Goal: Check status: Check status

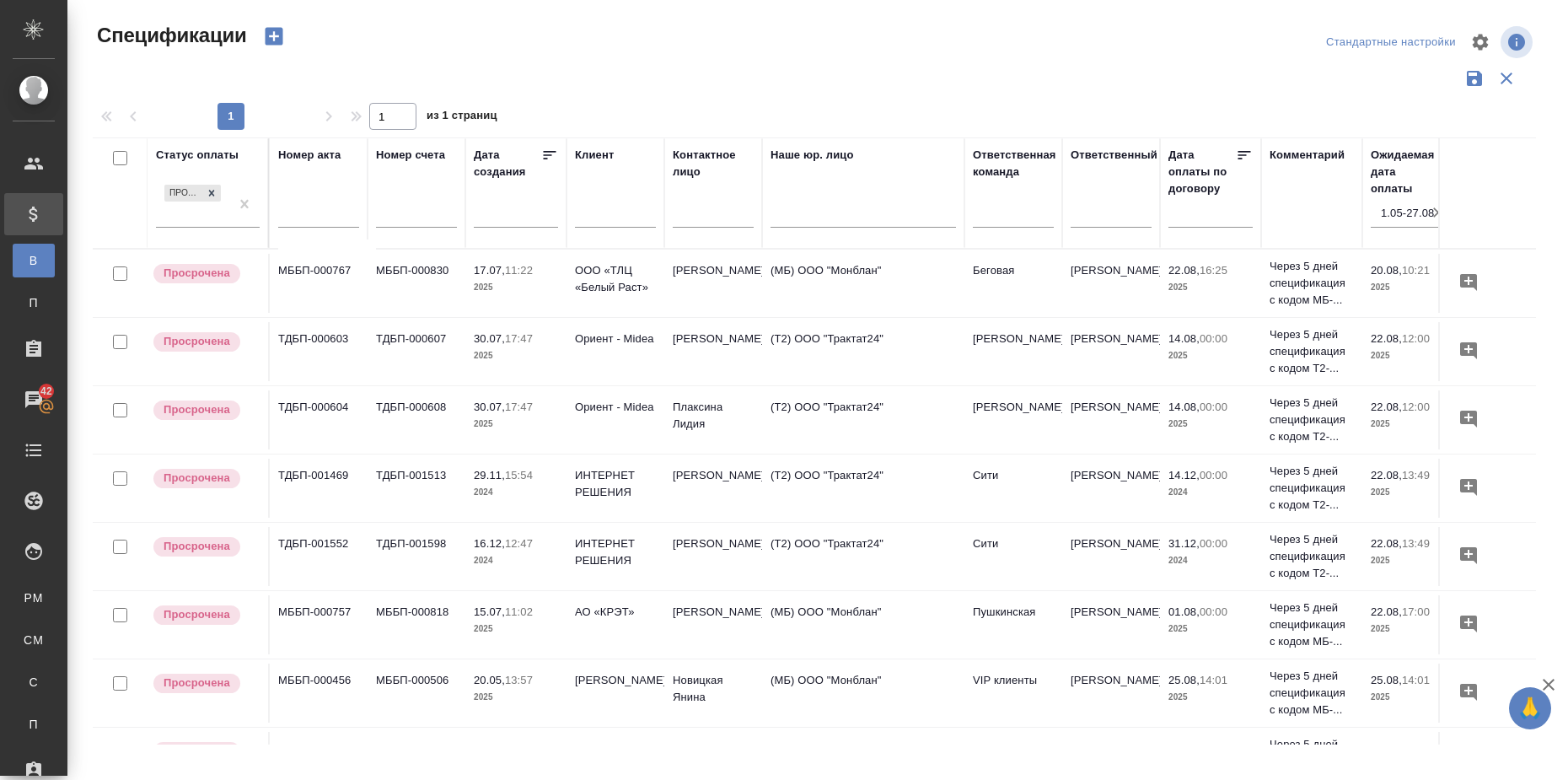
scroll to position [469, 292]
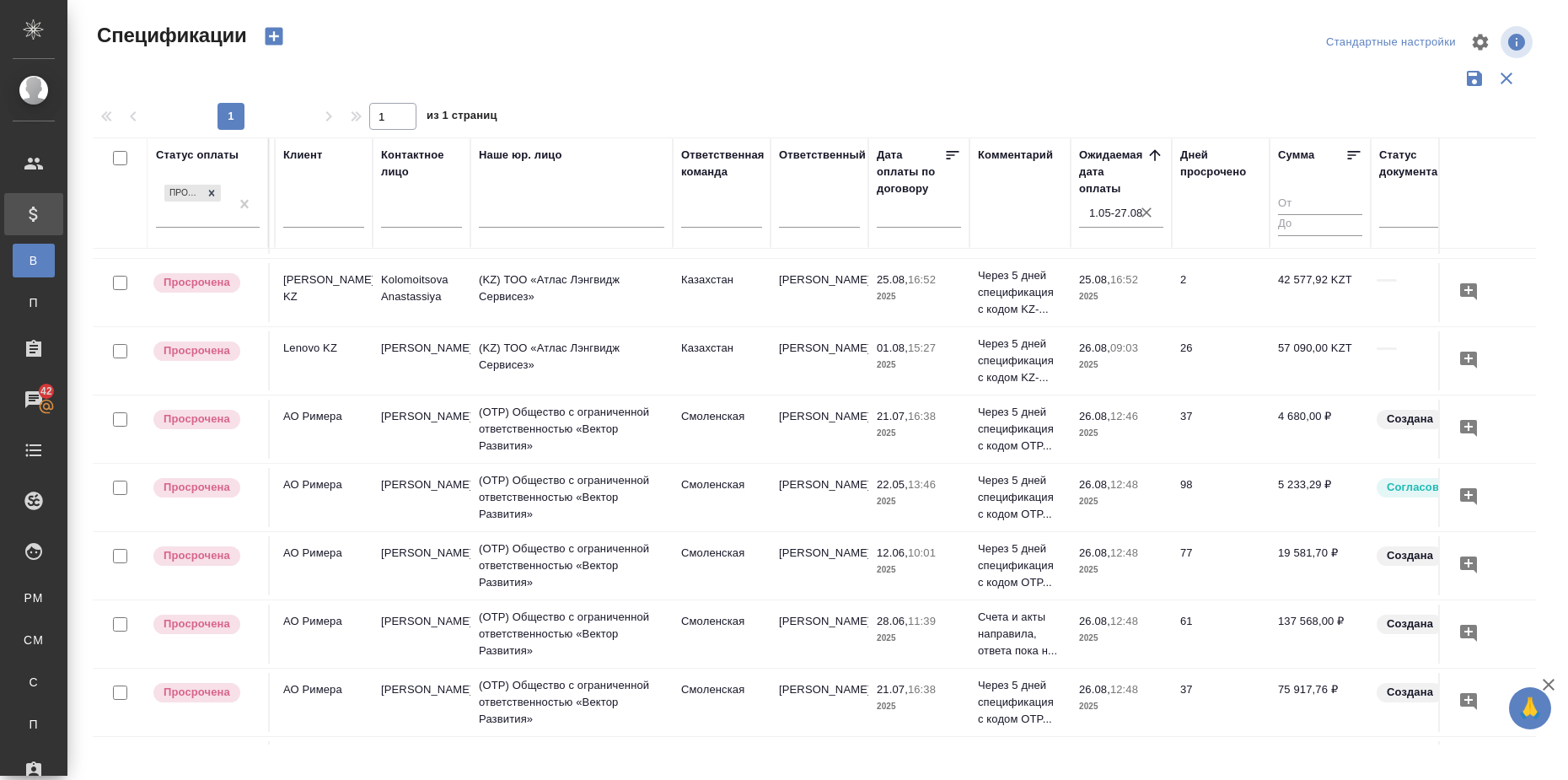
click at [1238, 171] on div "Дней просрочено" at bounding box center [1221, 163] width 81 height 34
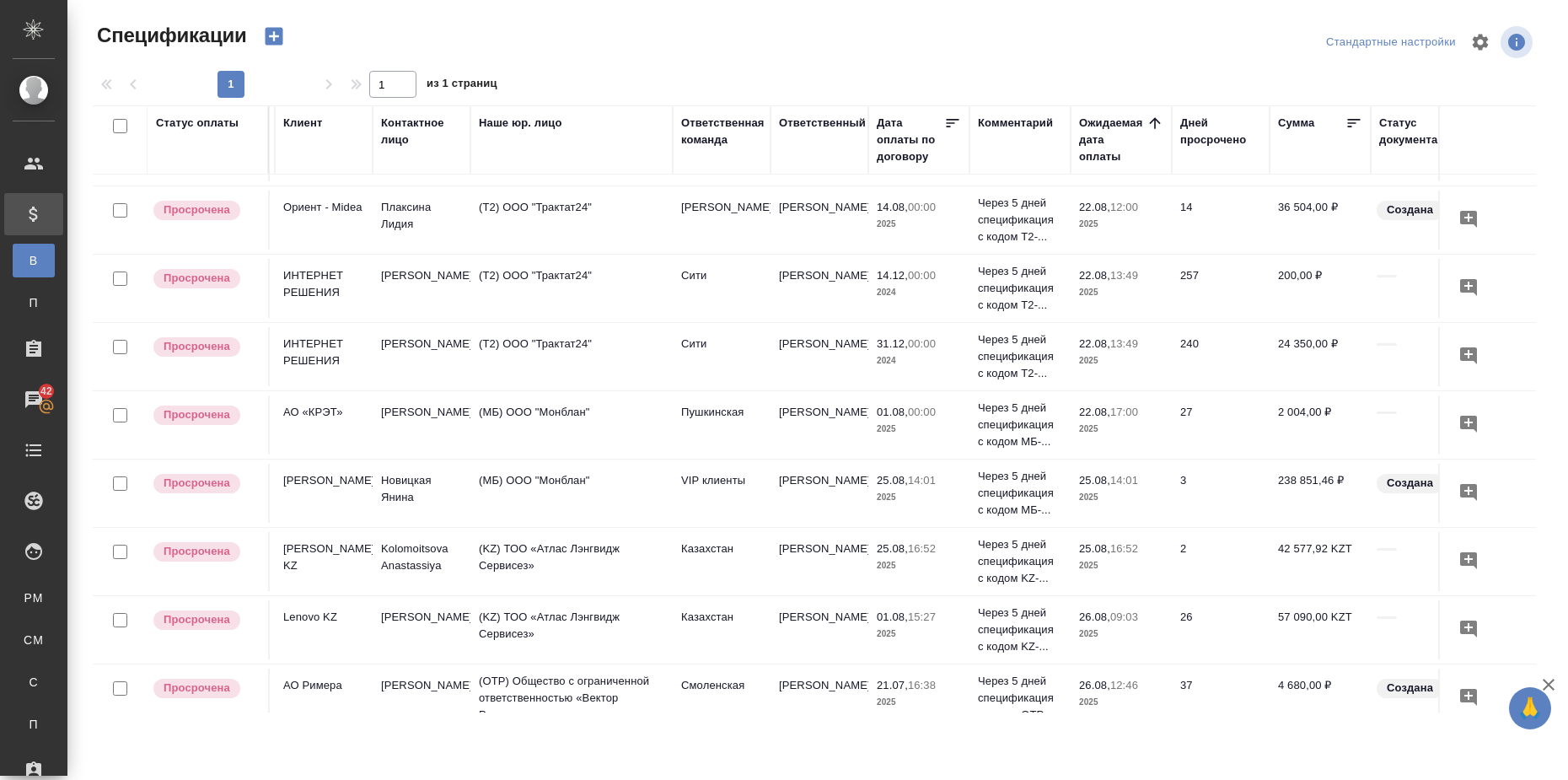
scroll to position [0, 292]
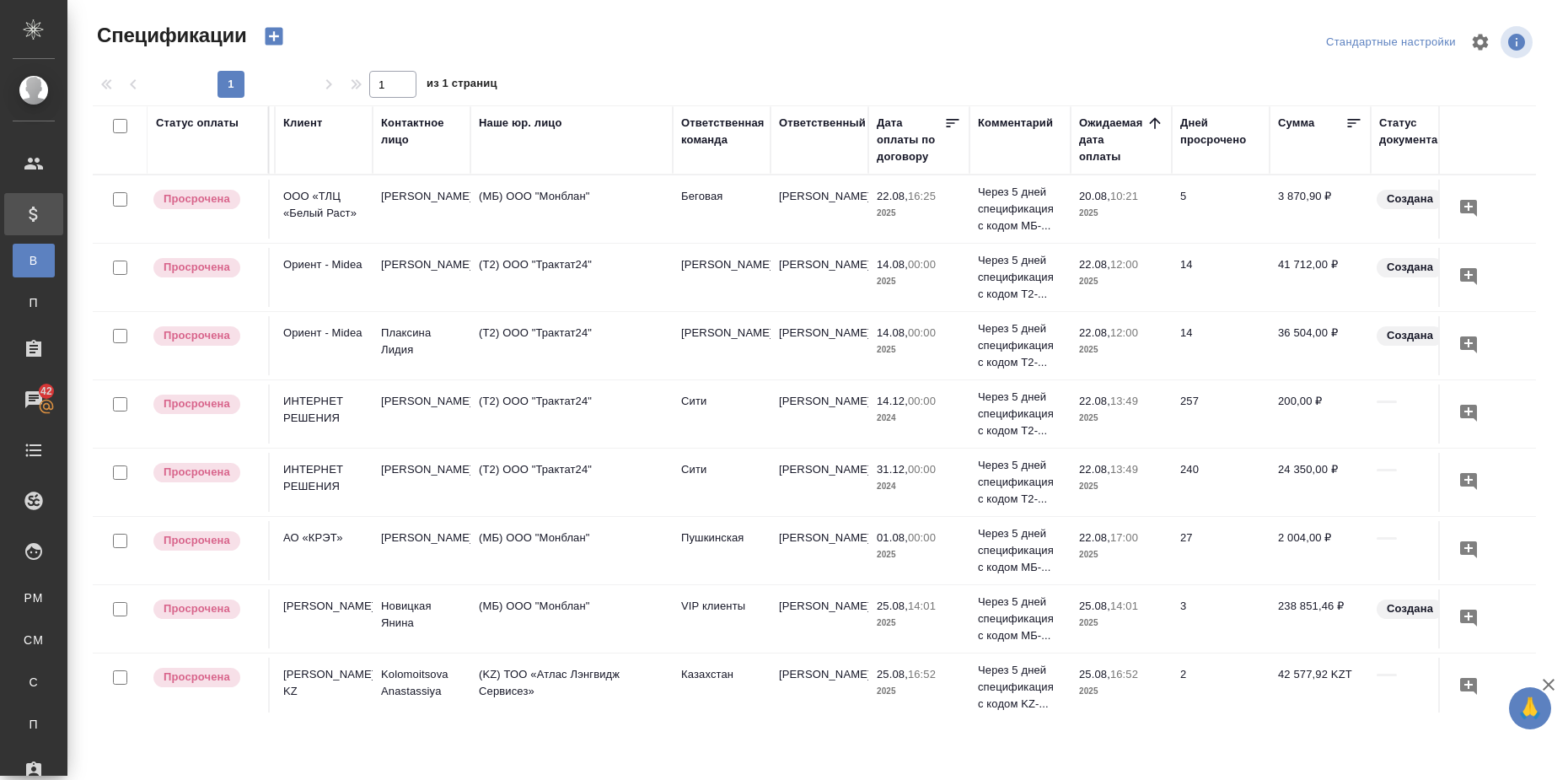
click at [1240, 135] on div "Дней просрочено" at bounding box center [1221, 132] width 81 height 34
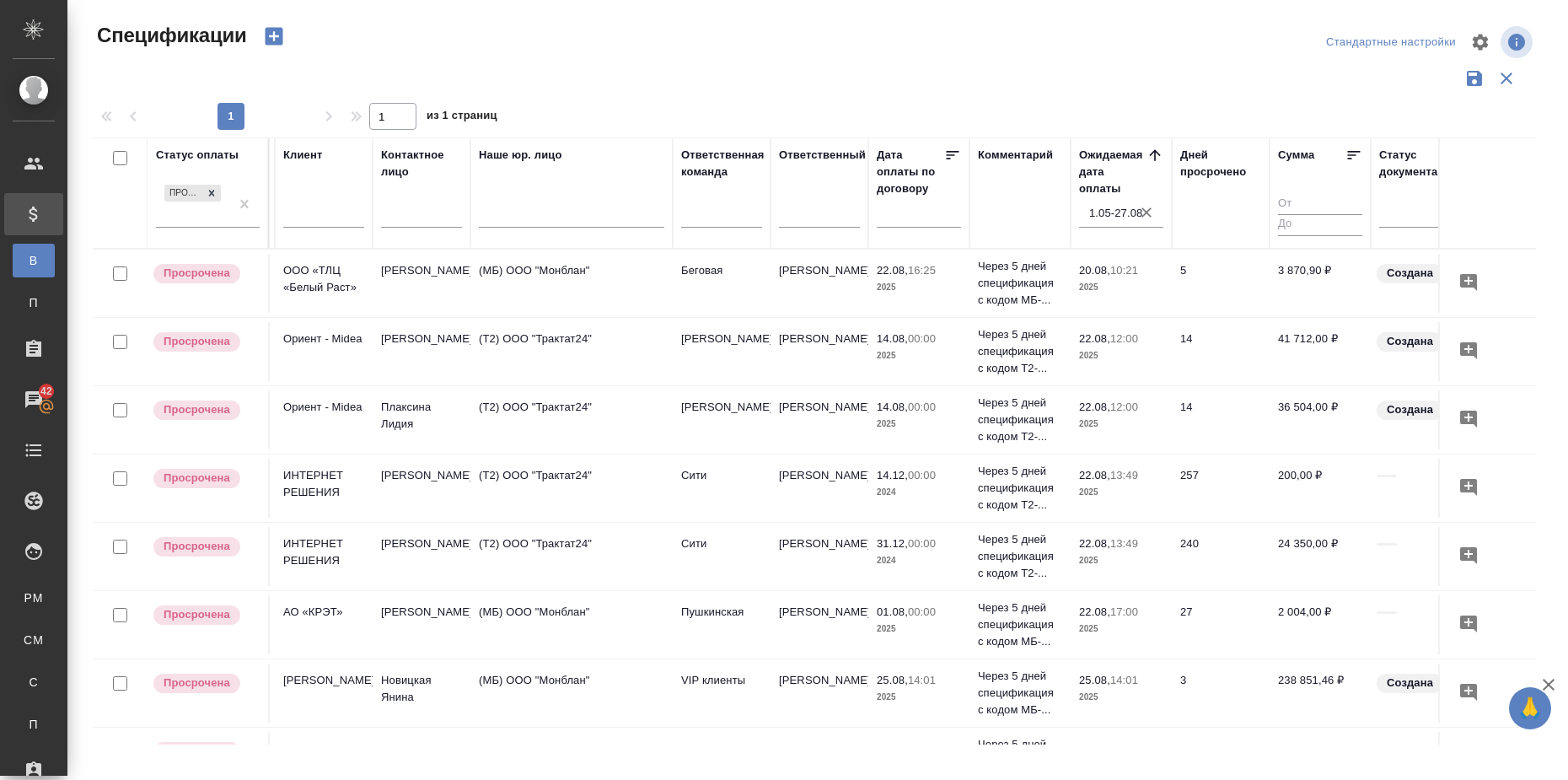
click at [1349, 152] on icon at bounding box center [1354, 154] width 13 height 8
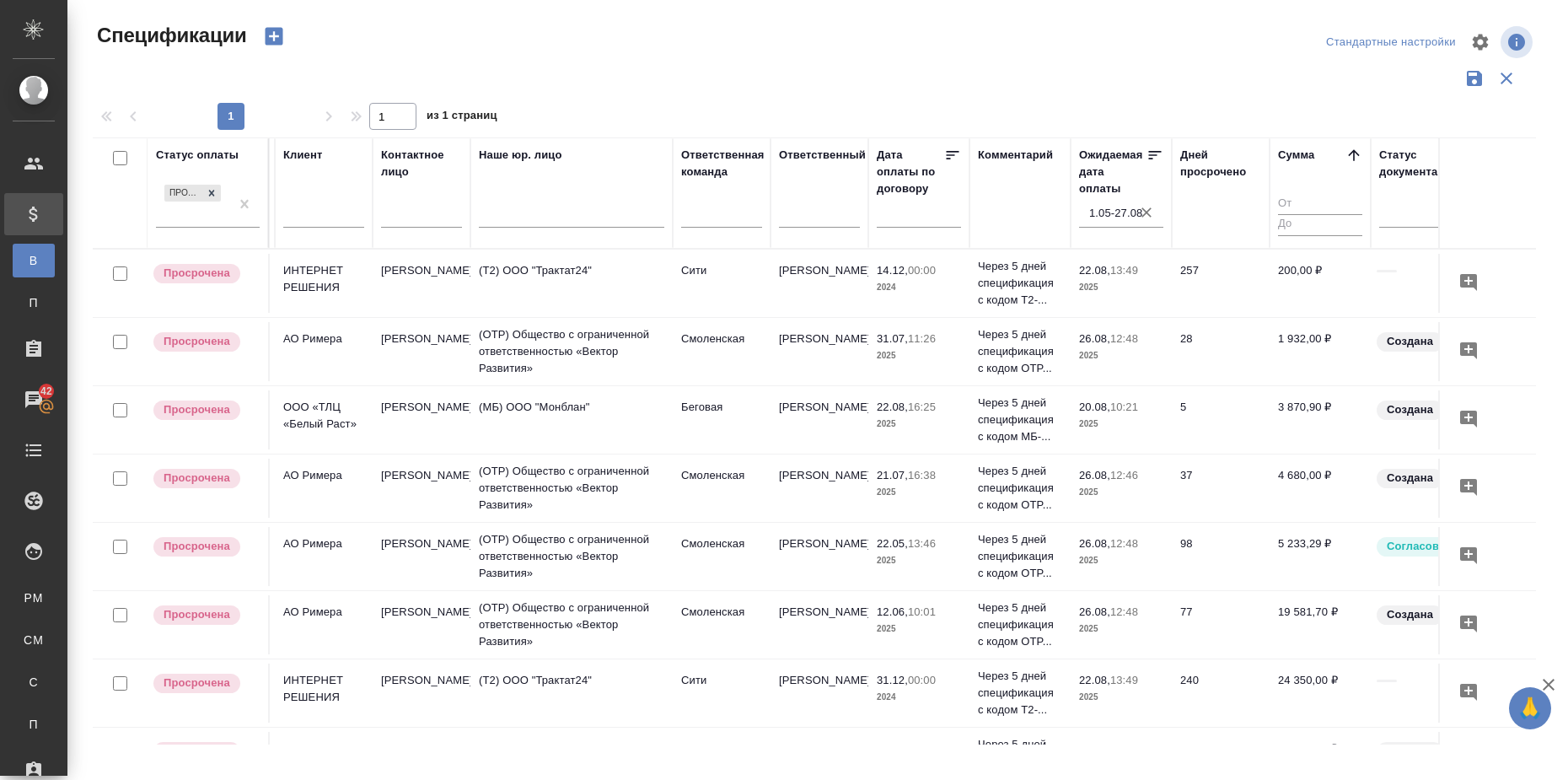
click at [1349, 152] on icon at bounding box center [1353, 154] width 17 height 17
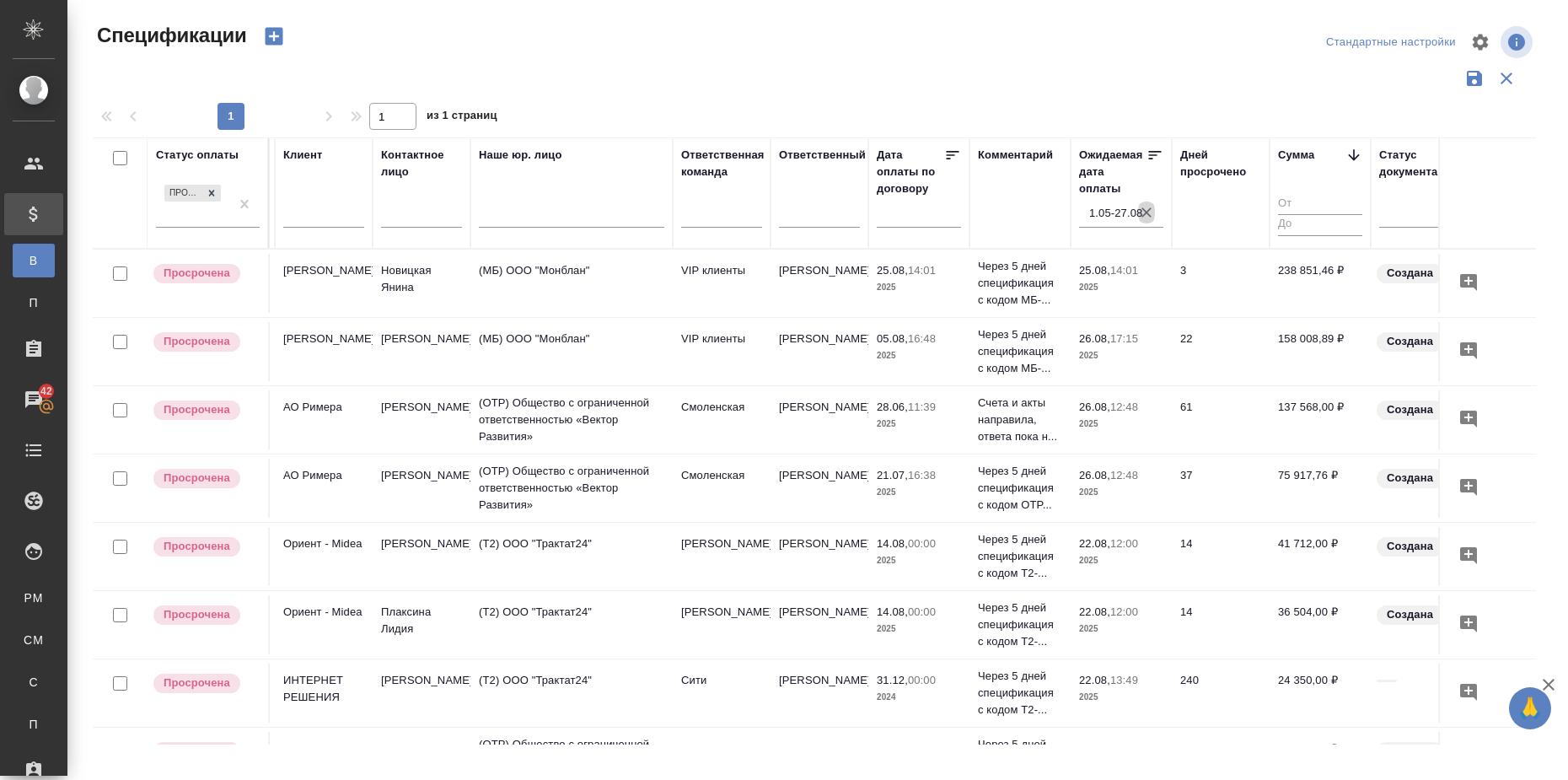
click at [1144, 211] on icon "button" at bounding box center [1145, 212] width 10 height 10
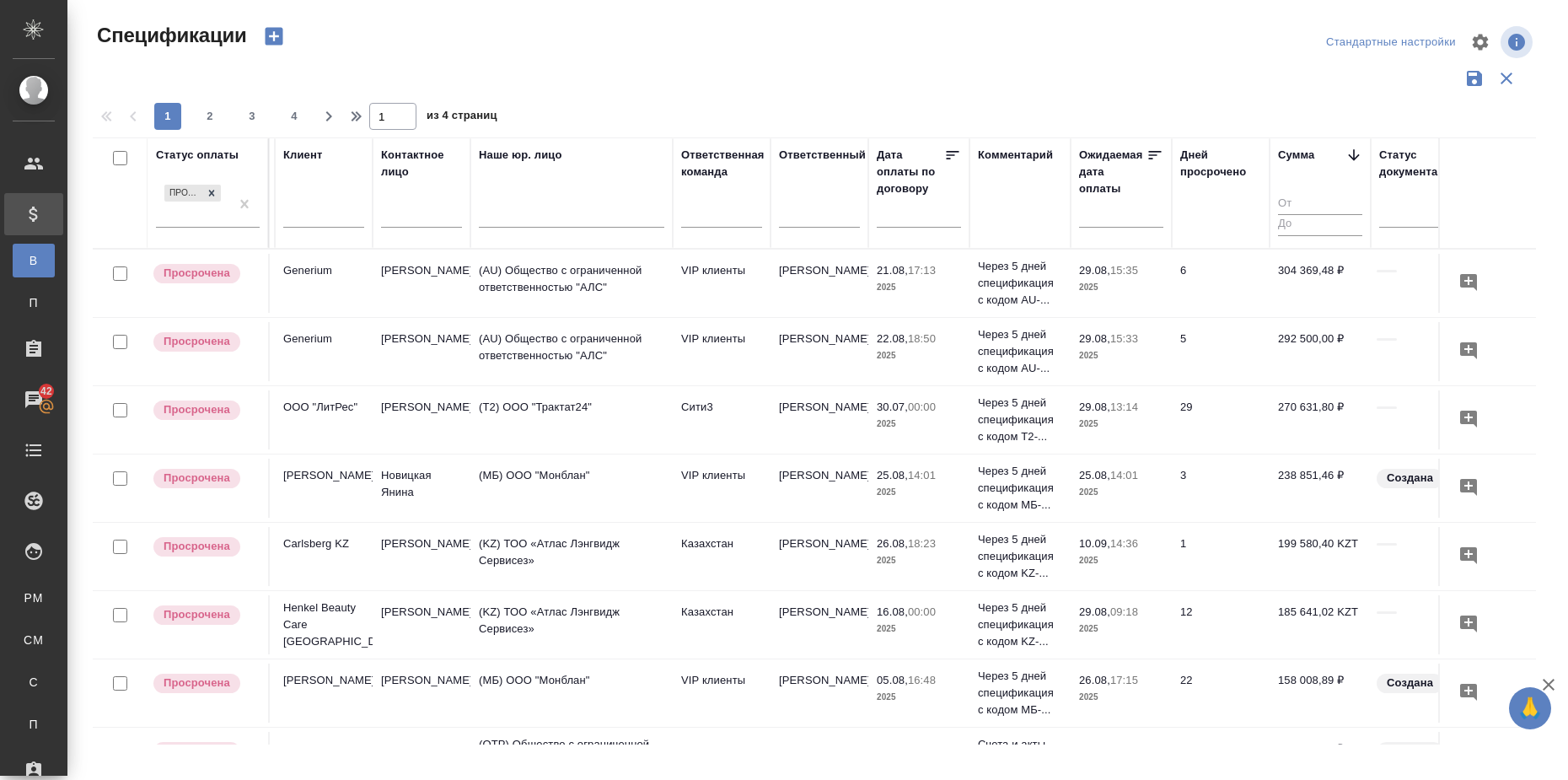
click at [318, 223] on input "text" at bounding box center [324, 215] width 81 height 21
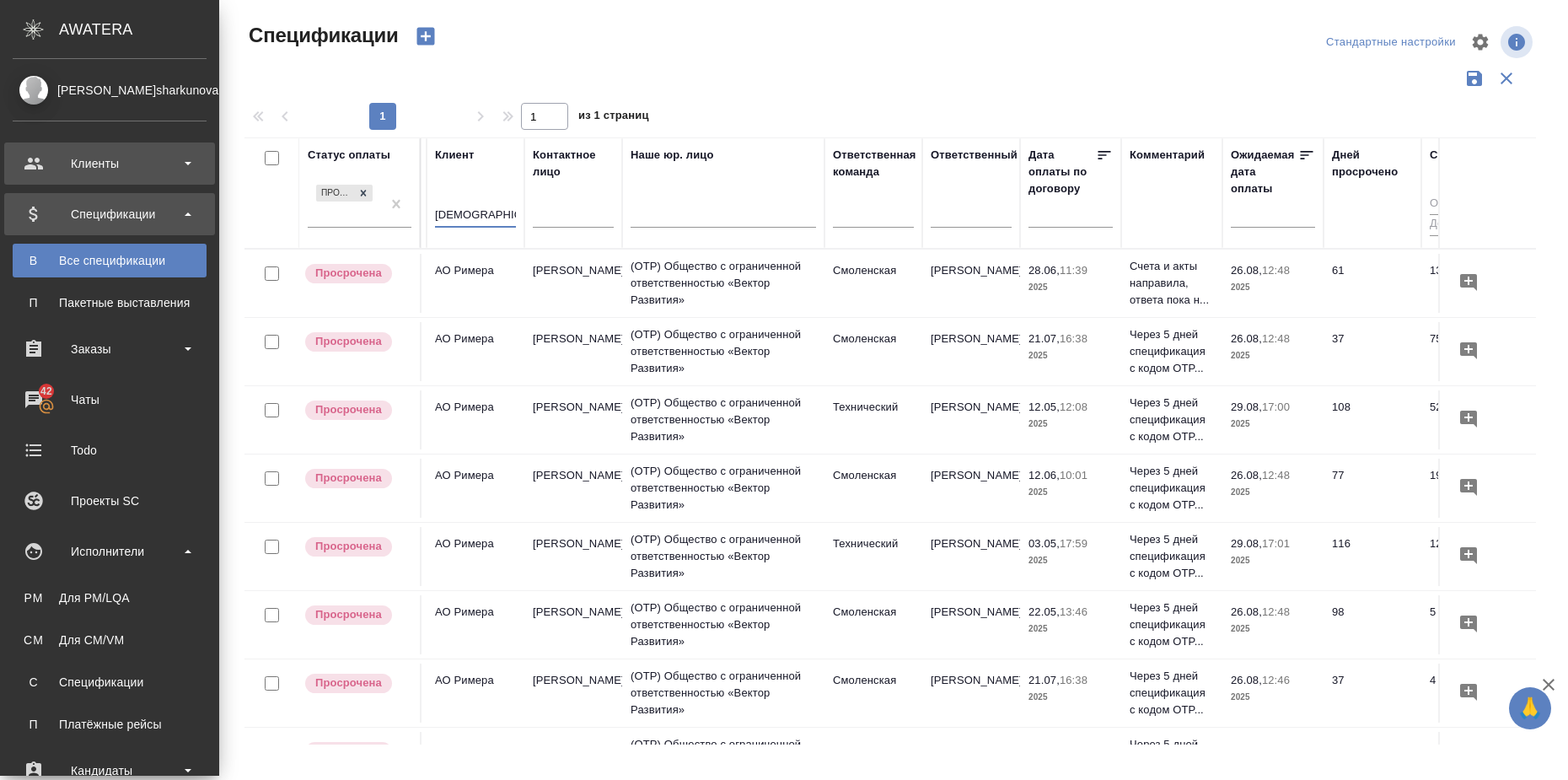
type input "римера"
click at [100, 159] on div "Клиенты" at bounding box center [109, 163] width 194 height 25
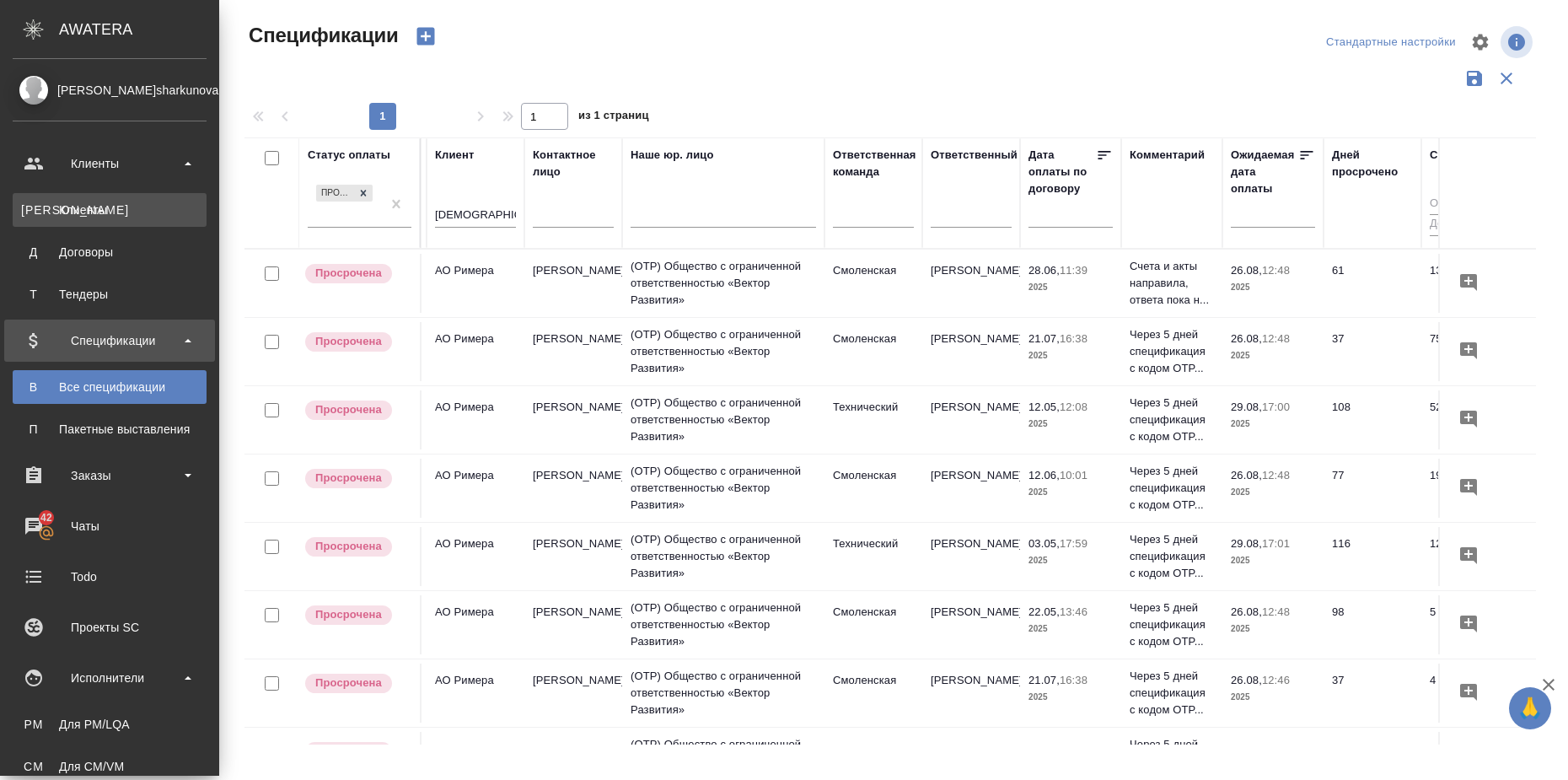
click at [89, 210] on div "Клиенты" at bounding box center [109, 209] width 177 height 17
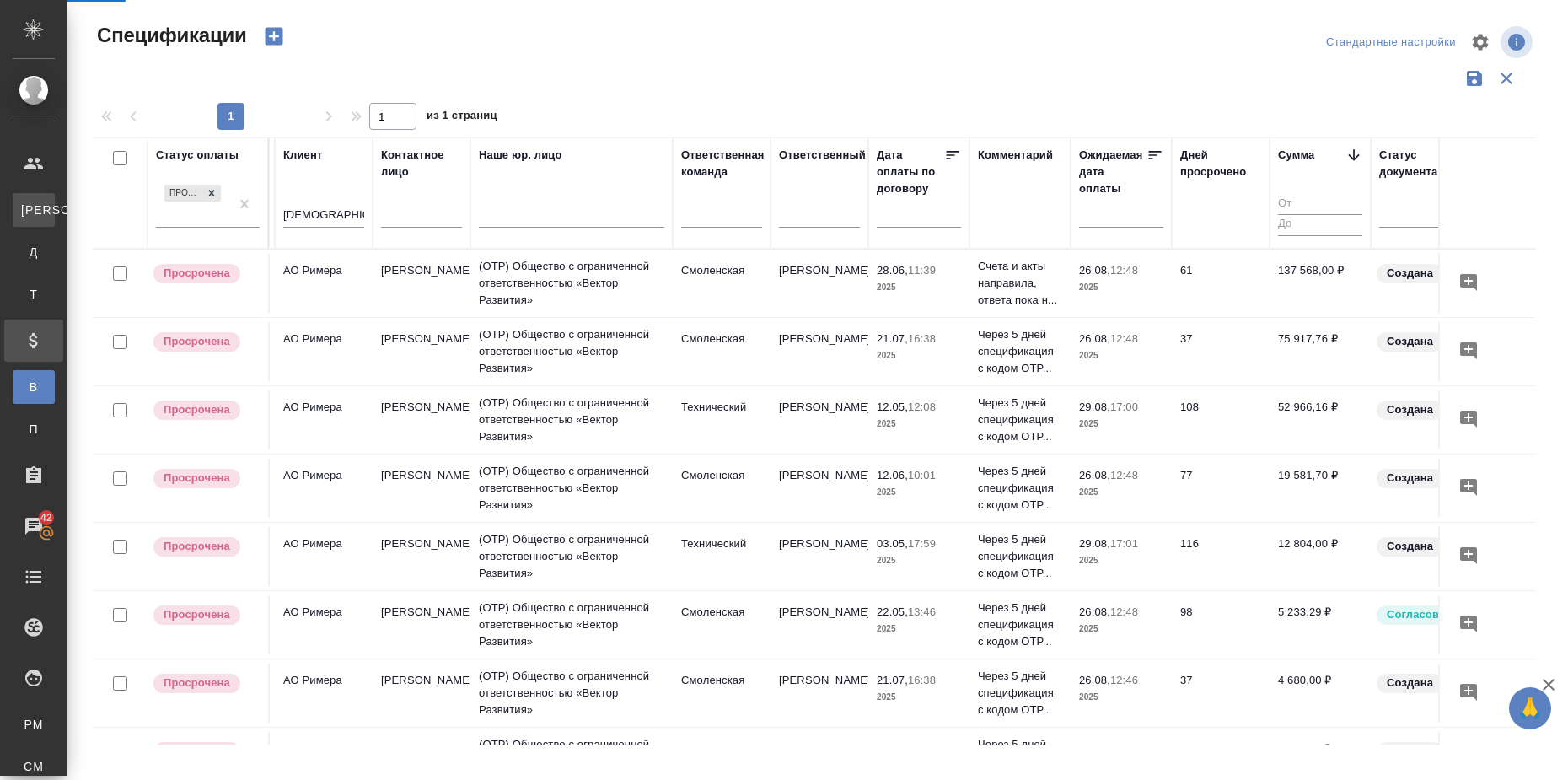
select select "RU"
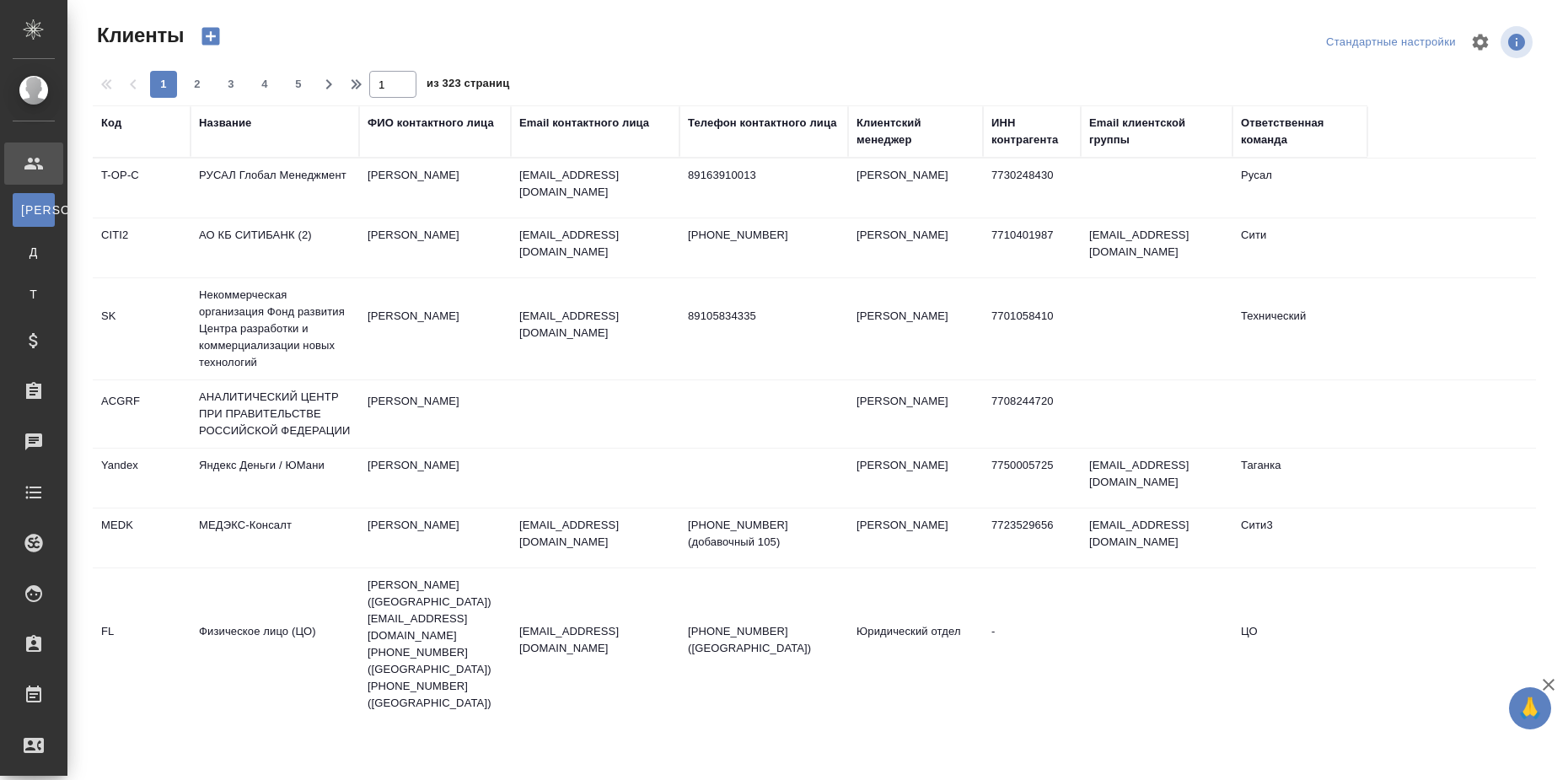
click at [215, 121] on div "Название" at bounding box center [225, 123] width 52 height 17
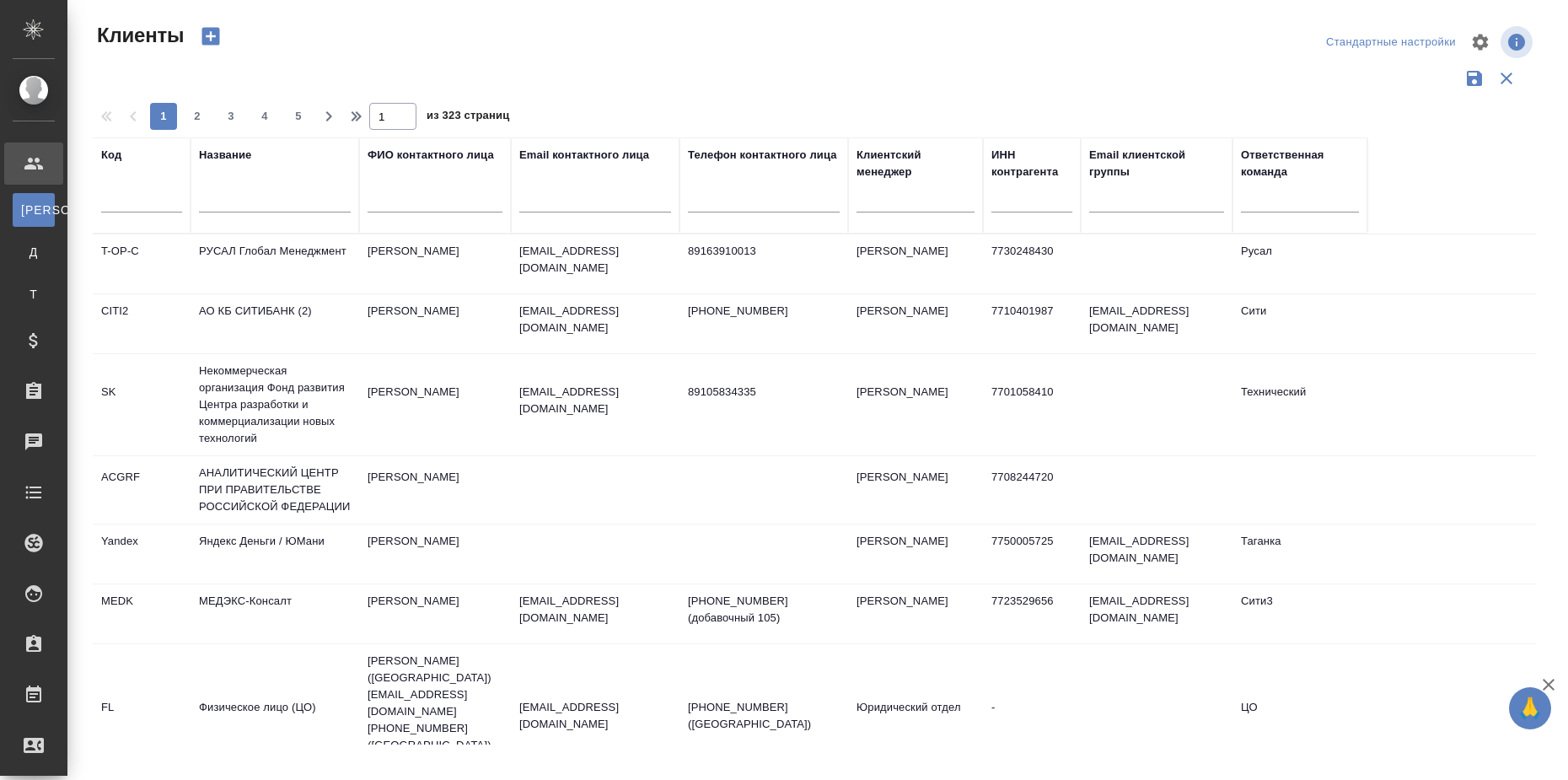
click at [224, 188] on div at bounding box center [275, 204] width 152 height 41
click at [215, 205] on input "text" at bounding box center [275, 201] width 152 height 21
type input "римера"
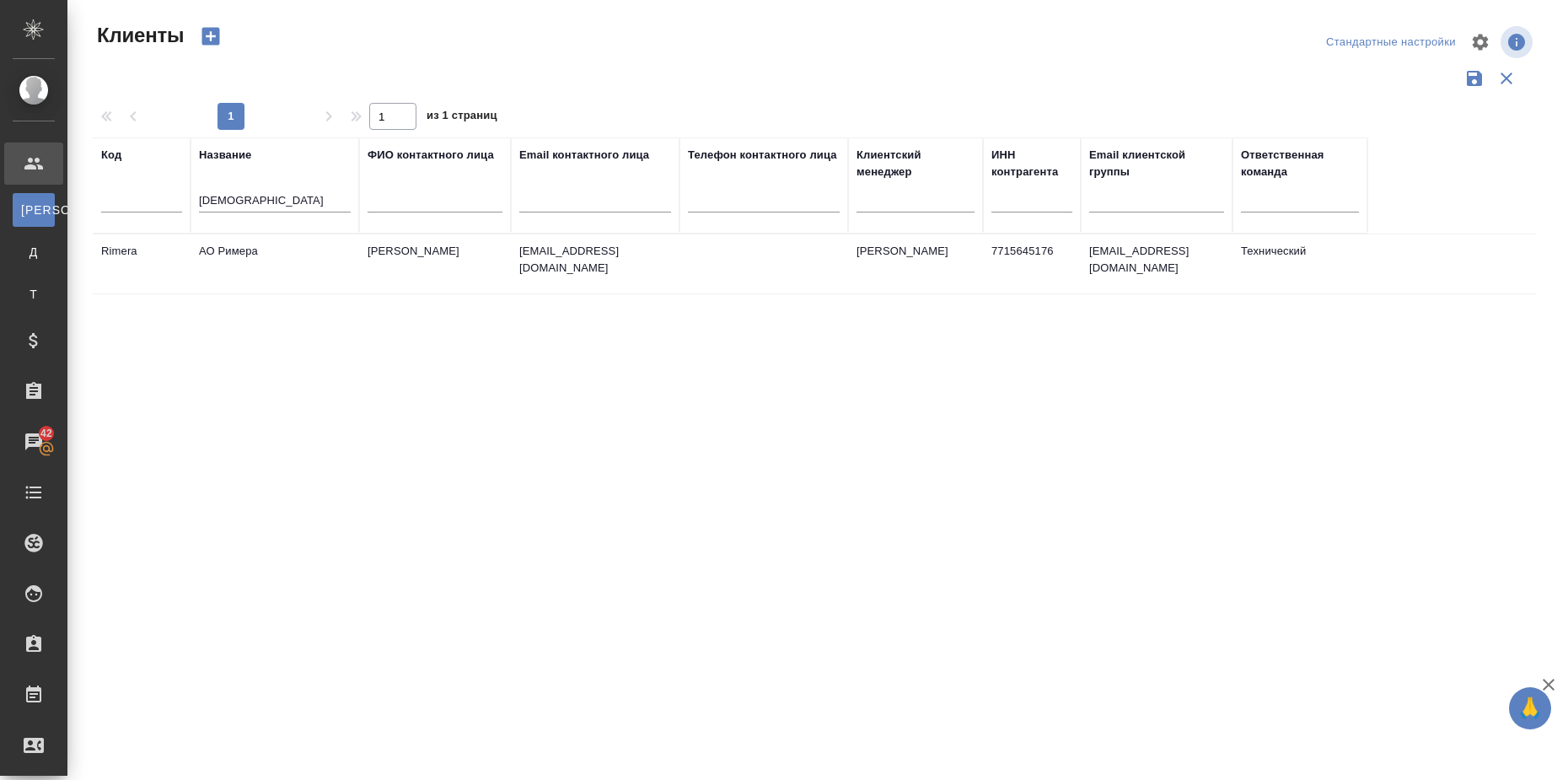
click at [237, 253] on td "АО Римера" at bounding box center [275, 264] width 169 height 59
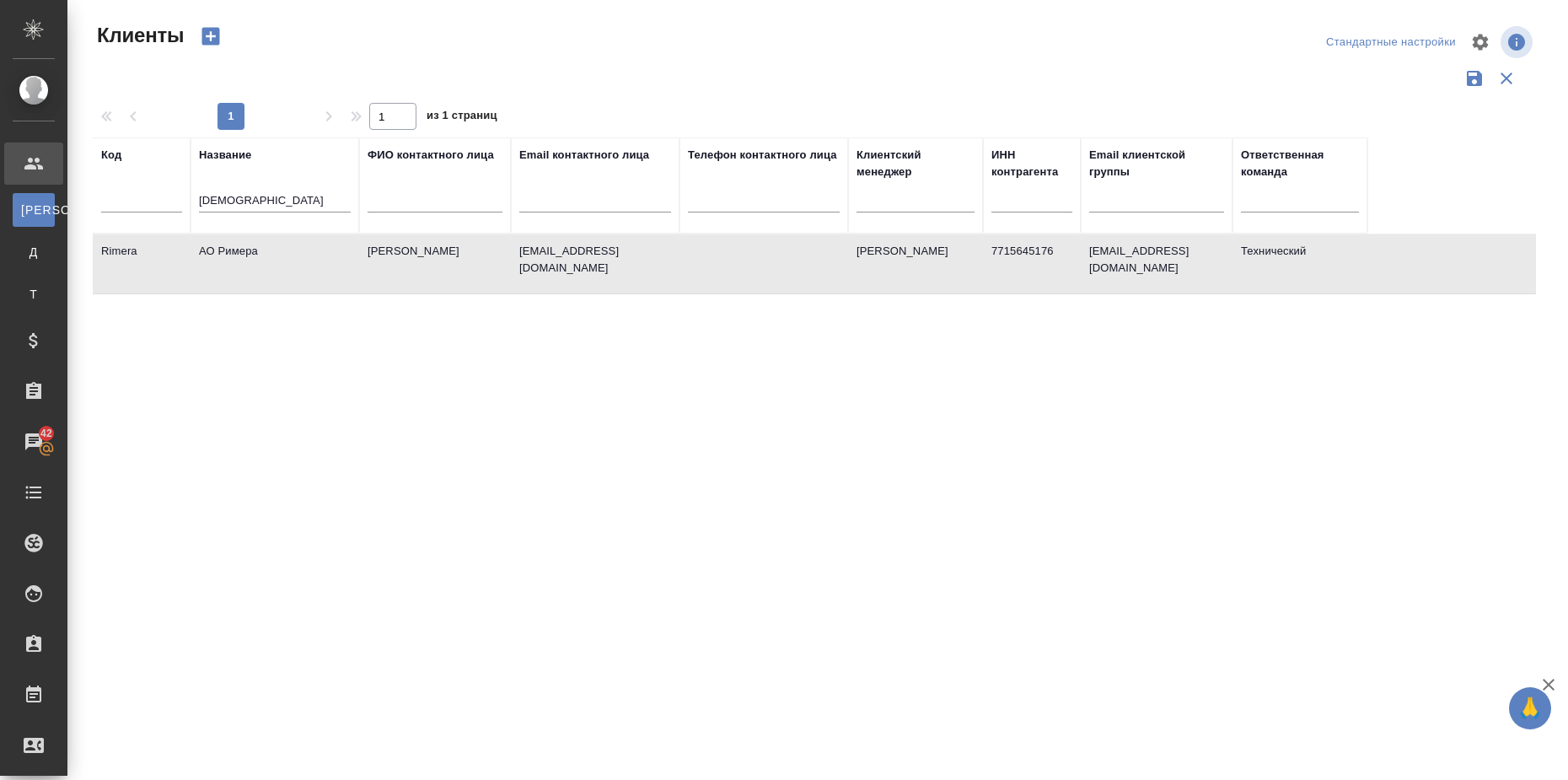
click at [237, 253] on td "АО Римера" at bounding box center [275, 264] width 169 height 59
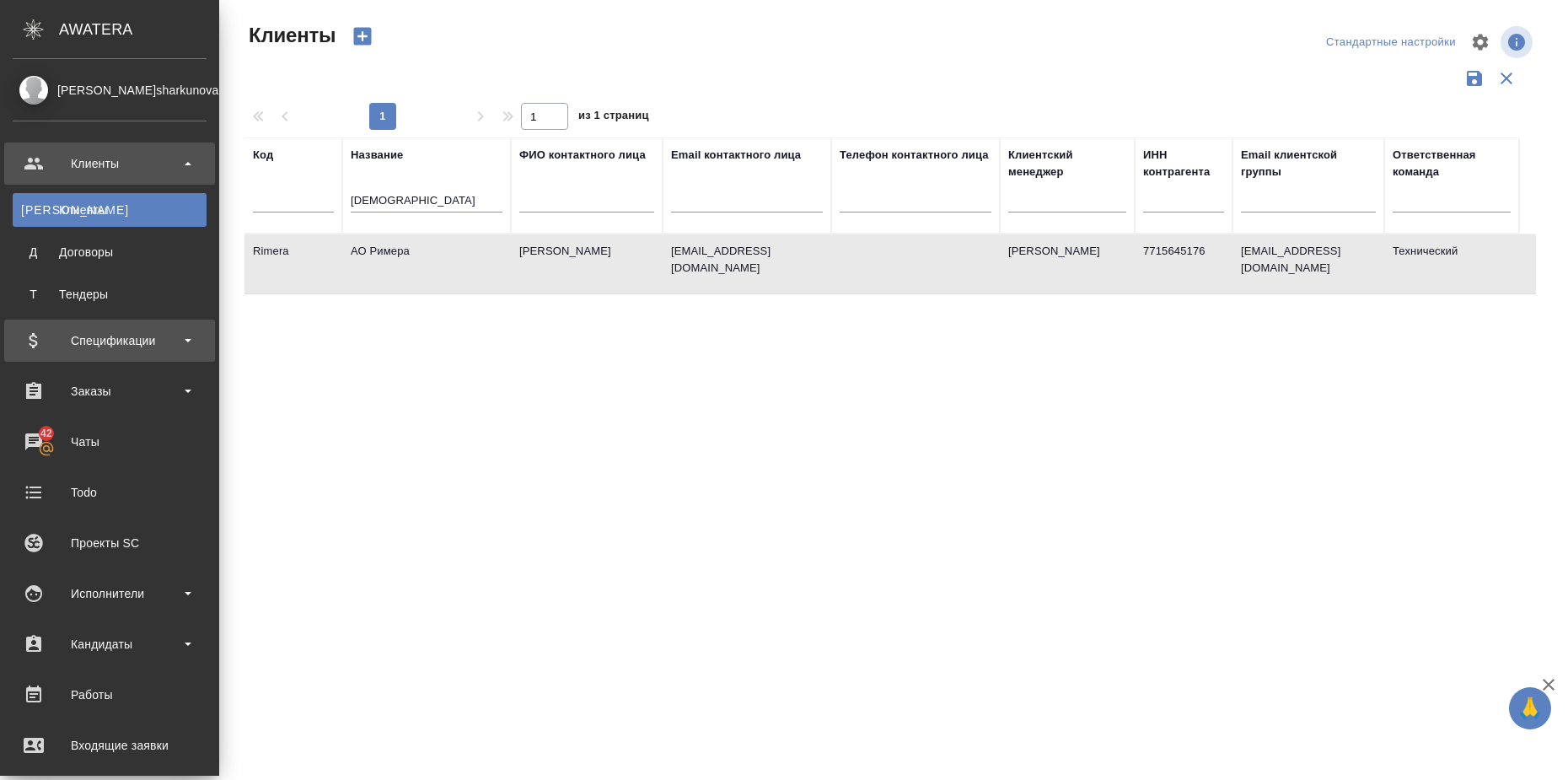
click at [162, 343] on div "Спецификации" at bounding box center [109, 340] width 194 height 25
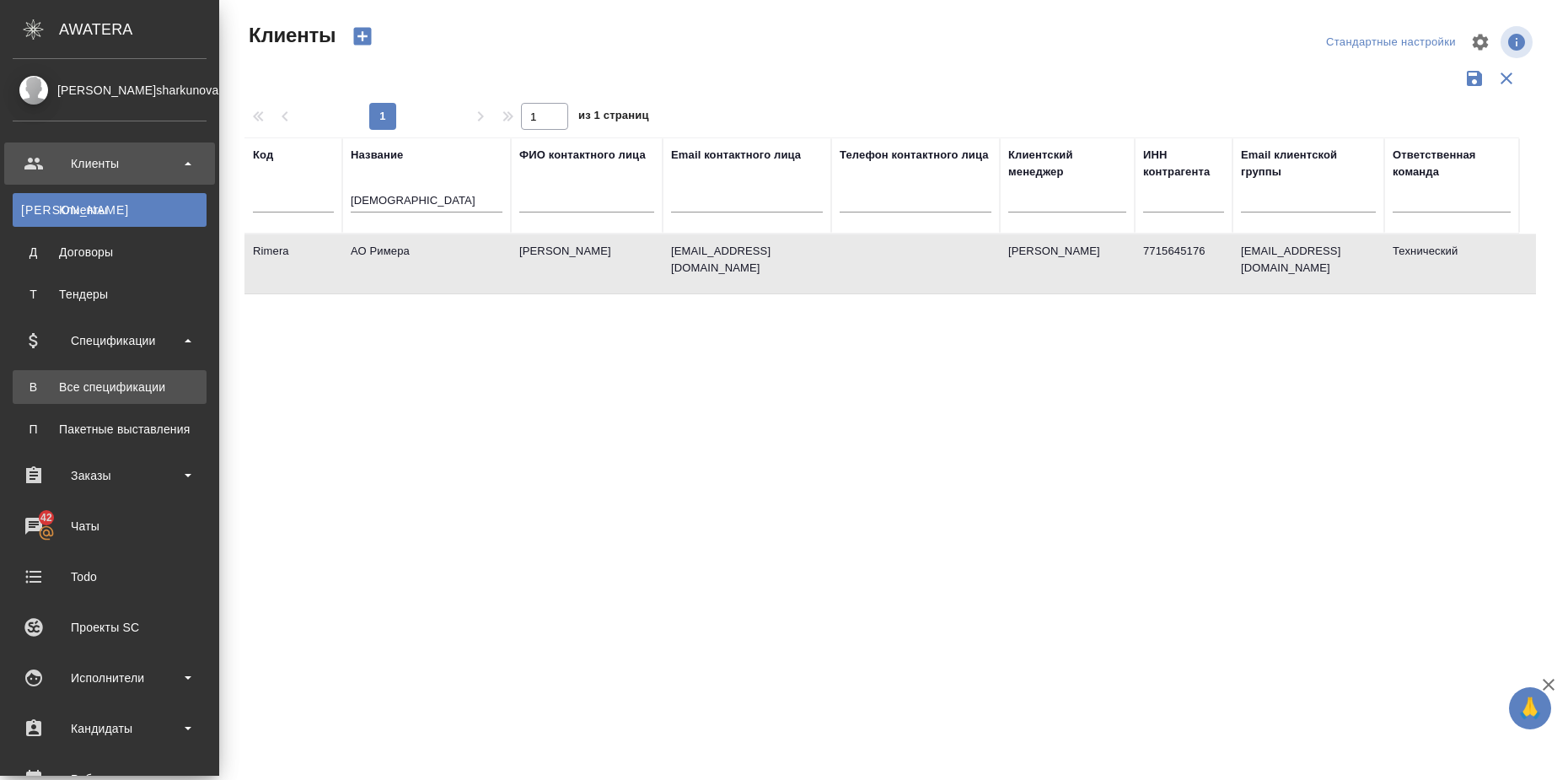
click at [155, 382] on div "Все спецификации" at bounding box center [109, 387] width 177 height 17
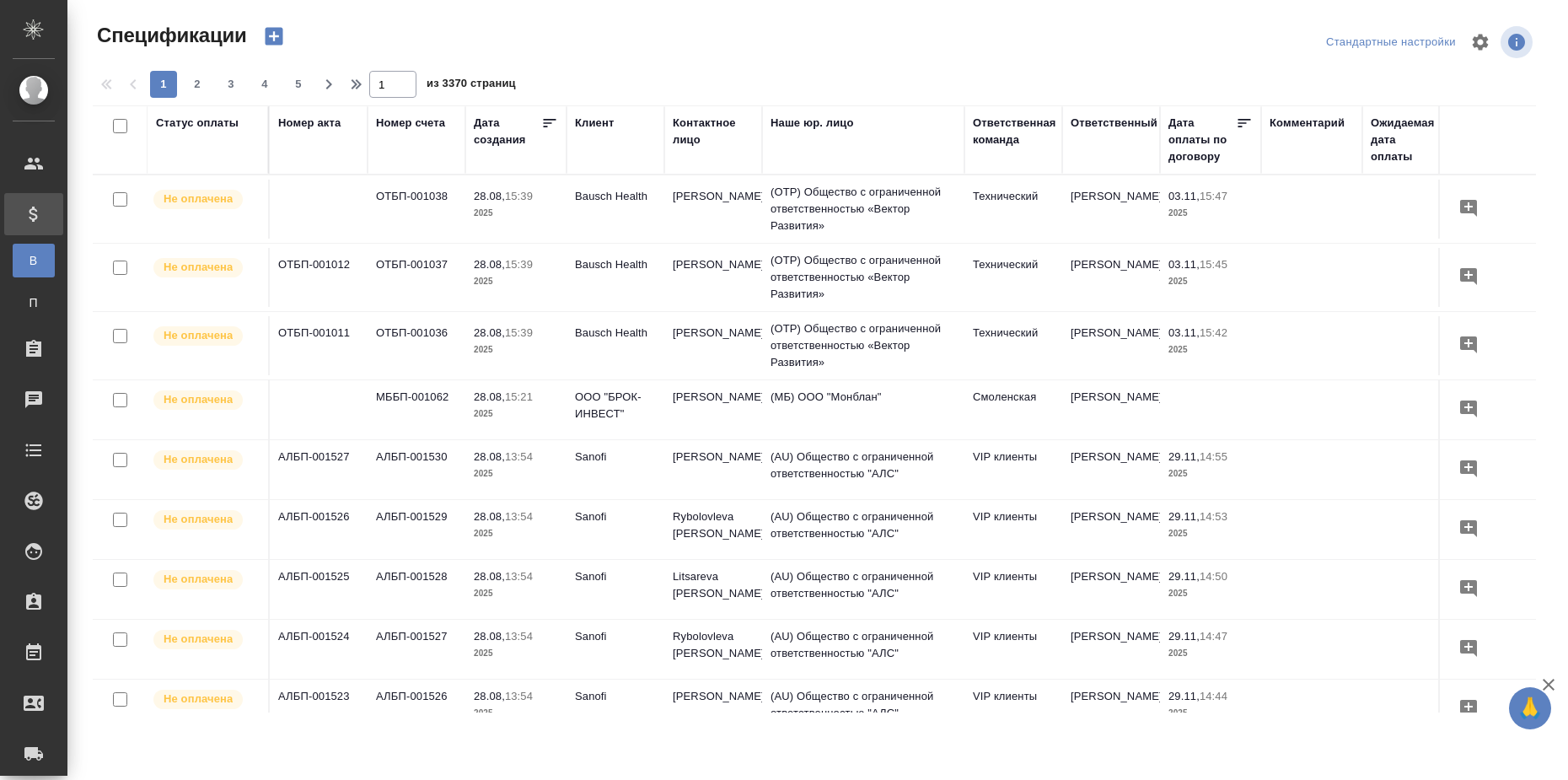
click at [219, 122] on div "Статус оплаты" at bounding box center [197, 123] width 83 height 17
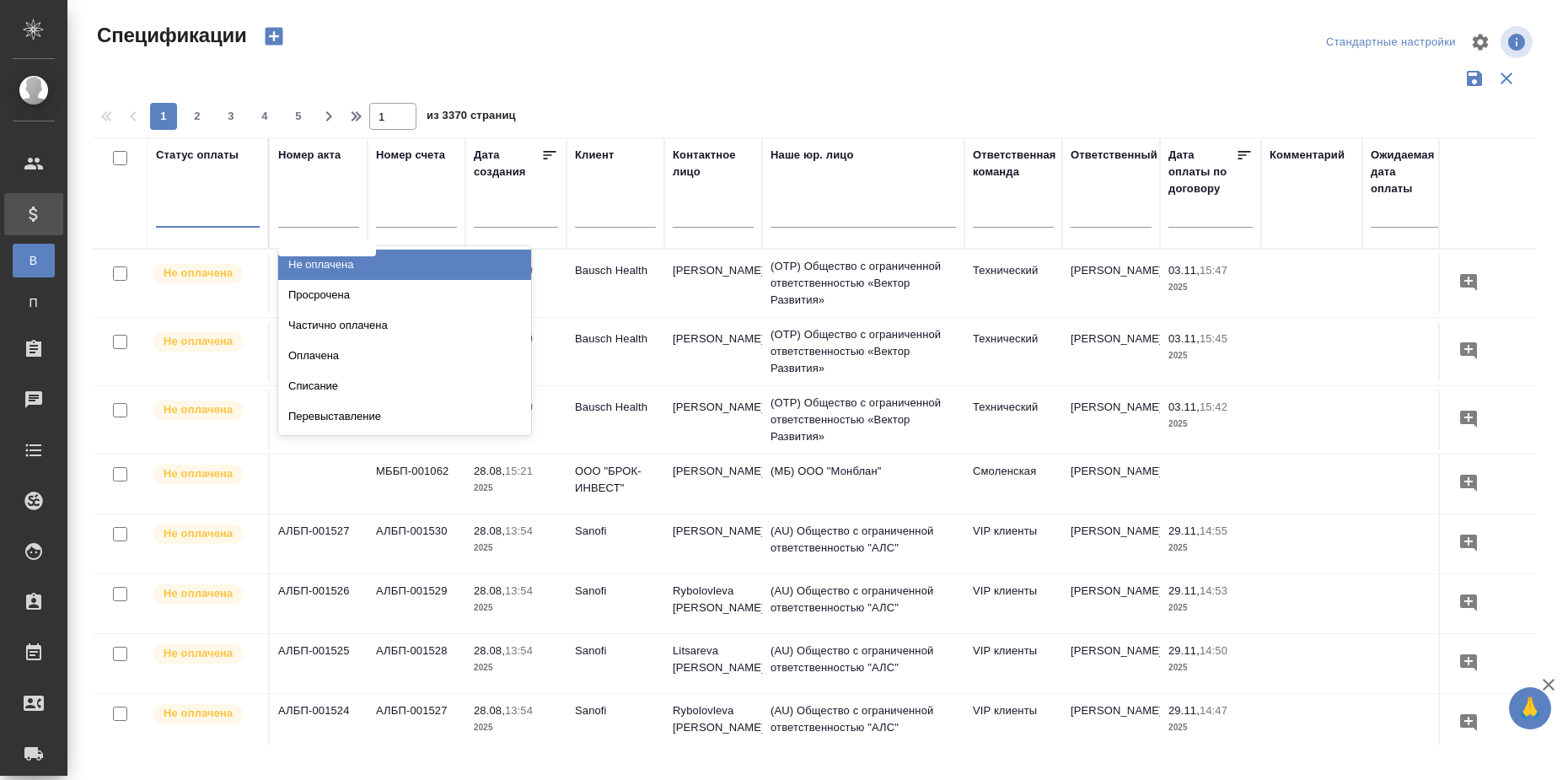
click at [197, 206] on div at bounding box center [208, 210] width 104 height 24
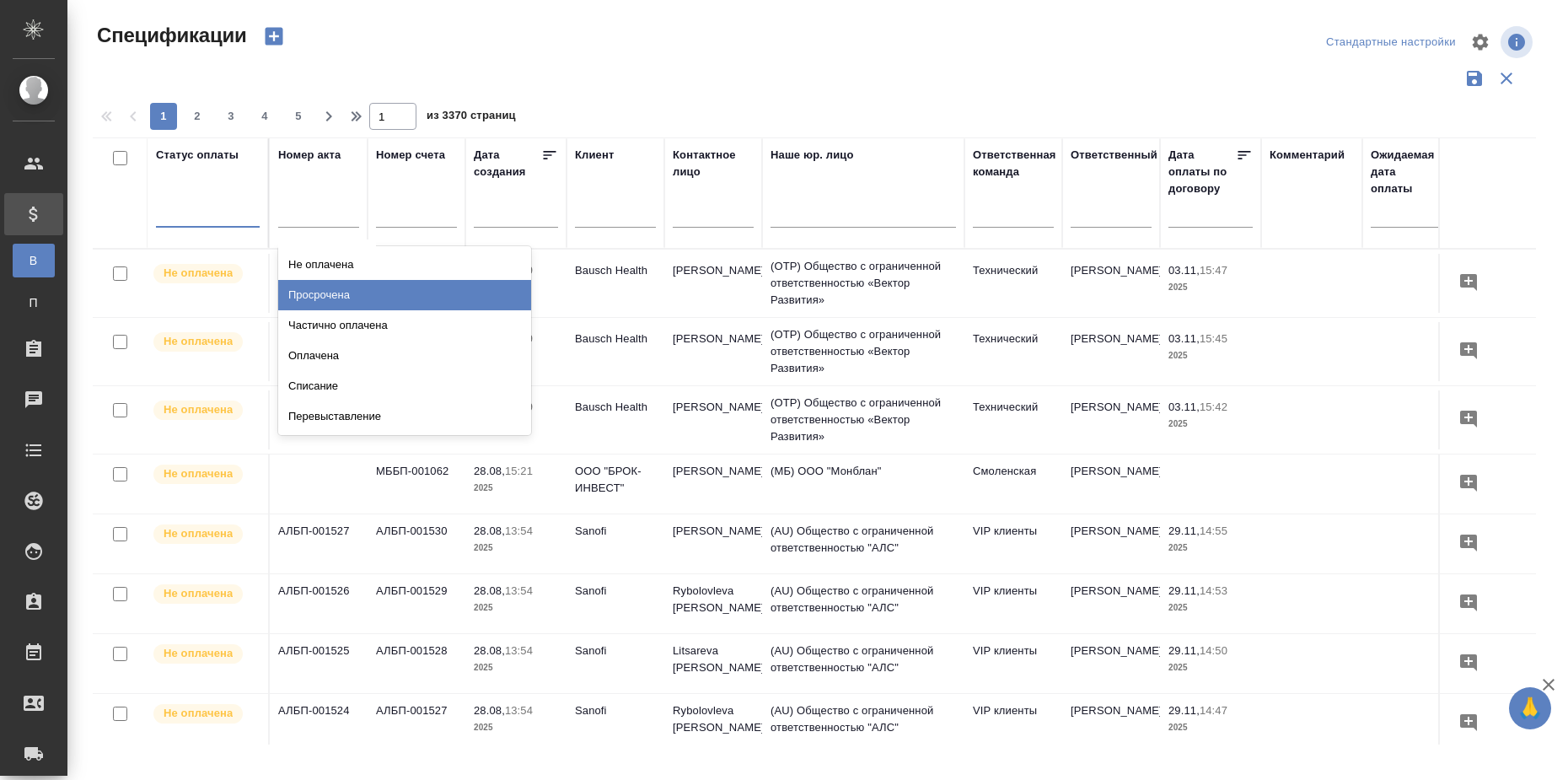
click at [325, 291] on div "Просрочена" at bounding box center [405, 295] width 253 height 31
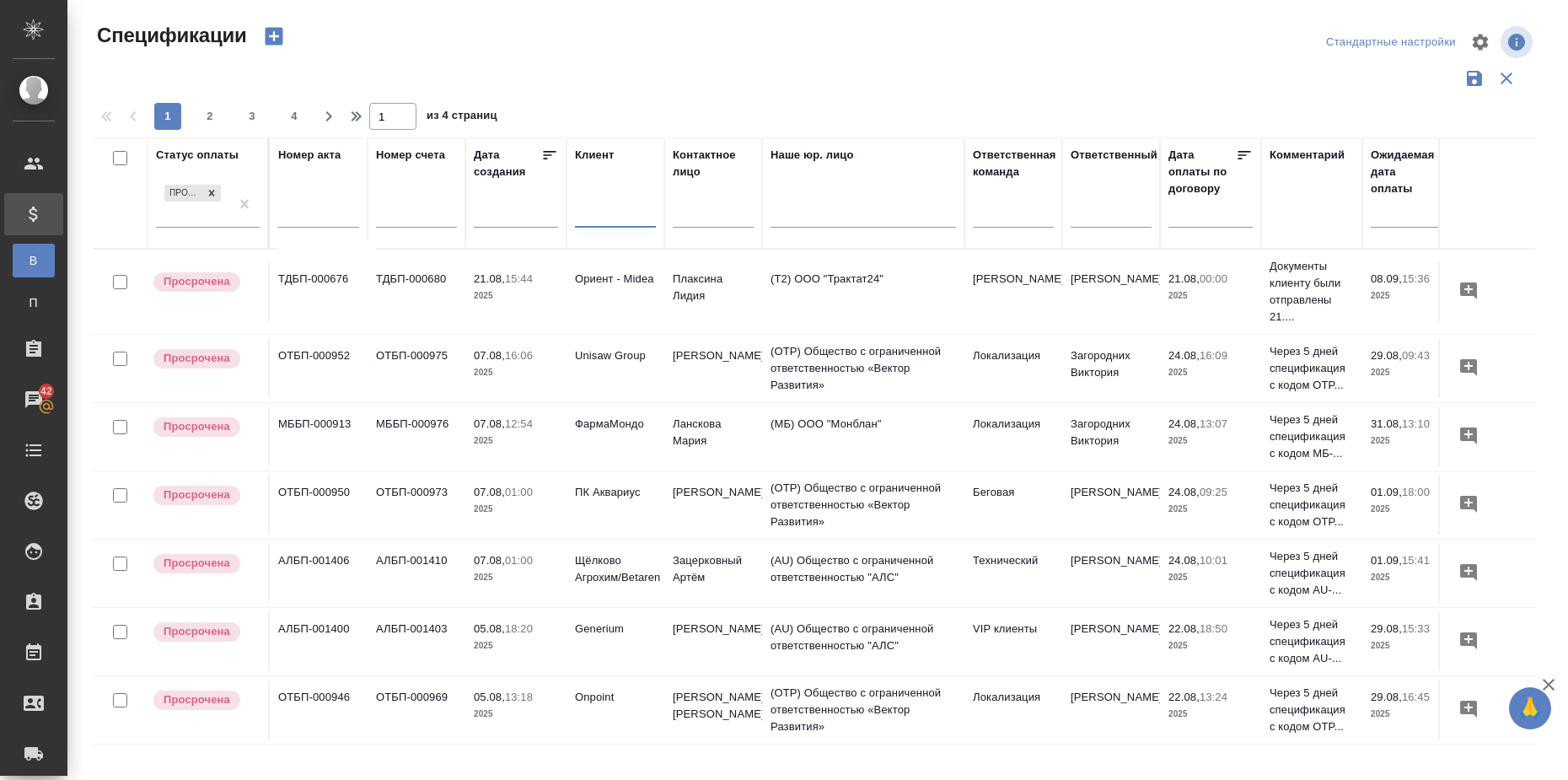
click at [620, 220] on input "text" at bounding box center [615, 215] width 81 height 21
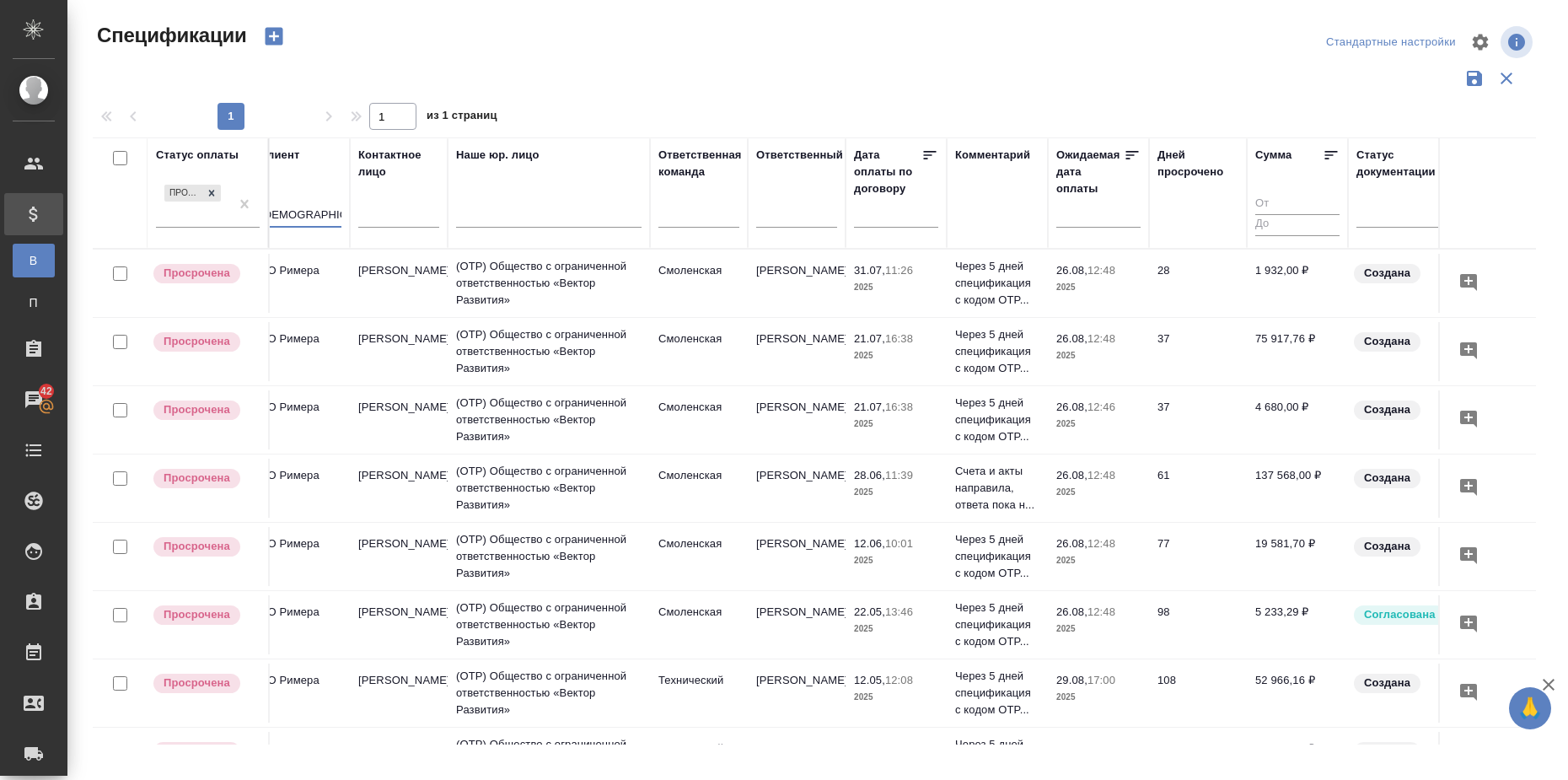
scroll to position [67, 314]
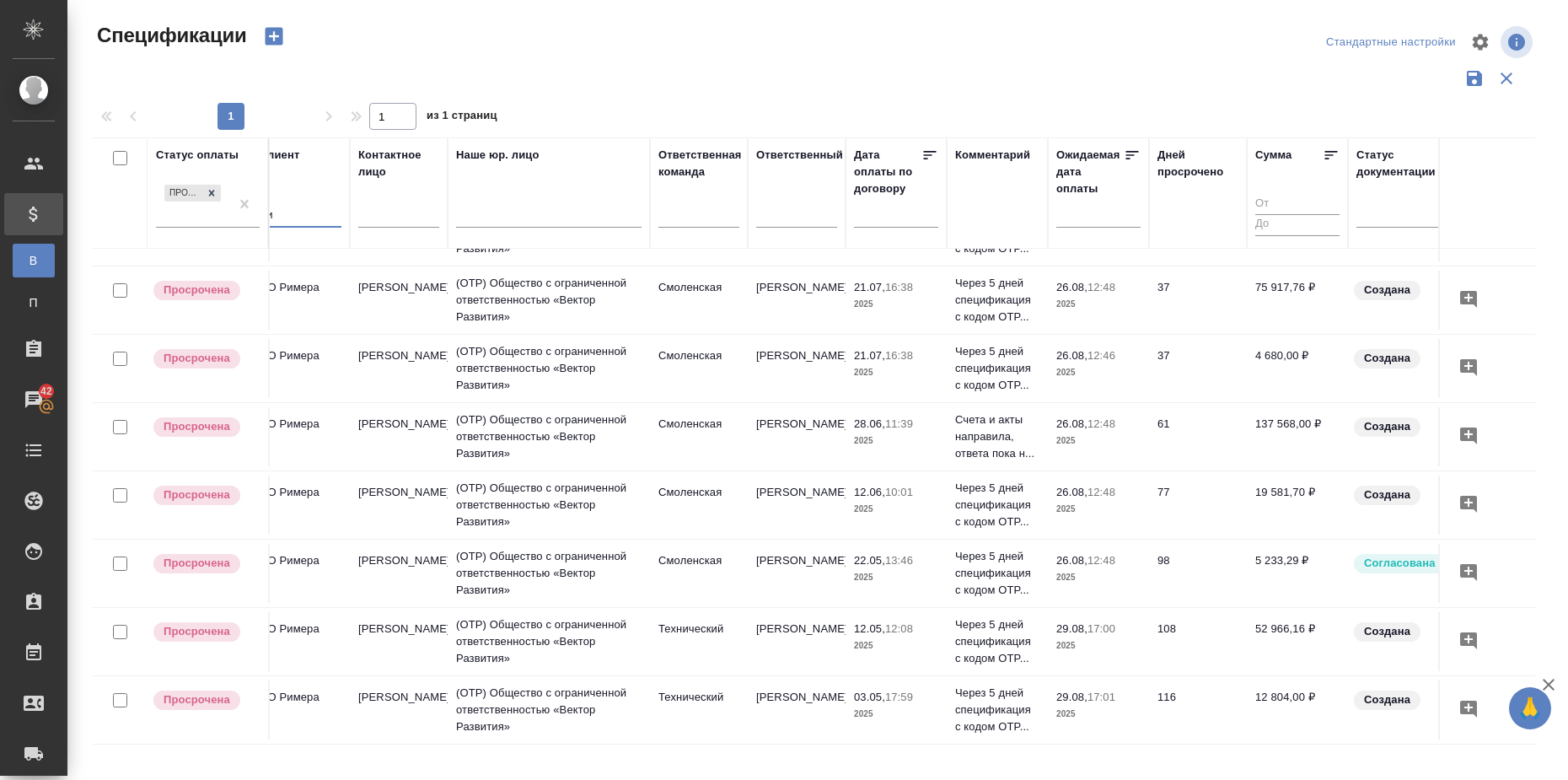
type input "р"
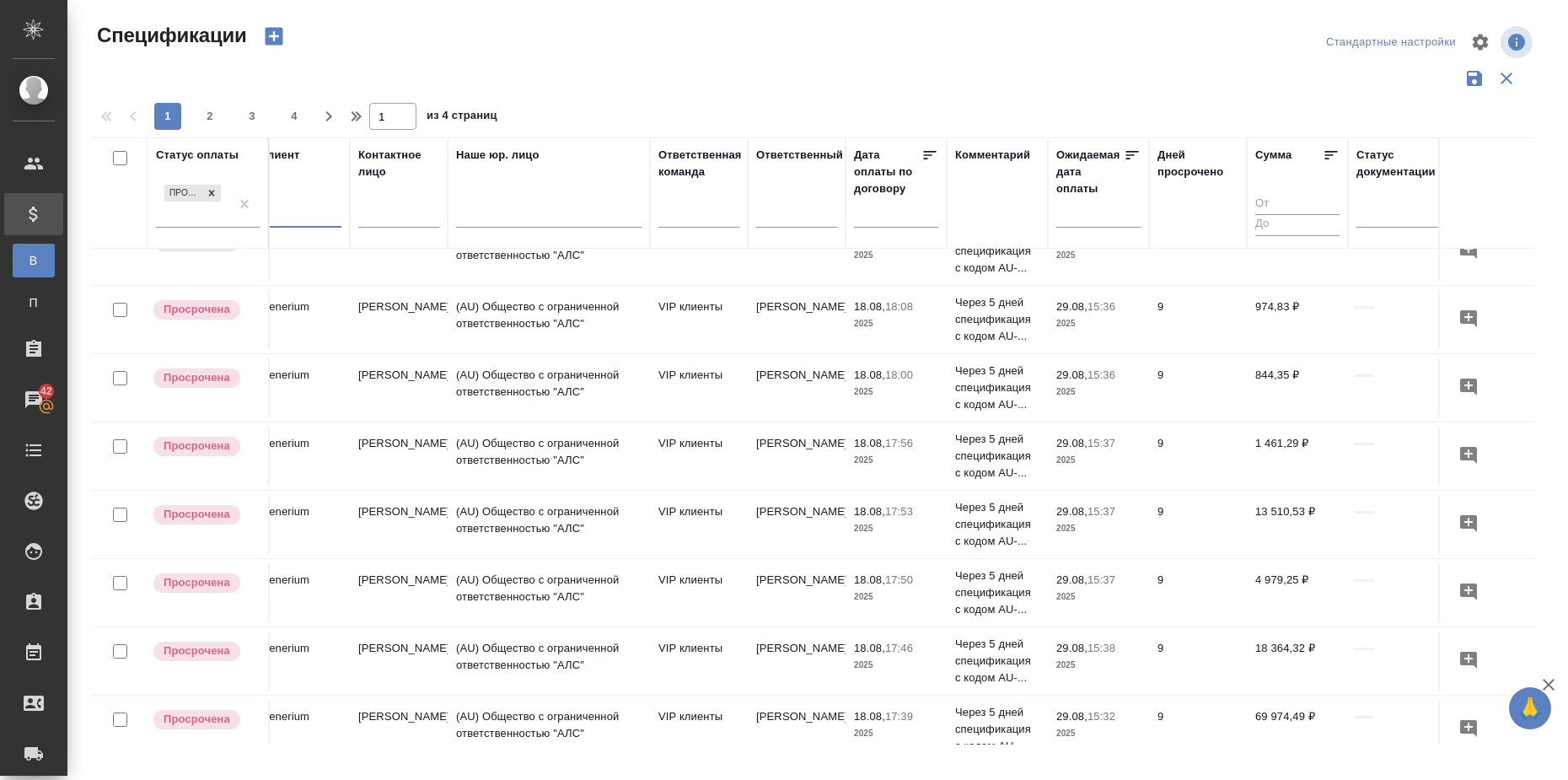
scroll to position [1245, 314]
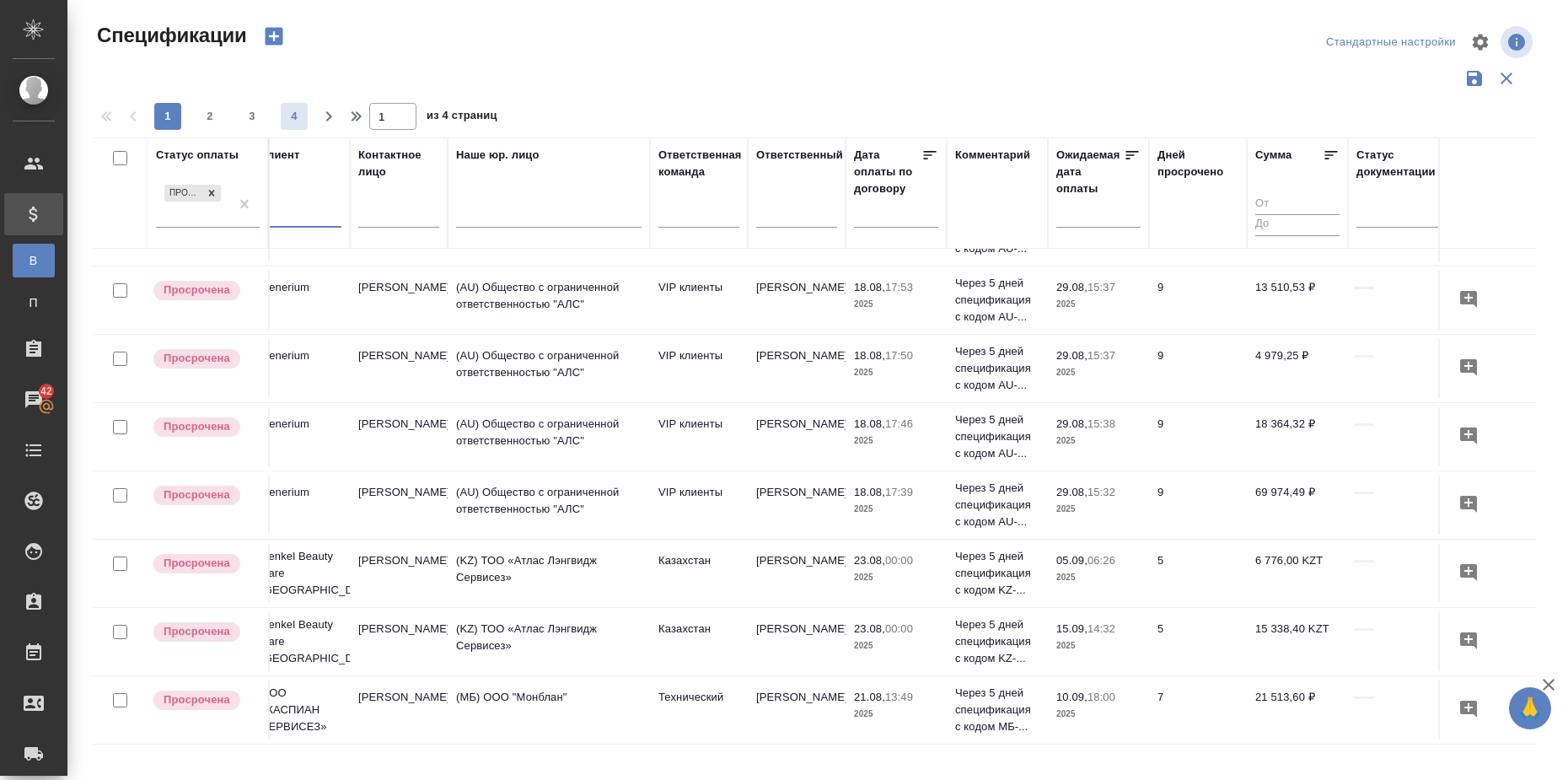
click at [297, 116] on span "4" at bounding box center [294, 116] width 27 height 17
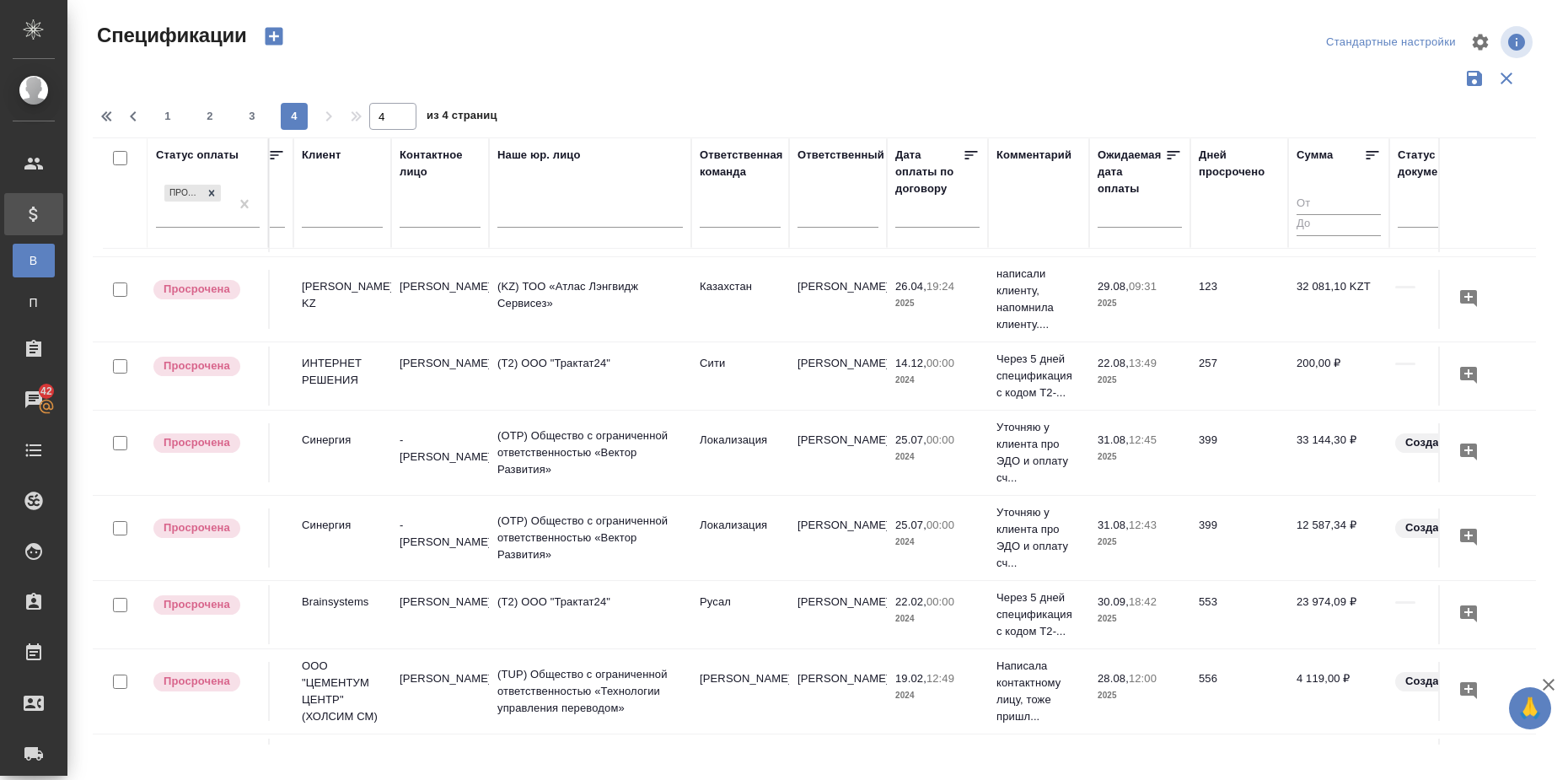
scroll to position [0, 273]
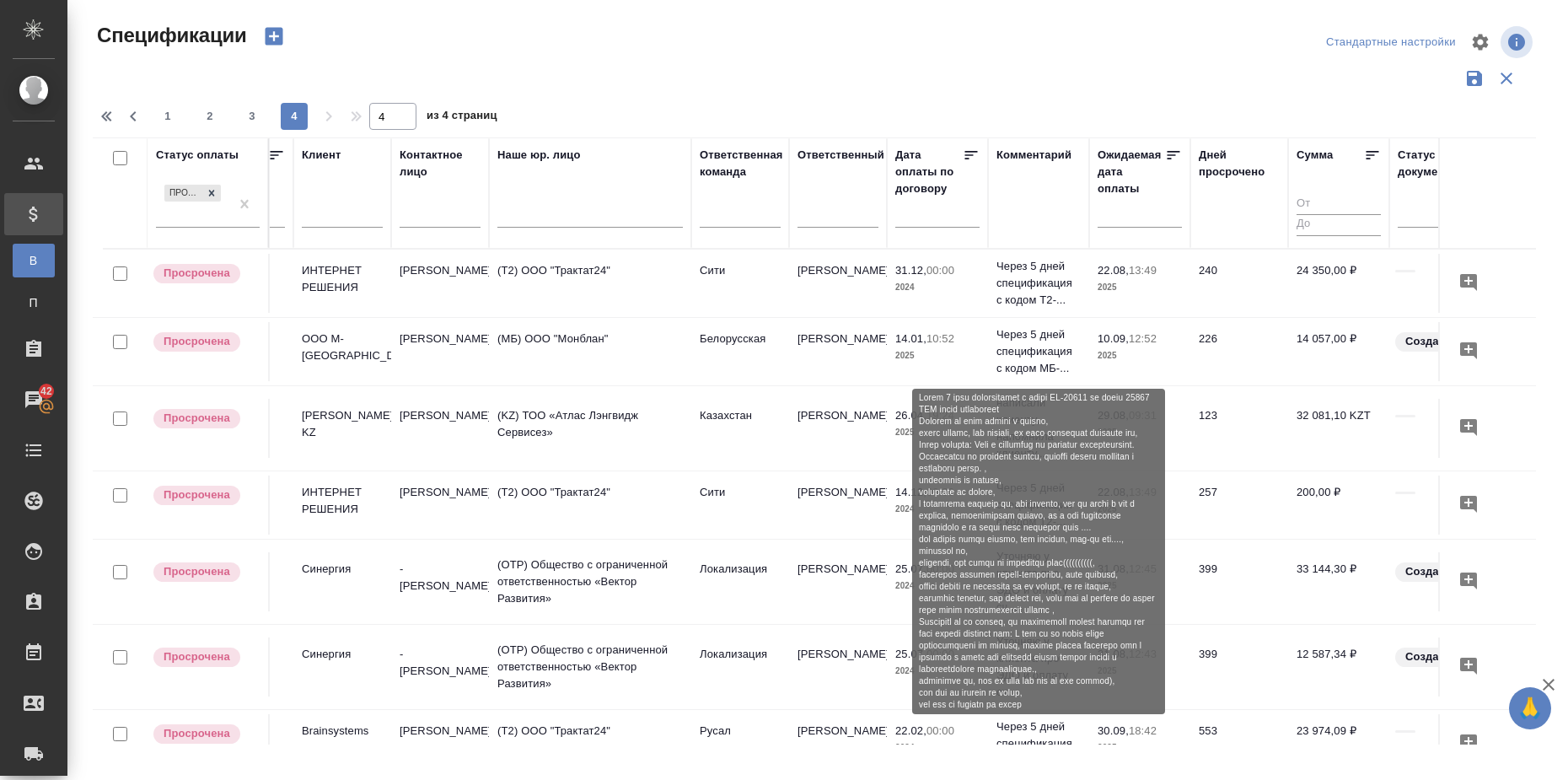
click at [1030, 344] on p "Через 5 дней спецификация с кодом МБ-..." at bounding box center [1038, 351] width 84 height 50
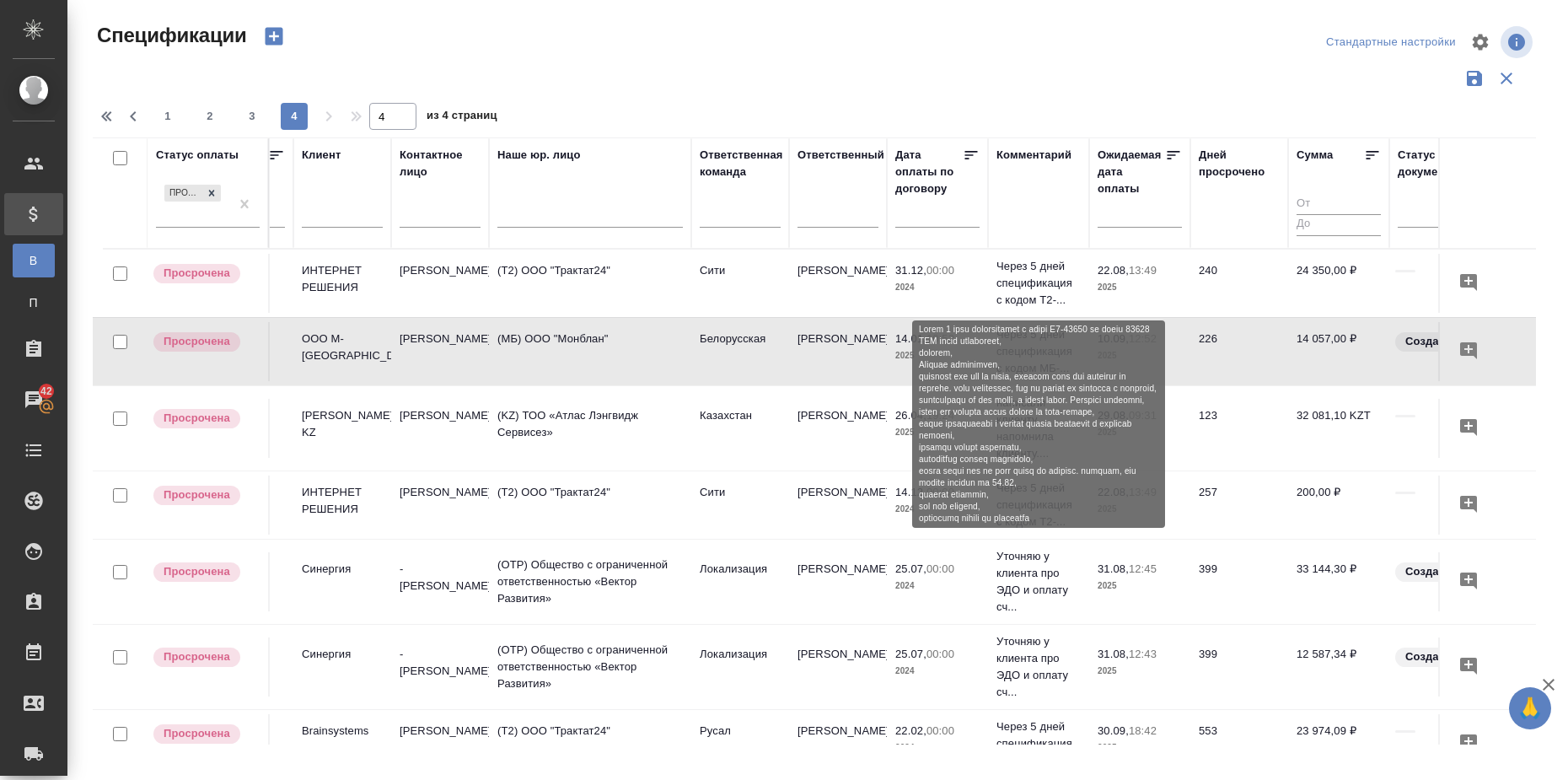
click at [1033, 276] on p "Через 5 дней спецификация с кодом Т2-..." at bounding box center [1038, 283] width 84 height 50
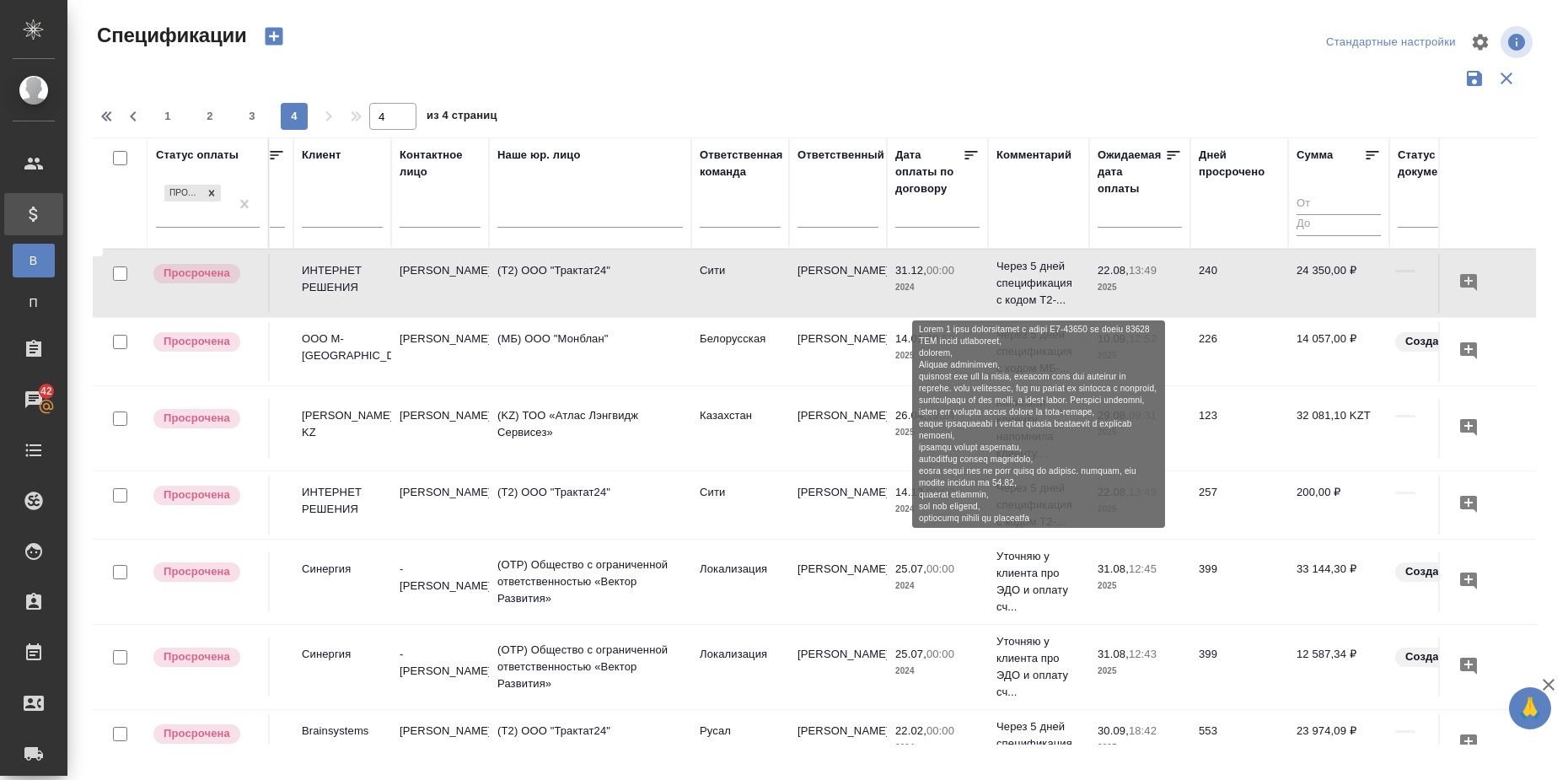
click at [1033, 276] on p "Через 5 дней спецификация с кодом Т2-..." at bounding box center [1038, 283] width 84 height 50
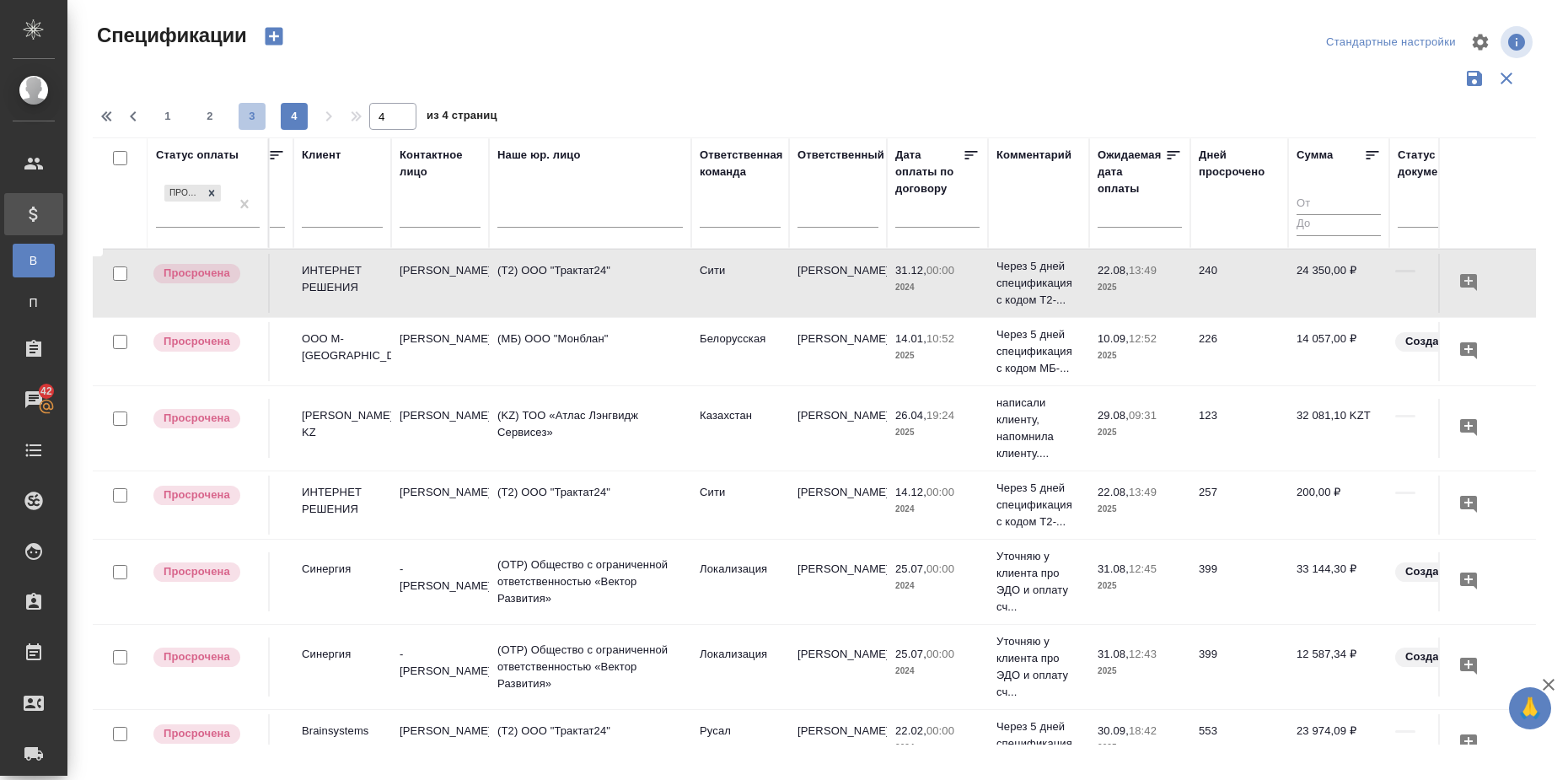
click at [250, 117] on span "3" at bounding box center [252, 116] width 27 height 17
type input "3"
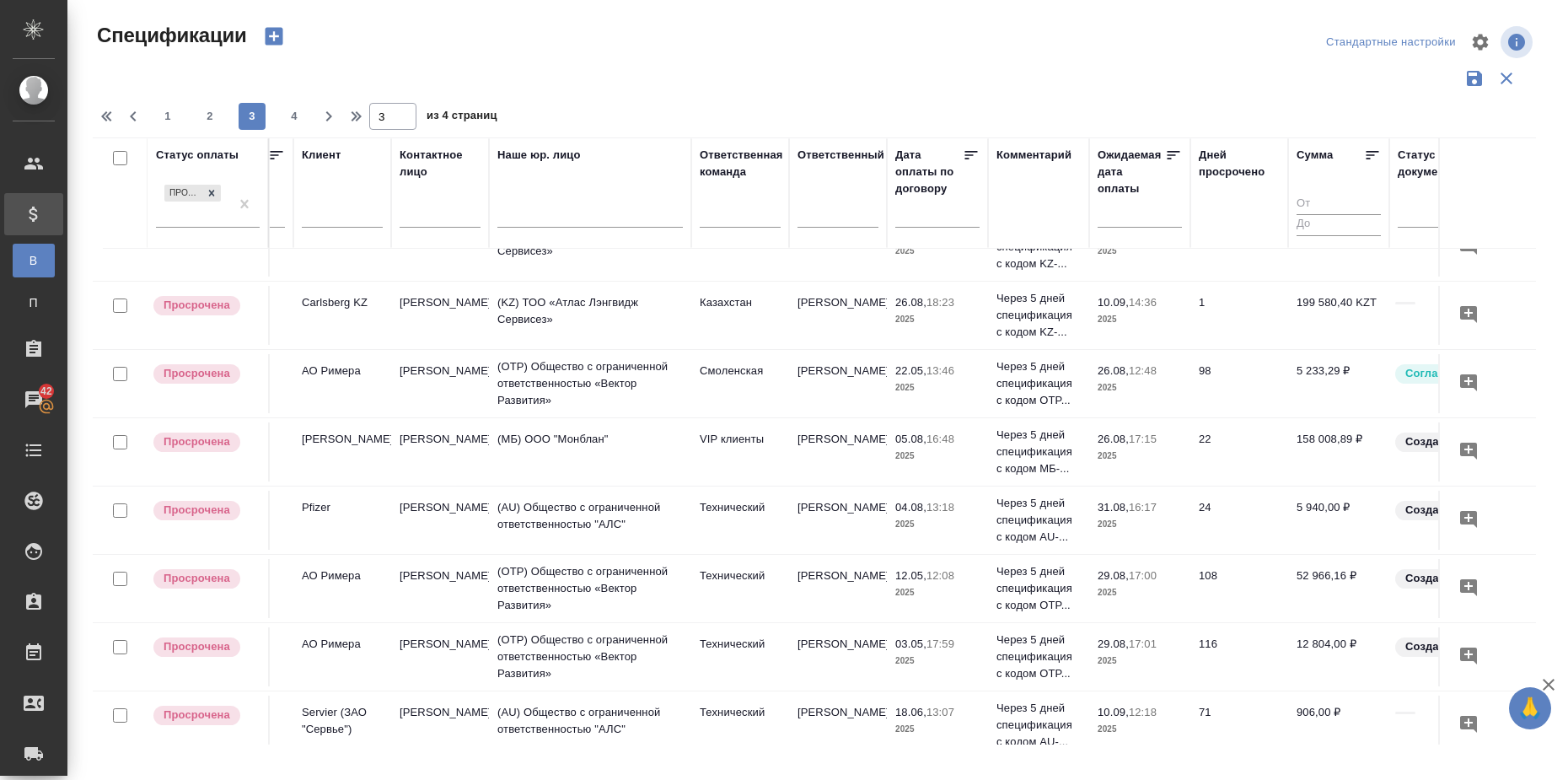
scroll to position [1245, 273]
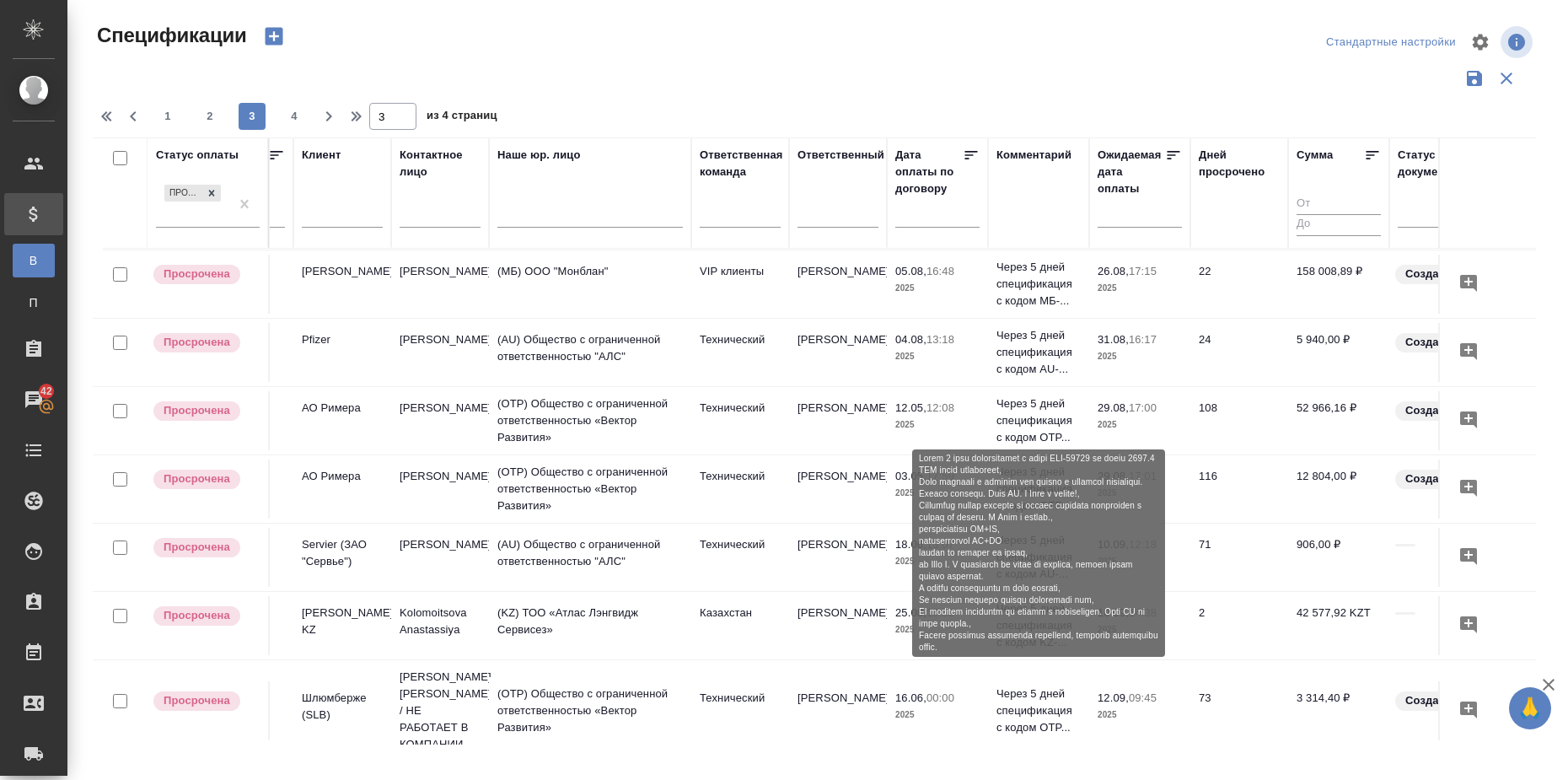
click at [1045, 685] on p "Через 5 дней спецификация с кодом OTP..." at bounding box center [1038, 710] width 84 height 50
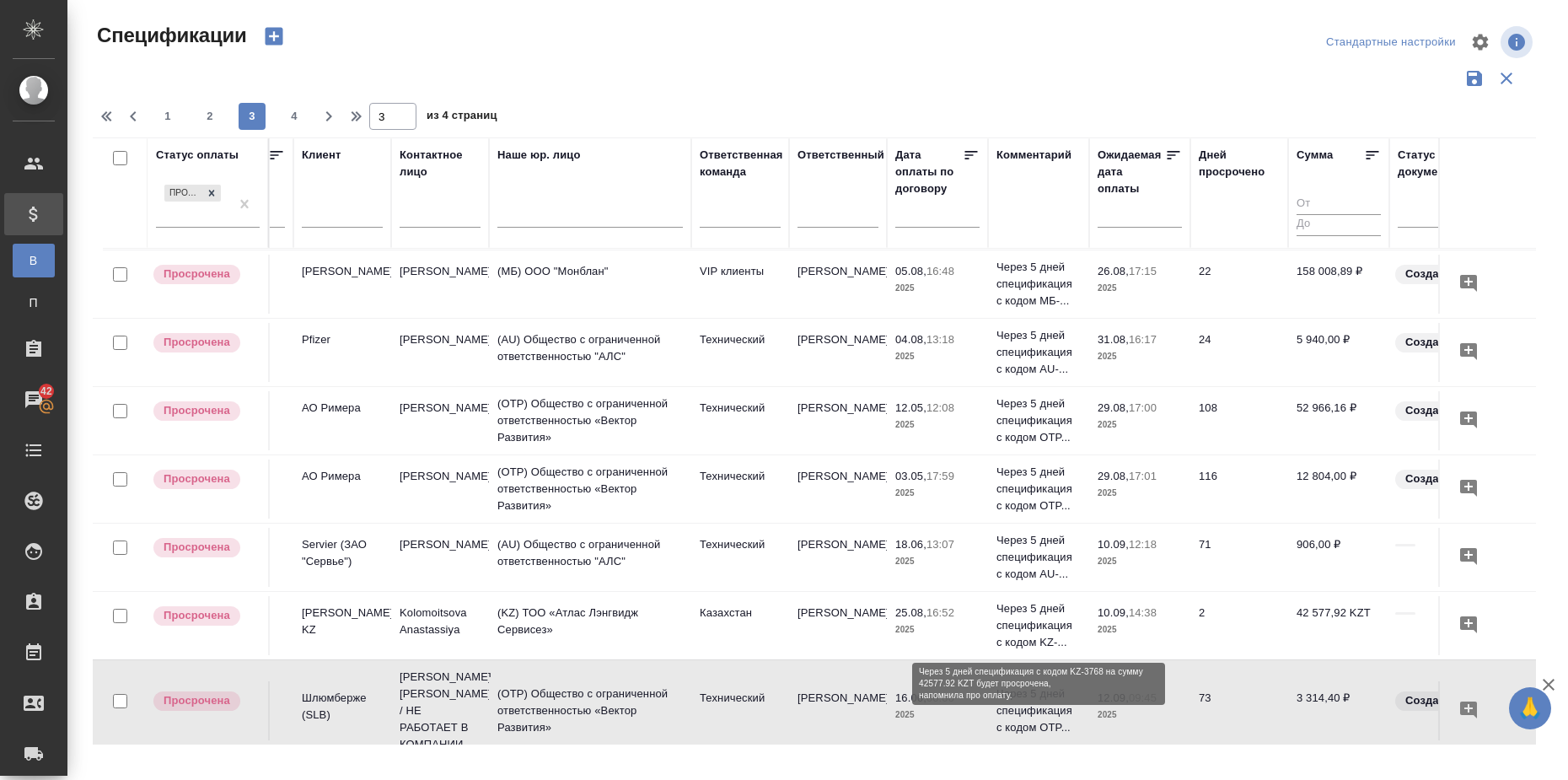
click at [1031, 617] on p "Через 5 дней спецификация с кодом KZ-..." at bounding box center [1038, 626] width 84 height 50
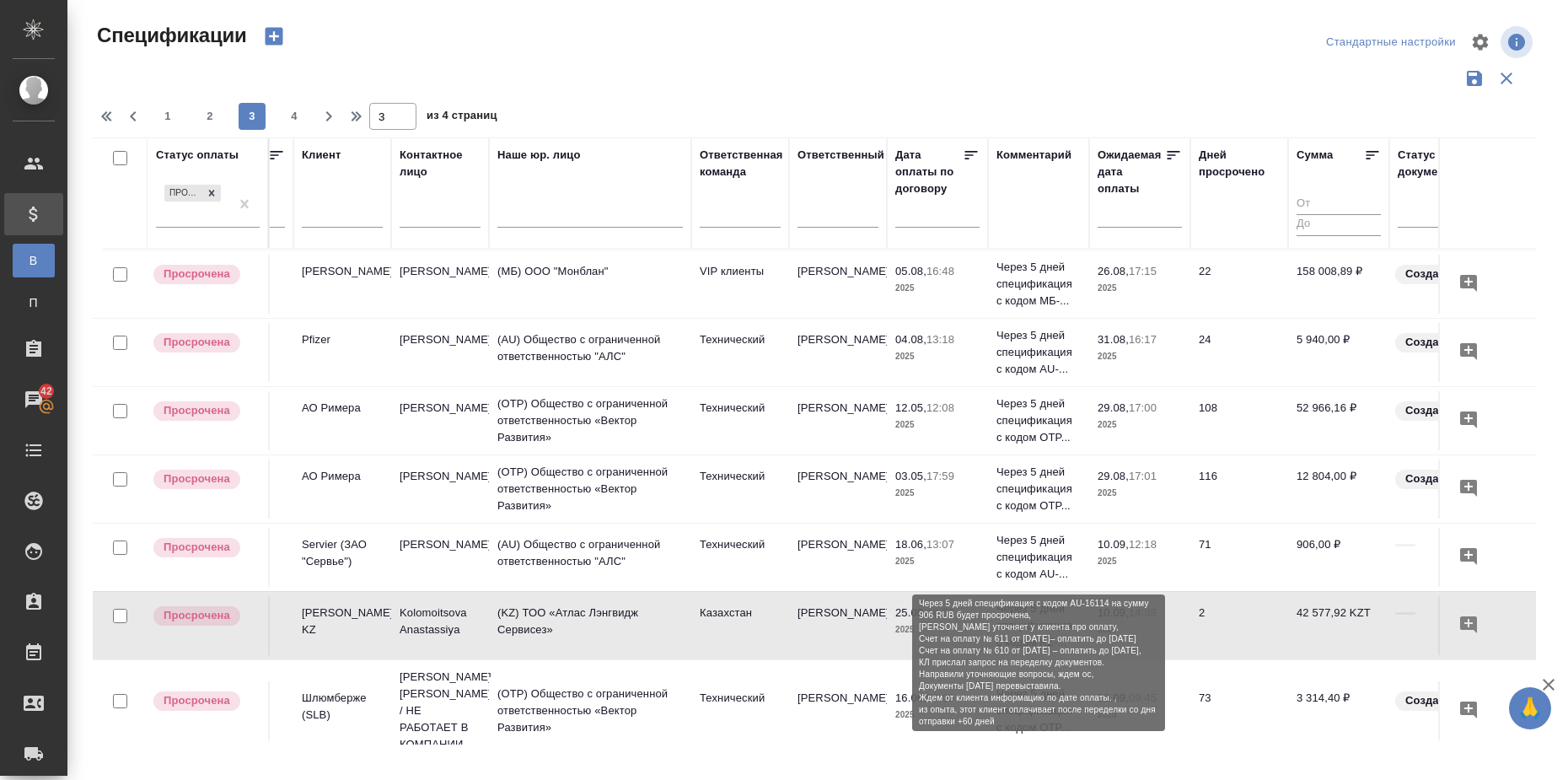
click at [1037, 535] on p "Через 5 дней спецификация с кодом AU-..." at bounding box center [1038, 557] width 84 height 50
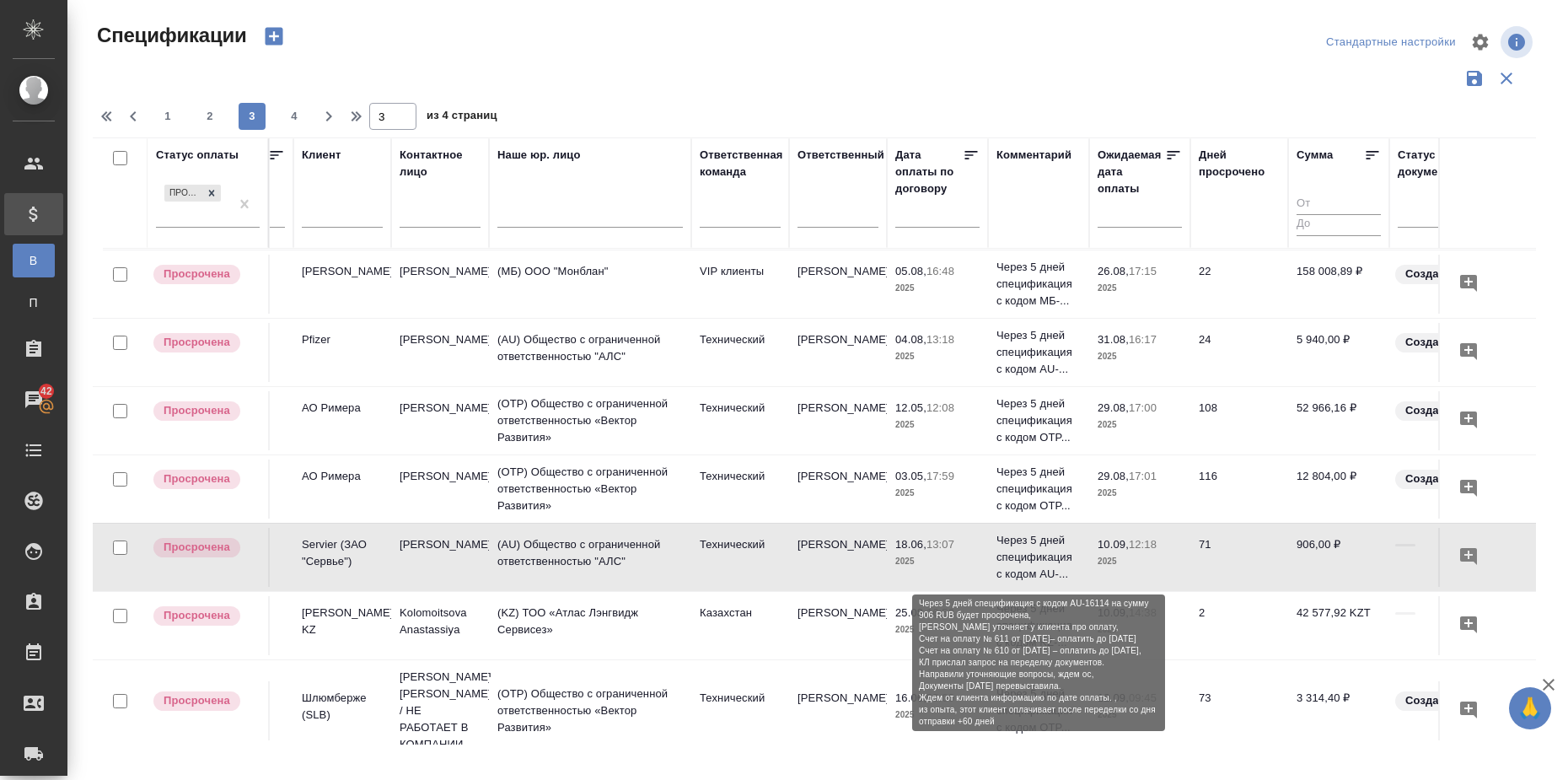
click at [1029, 551] on p "Через 5 дней спецификация с кодом AU-..." at bounding box center [1038, 557] width 84 height 50
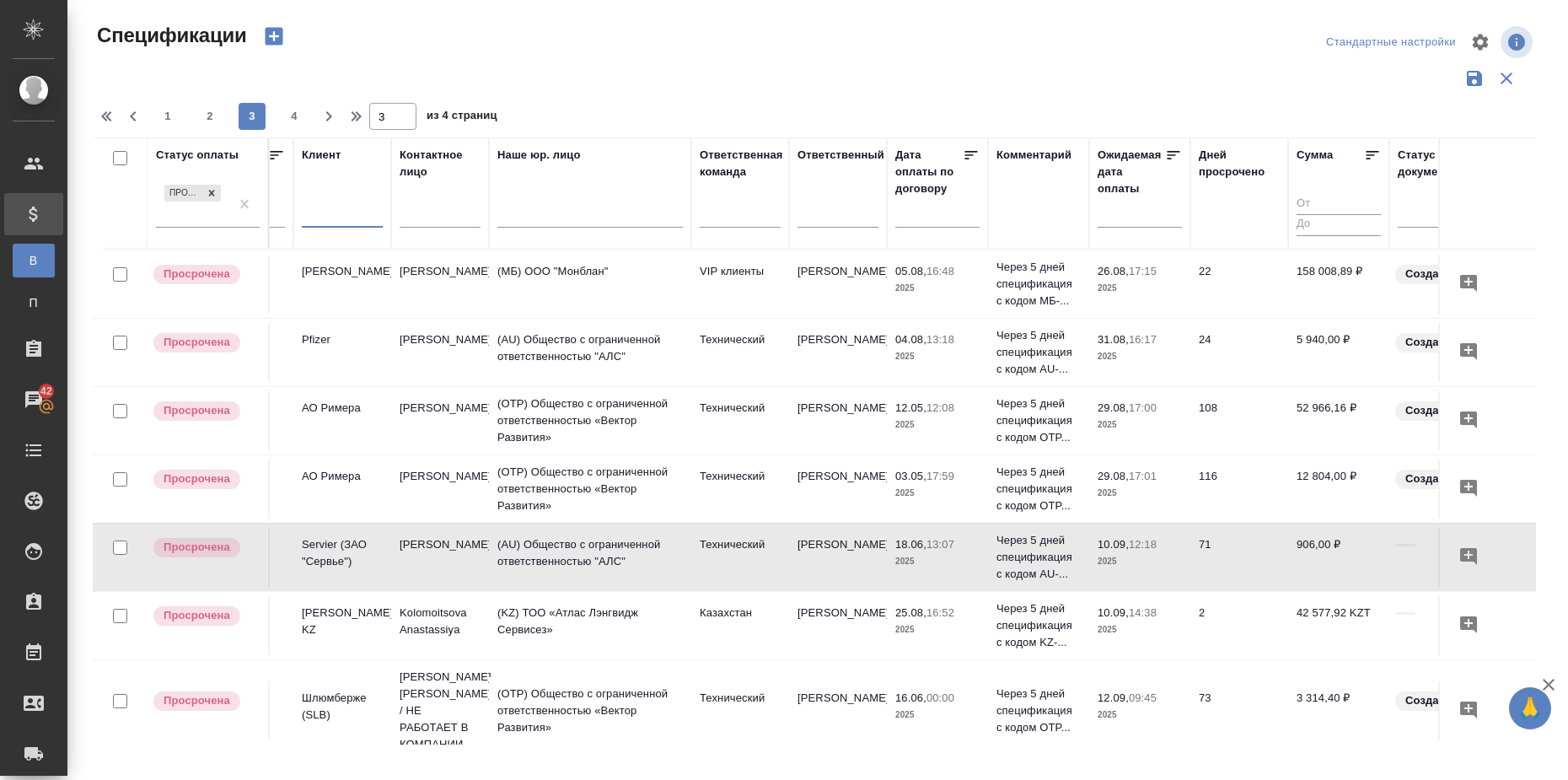
click at [331, 215] on input "text" at bounding box center [342, 215] width 81 height 21
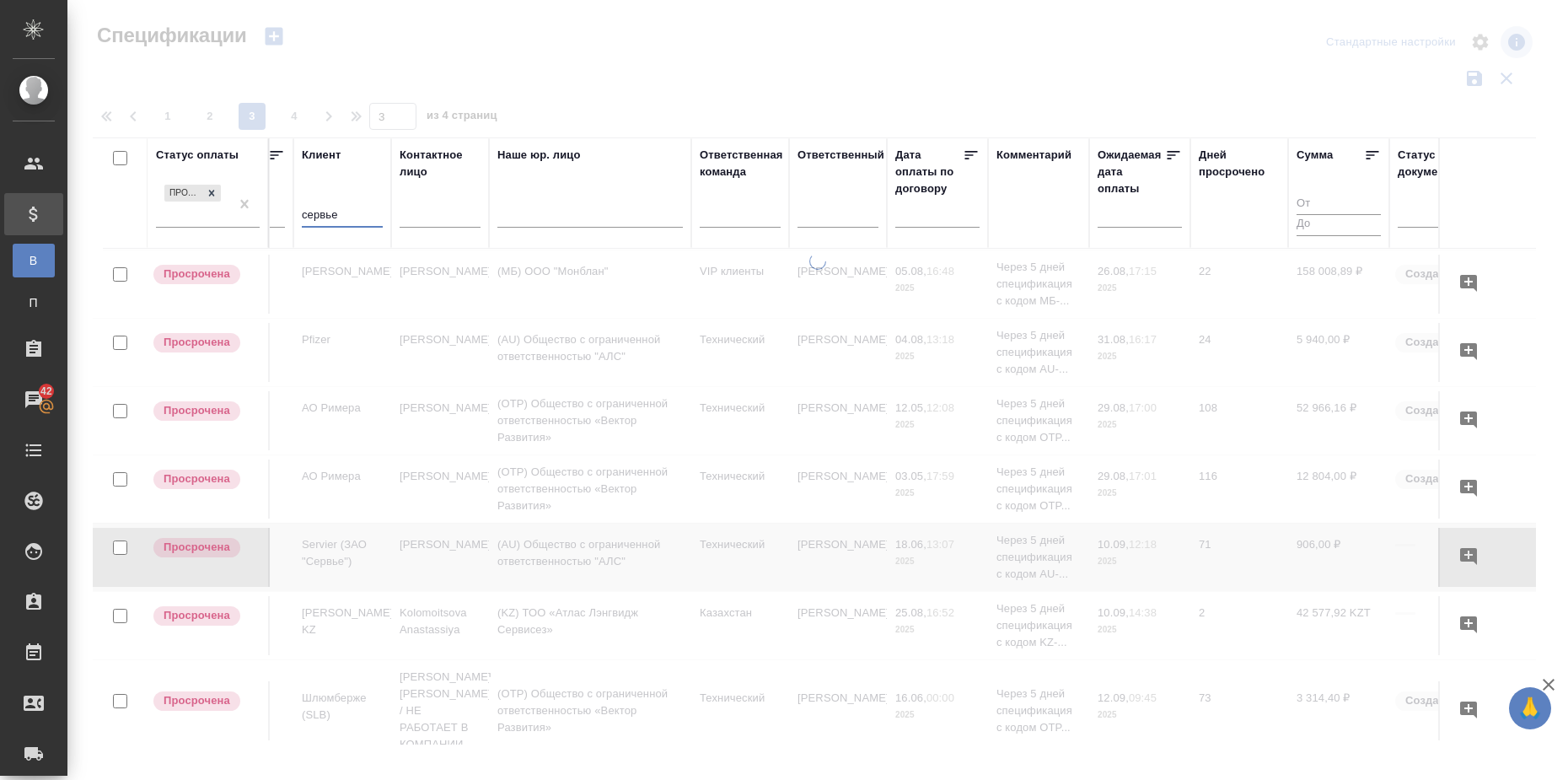
scroll to position [0, 273]
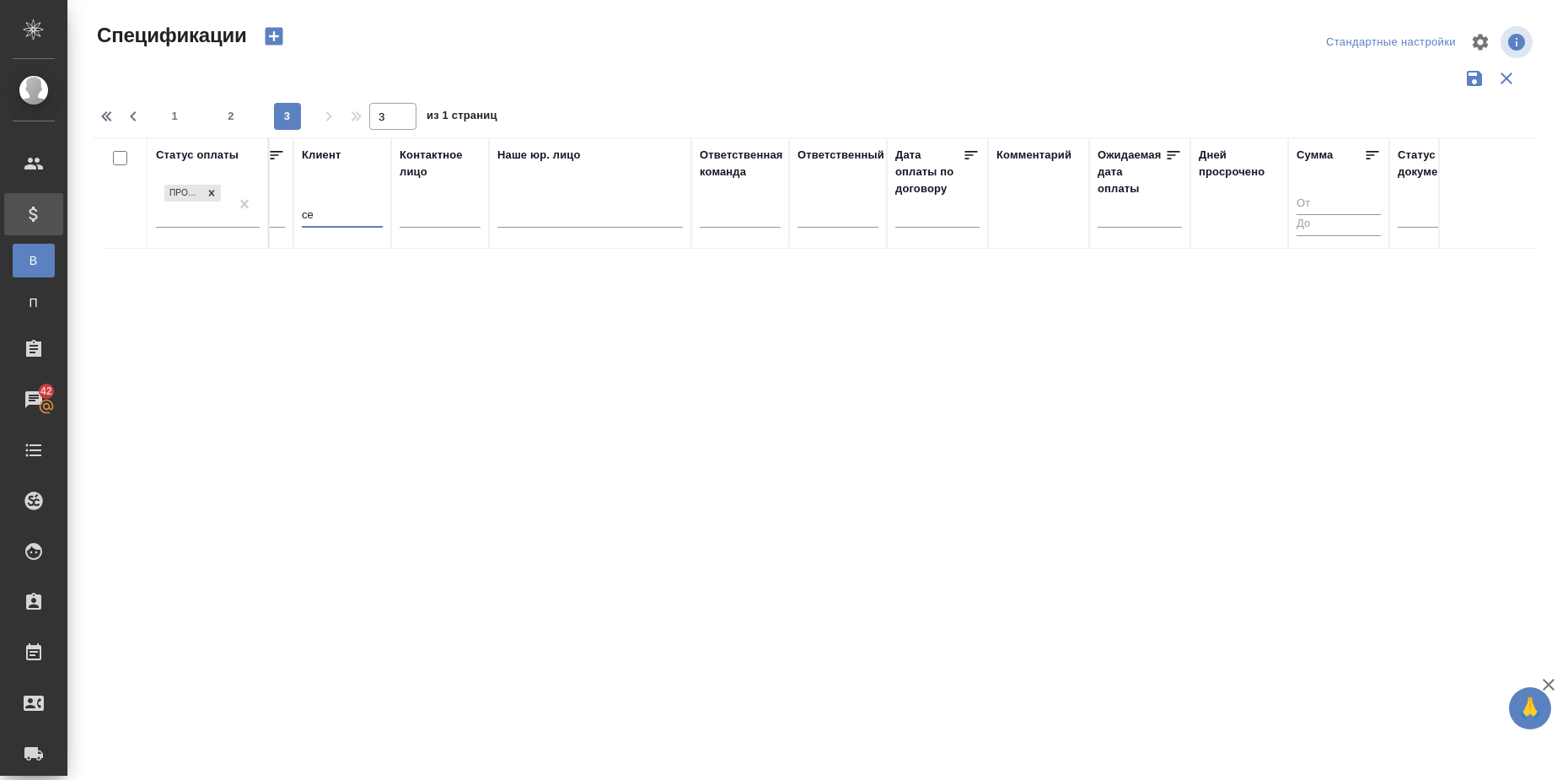
type input "с"
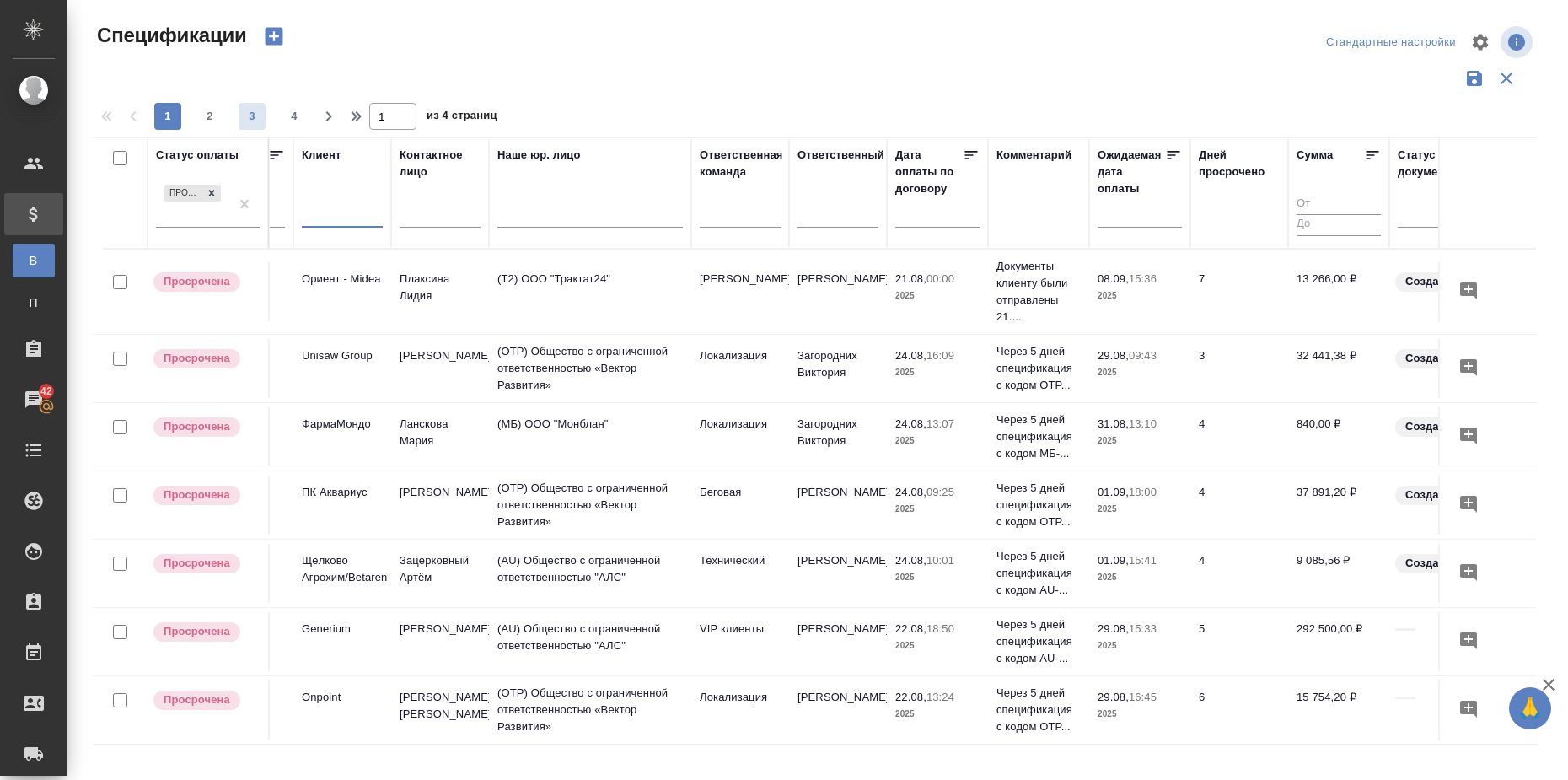
click at [258, 114] on span "3" at bounding box center [252, 116] width 27 height 17
type input "3"
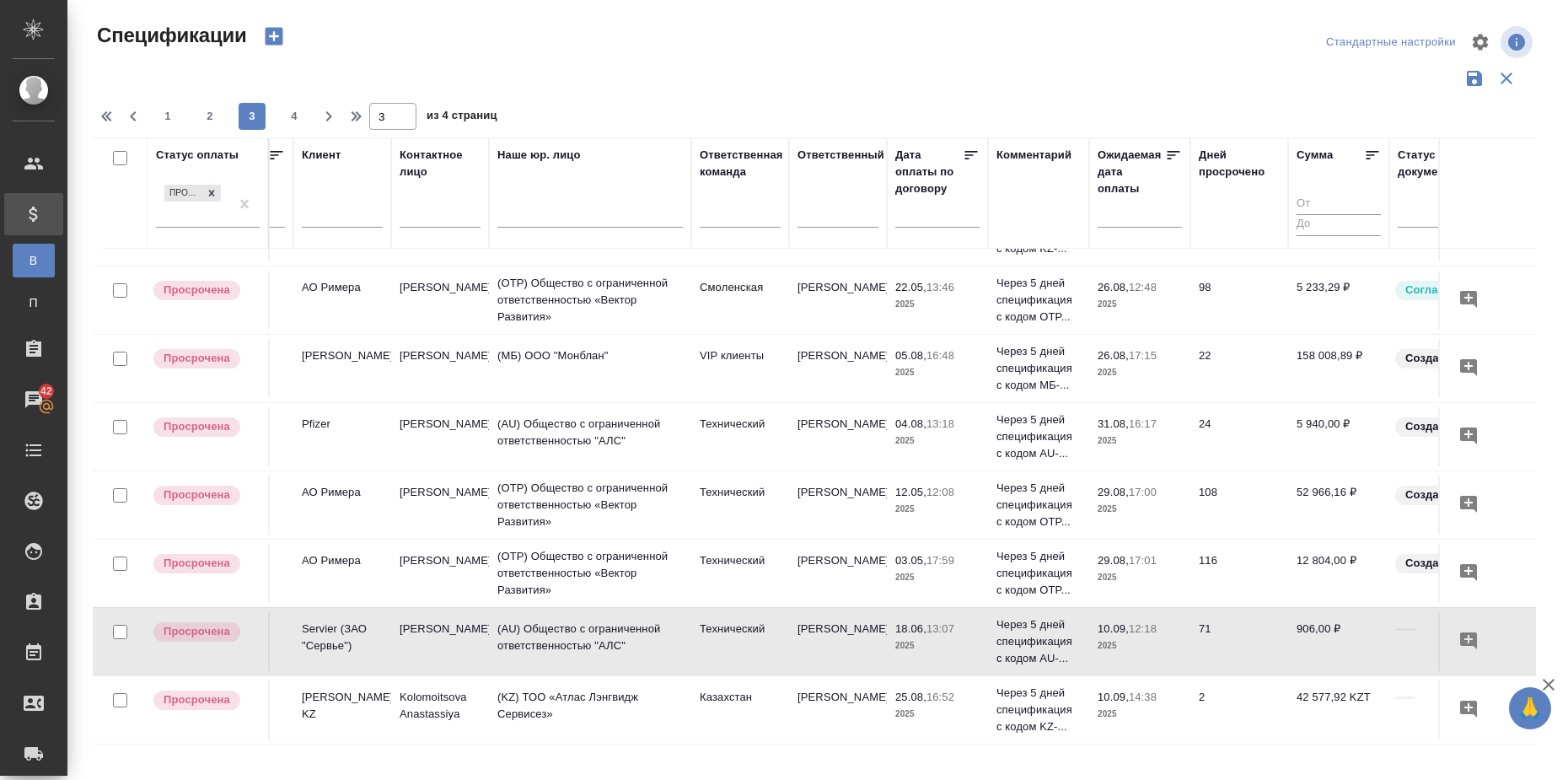
scroll to position [1245, 273]
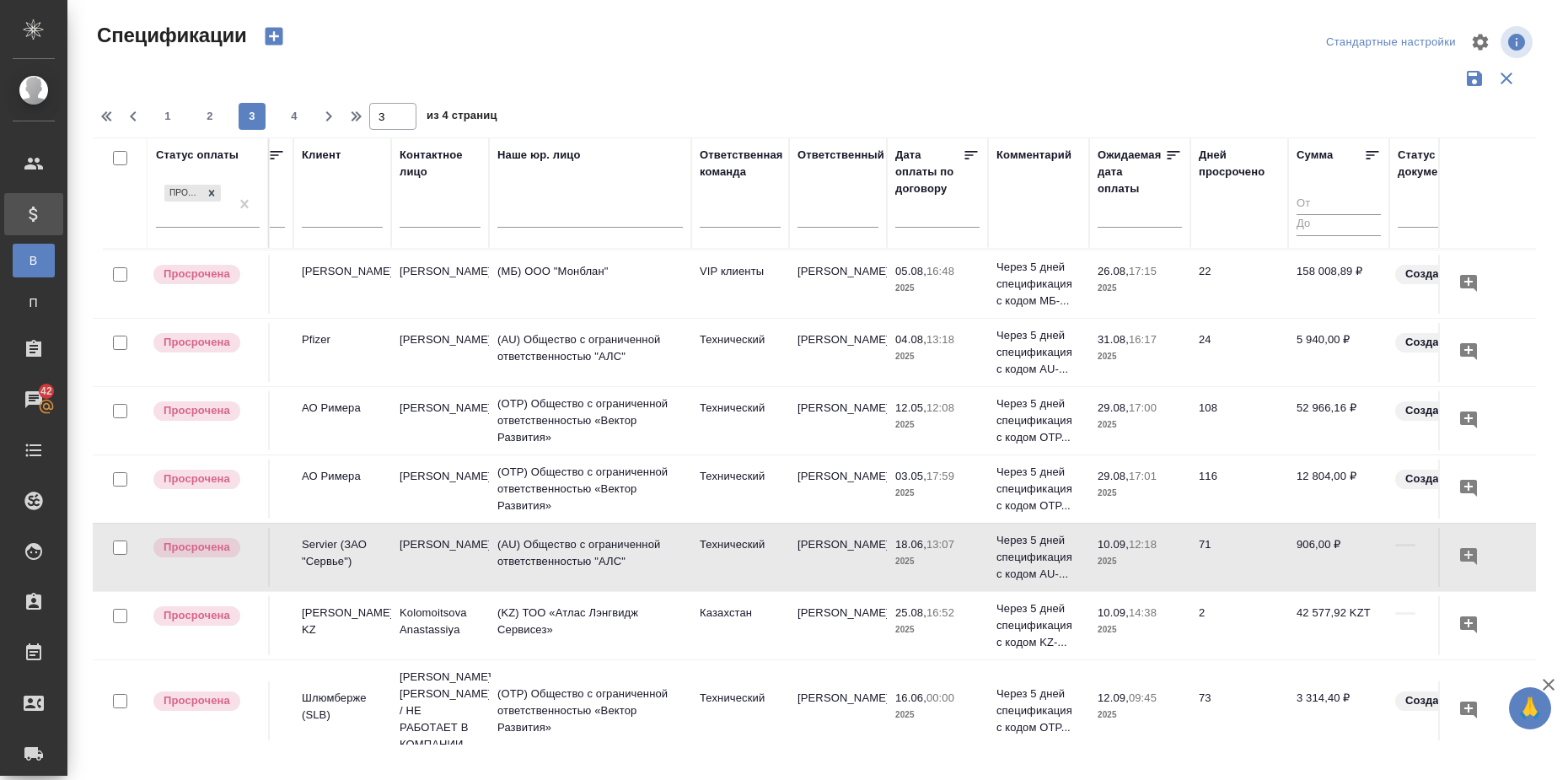
click at [345, 214] on input "text" at bounding box center [342, 215] width 81 height 21
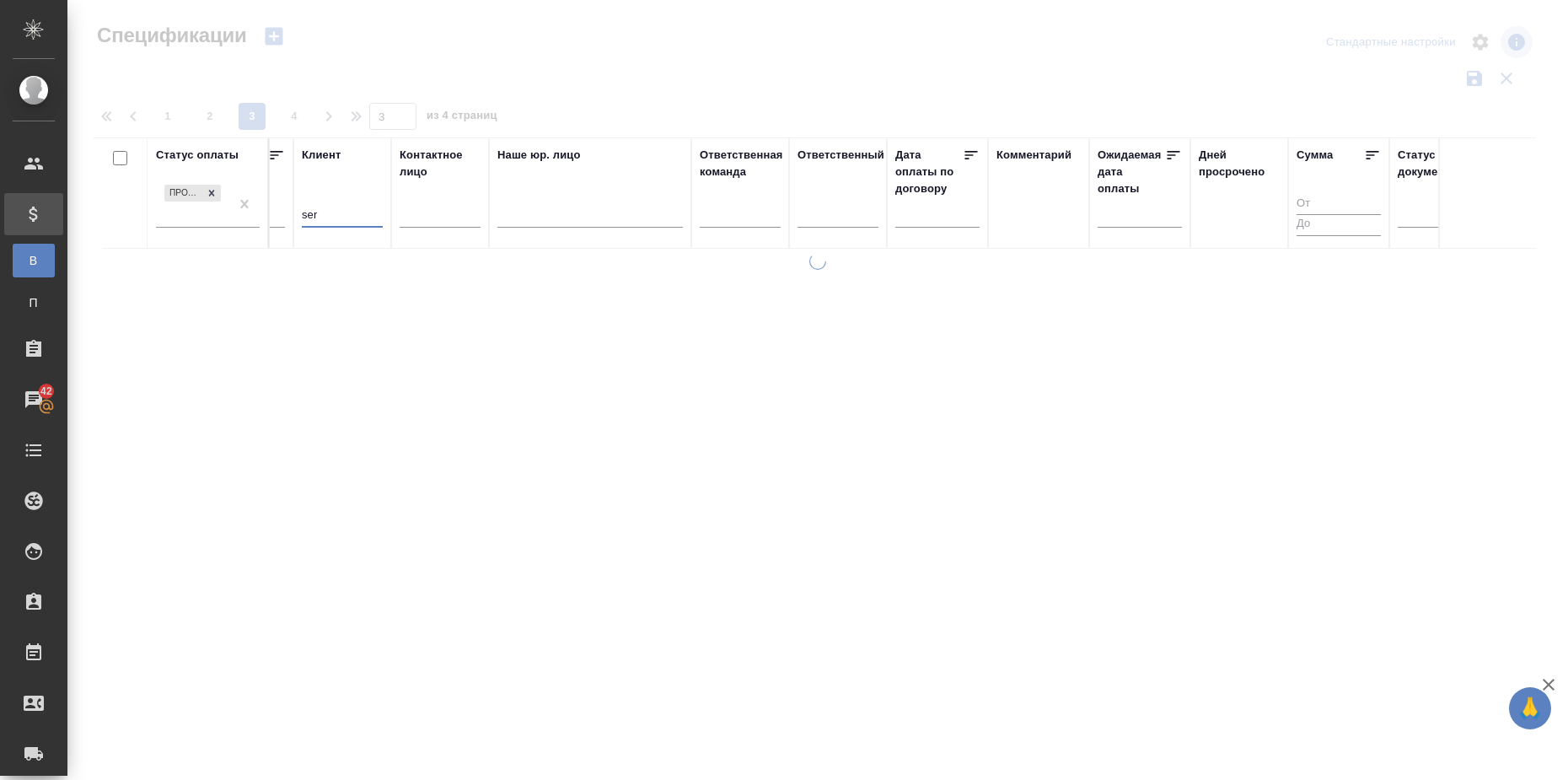
scroll to position [0, 273]
type input "servie"
type input "1"
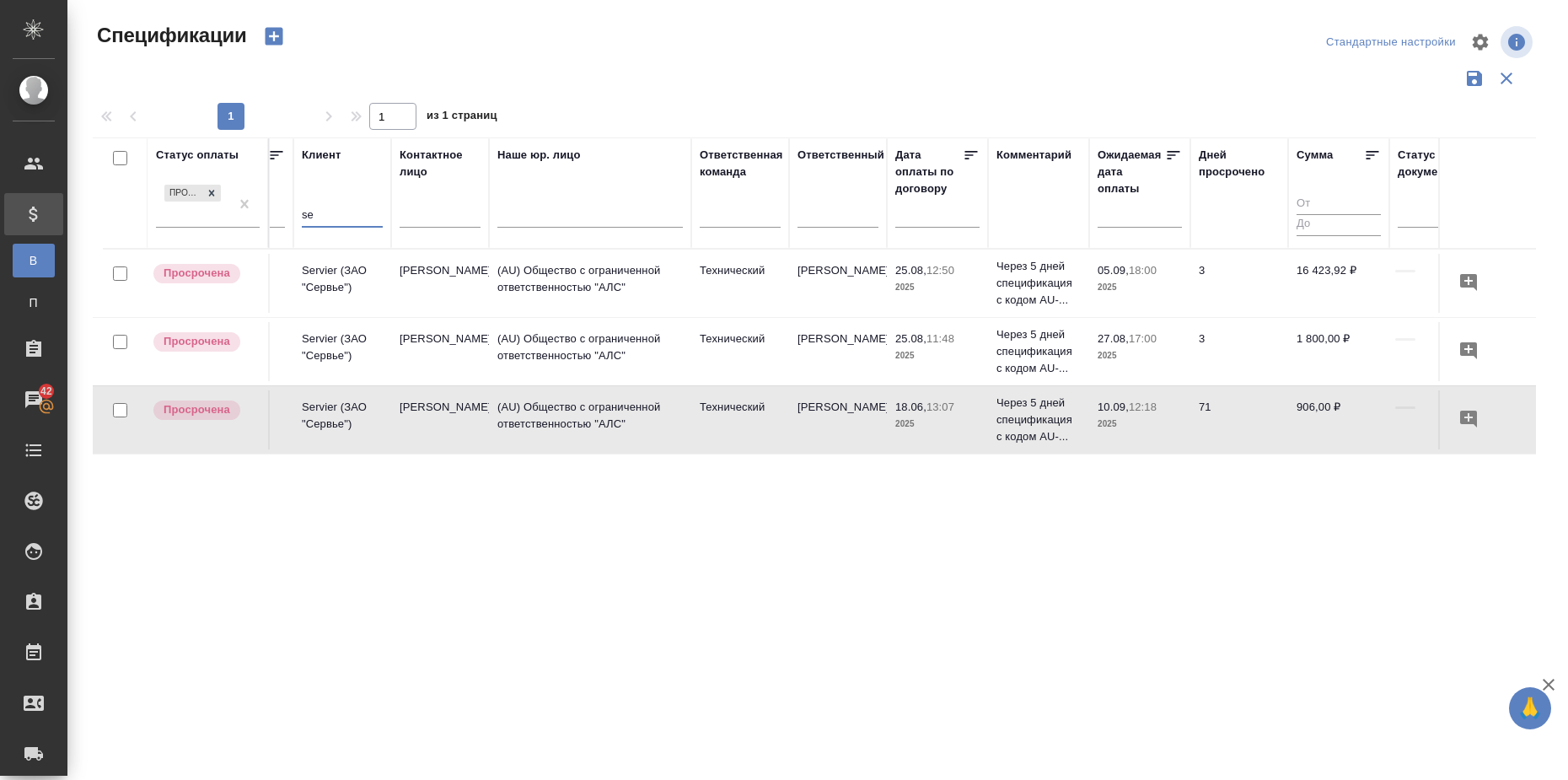
type input "s"
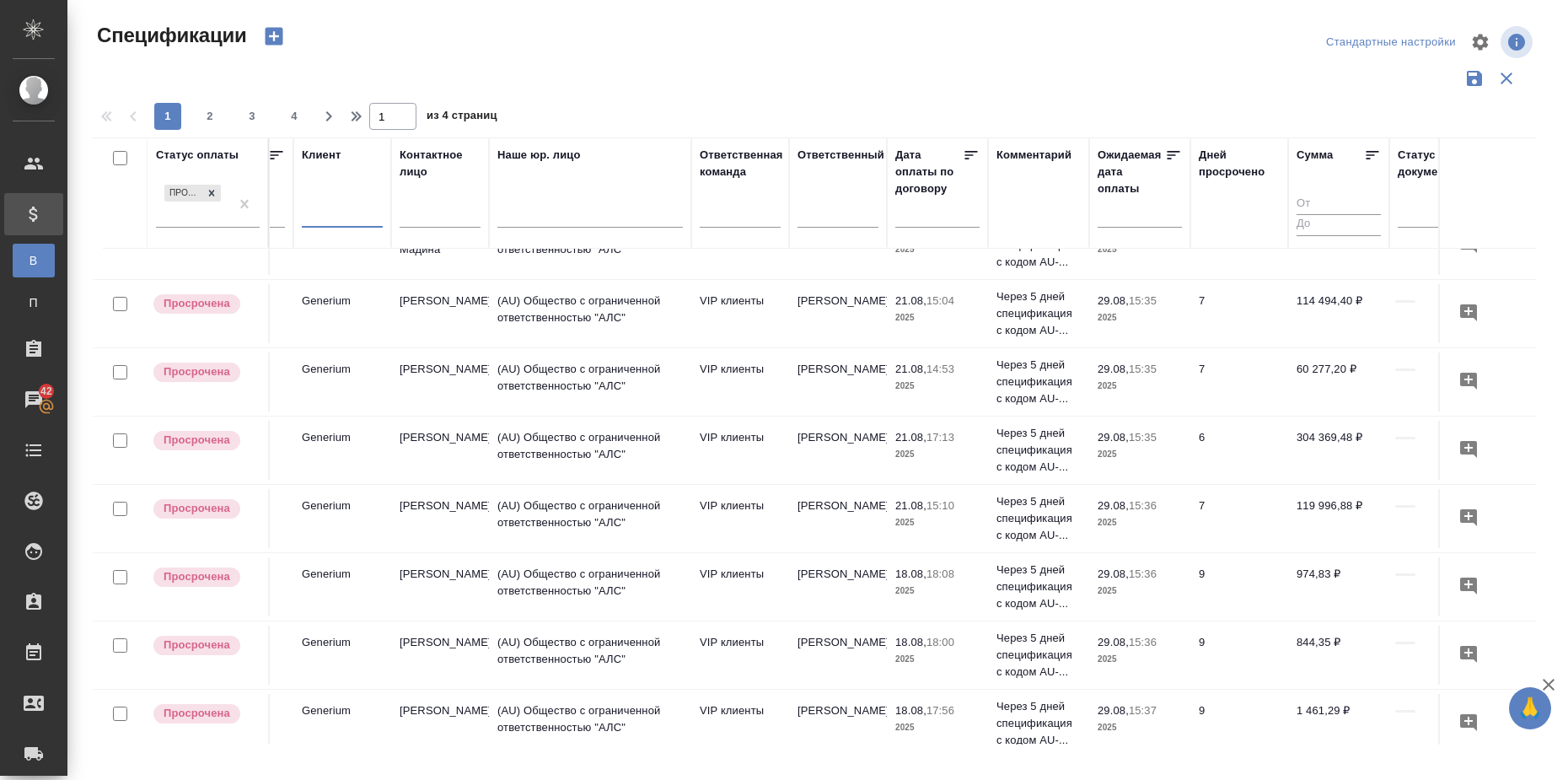
scroll to position [1245, 273]
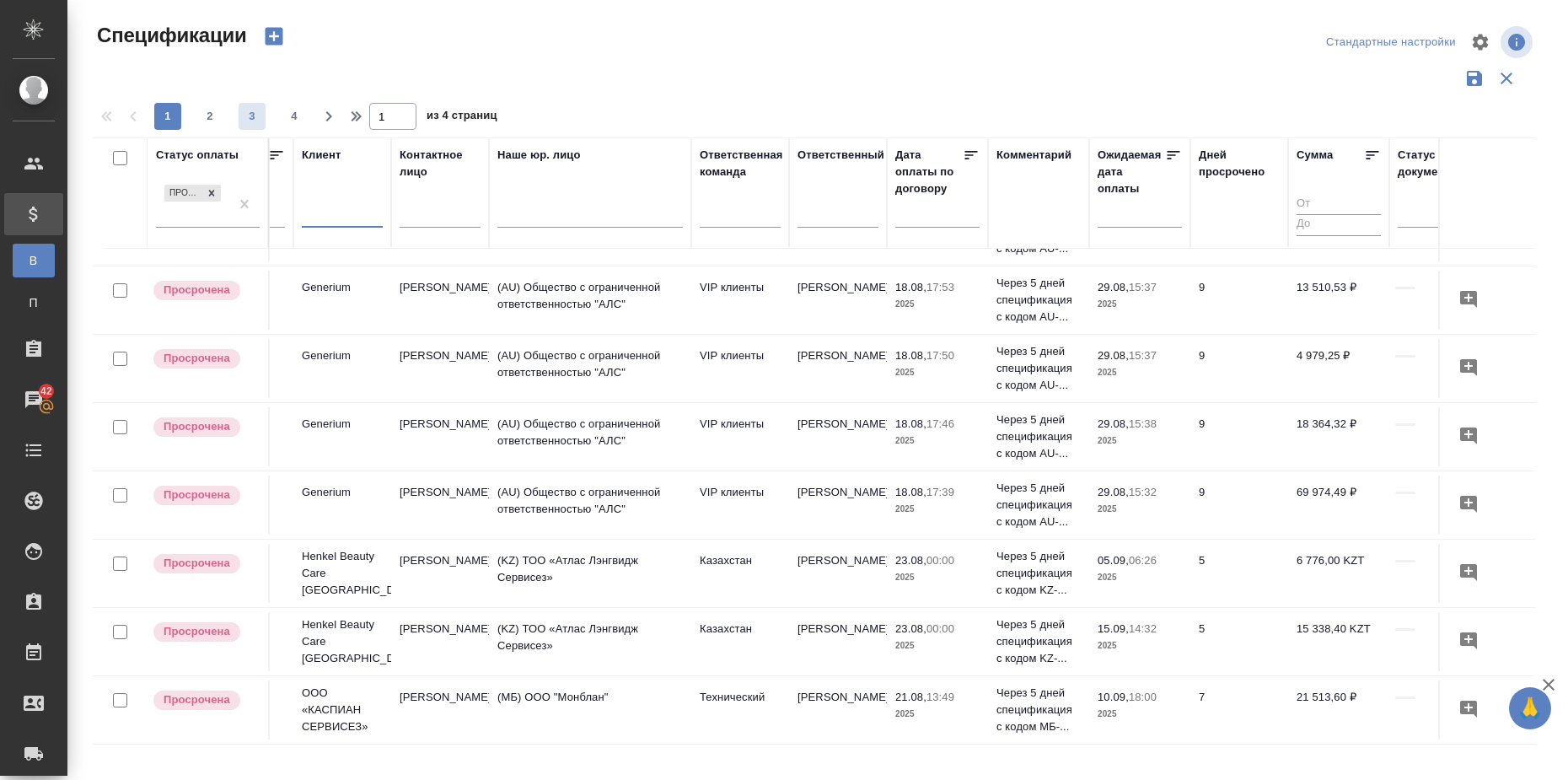
click at [246, 123] on span "3" at bounding box center [252, 116] width 27 height 17
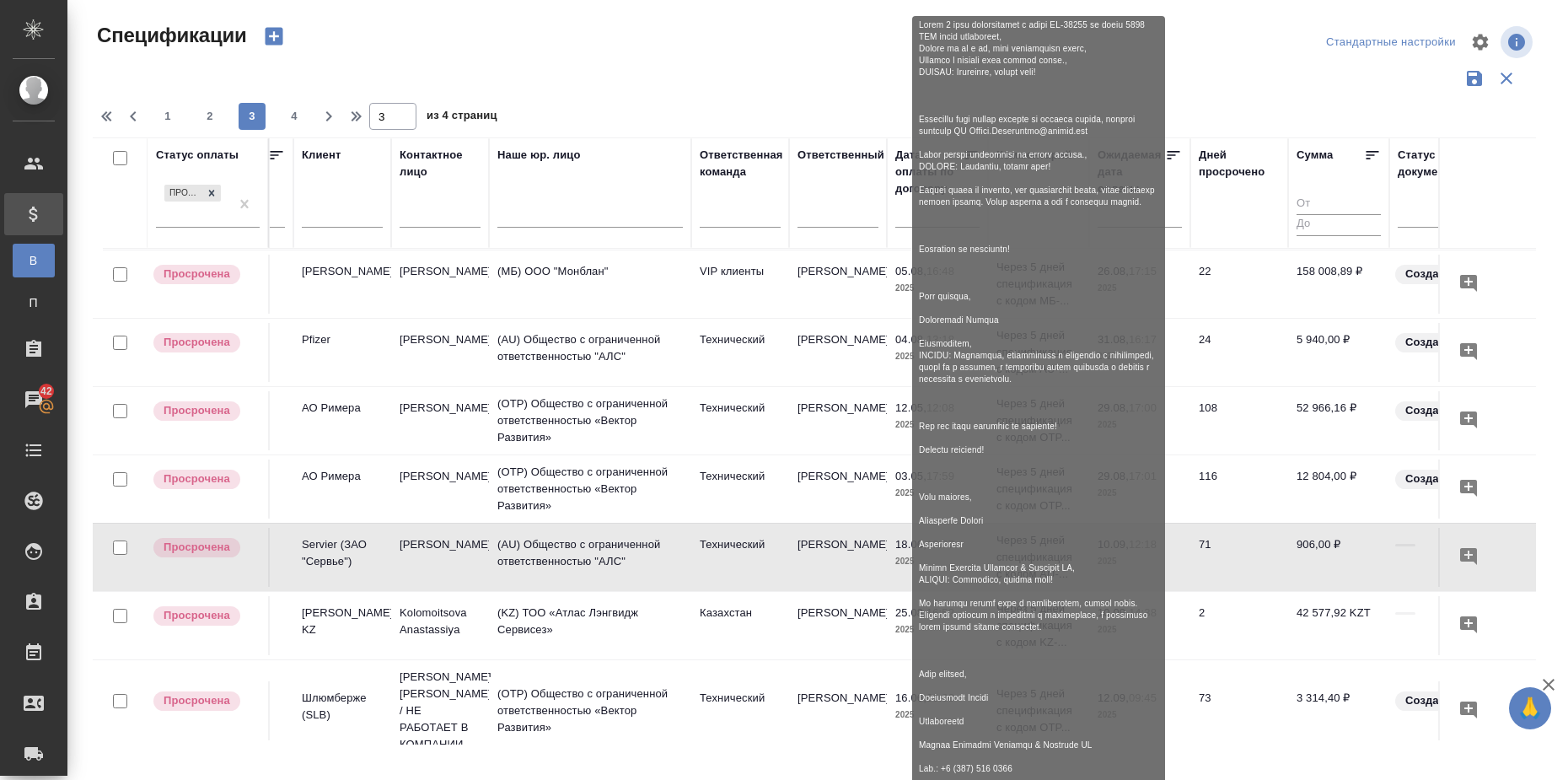
click at [1034, 339] on p "Через 5 дней спецификация с кодом AU-..." at bounding box center [1038, 352] width 84 height 50
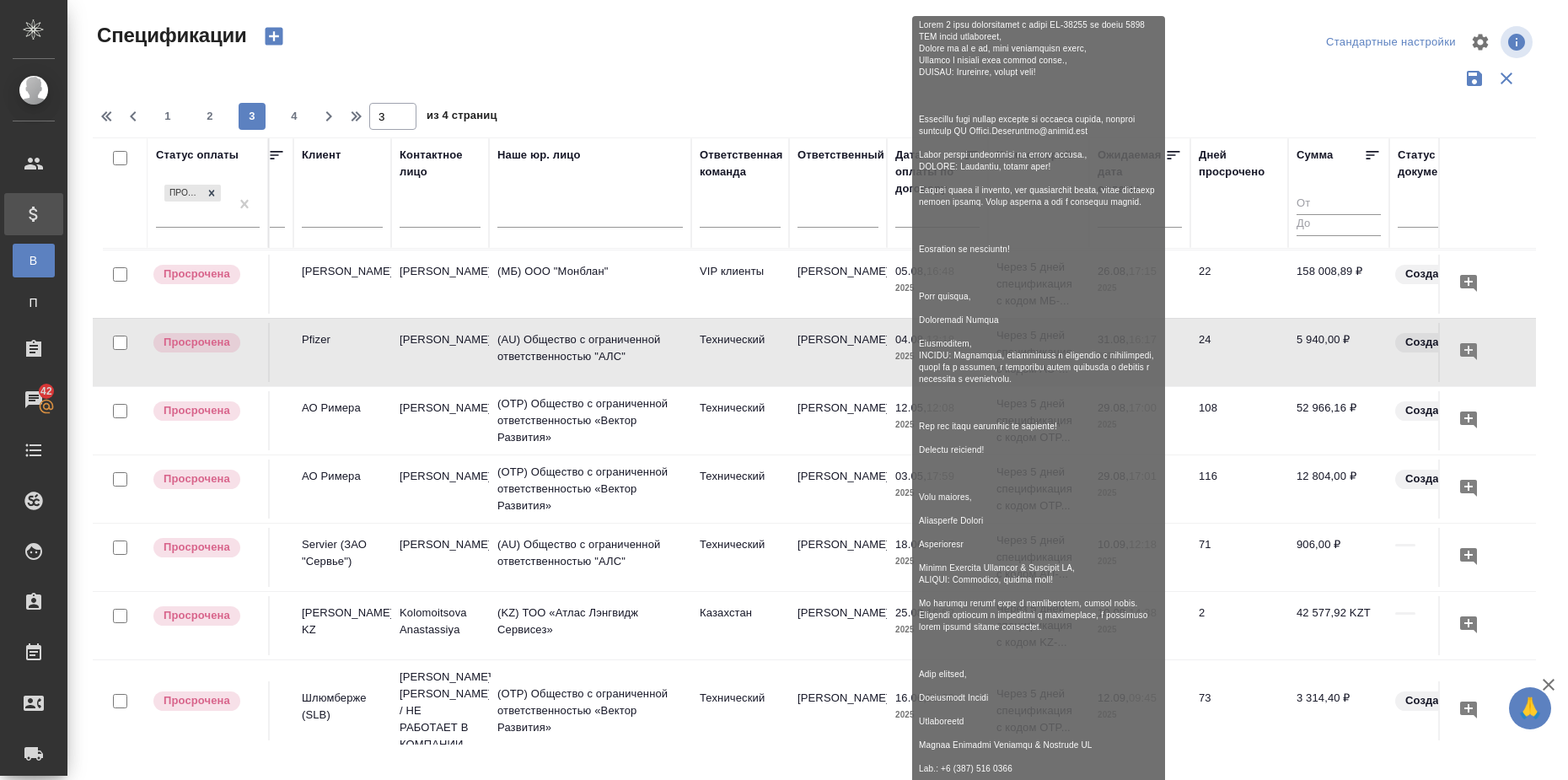
click at [1034, 339] on p "Через 5 дней спецификация с кодом AU-..." at bounding box center [1038, 352] width 84 height 50
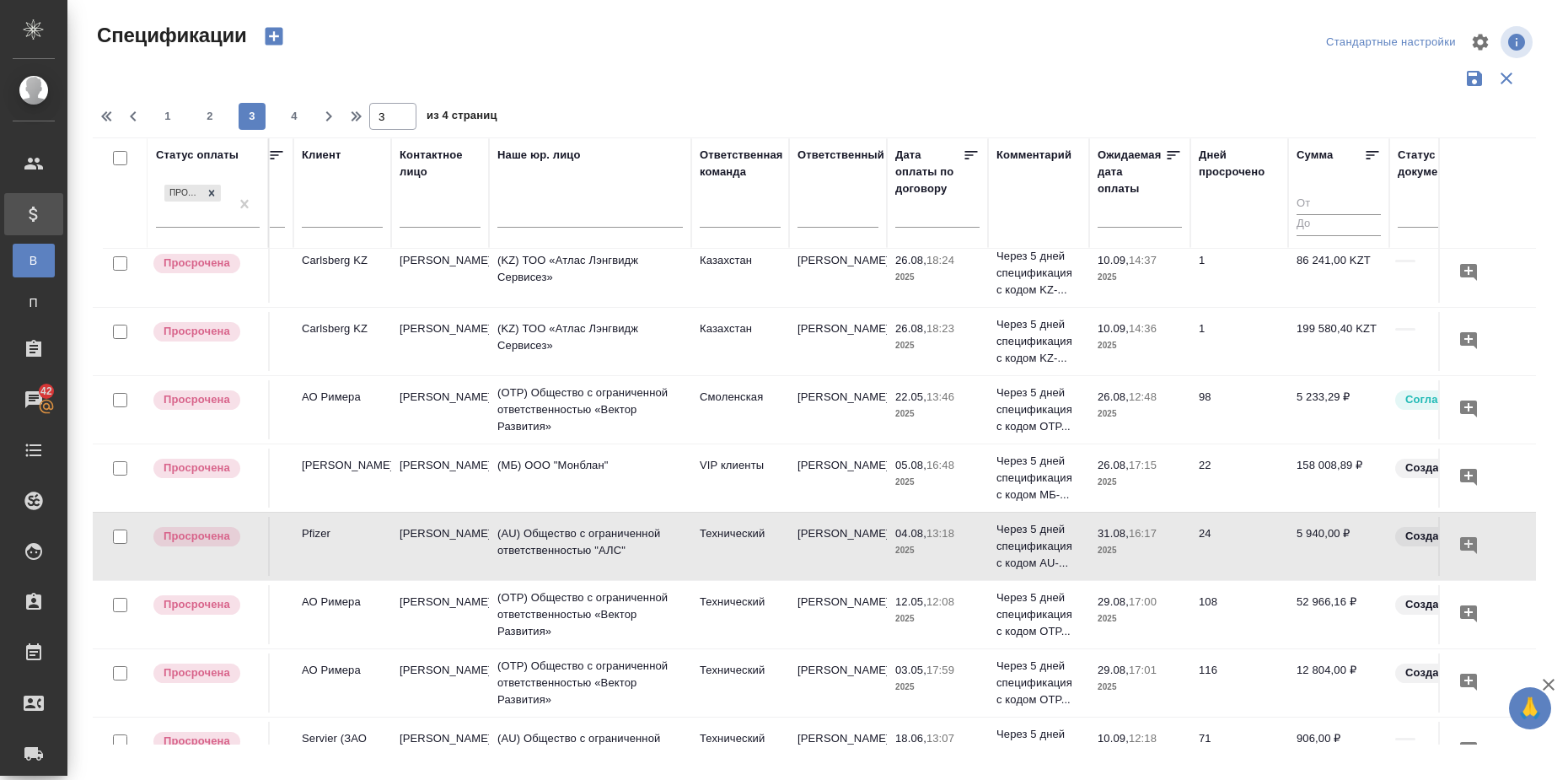
scroll to position [1034, 273]
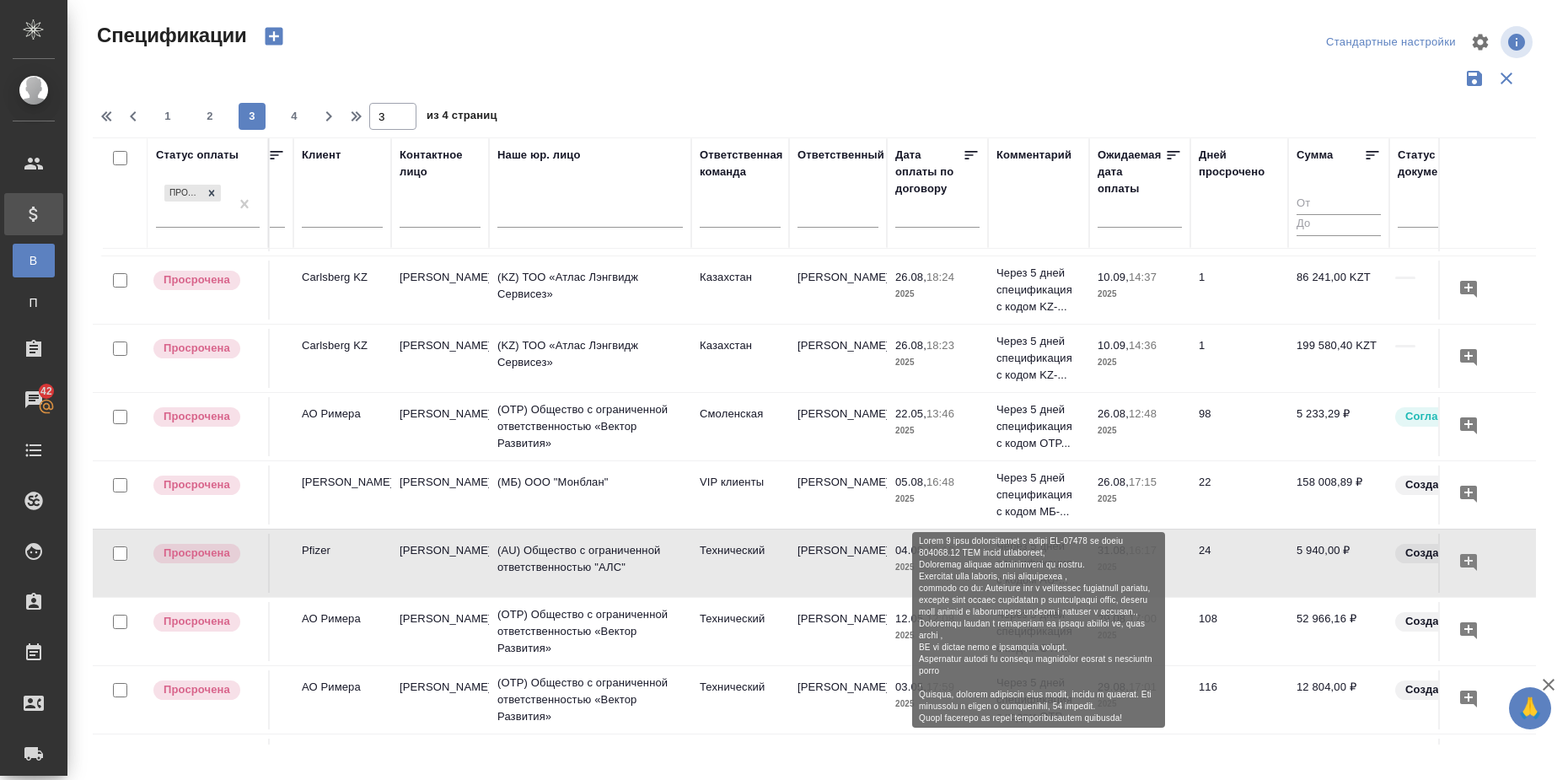
click at [1026, 486] on p "Через 5 дней спецификация с кодом МБ-..." at bounding box center [1038, 495] width 84 height 50
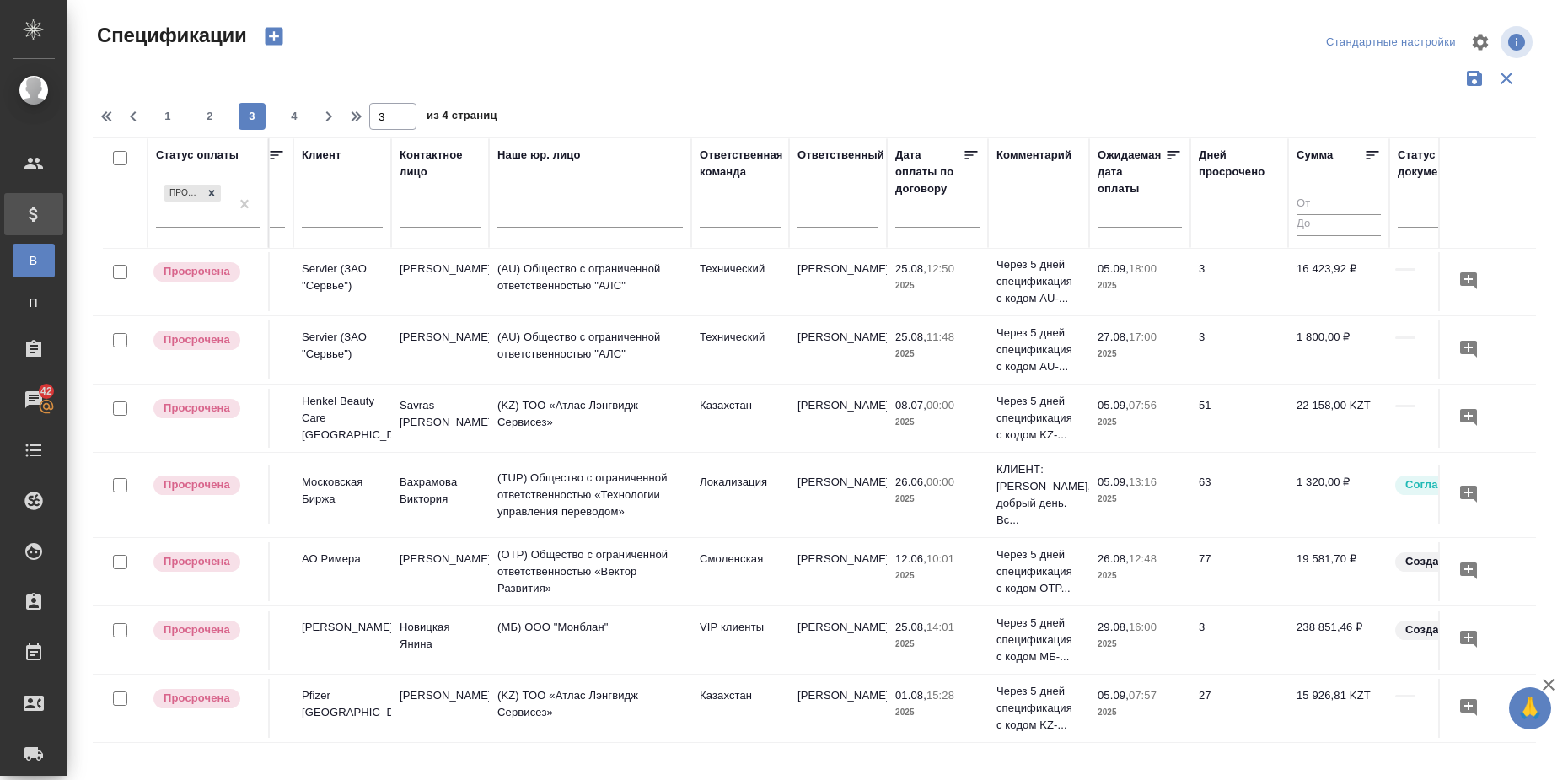
scroll to position [507, 273]
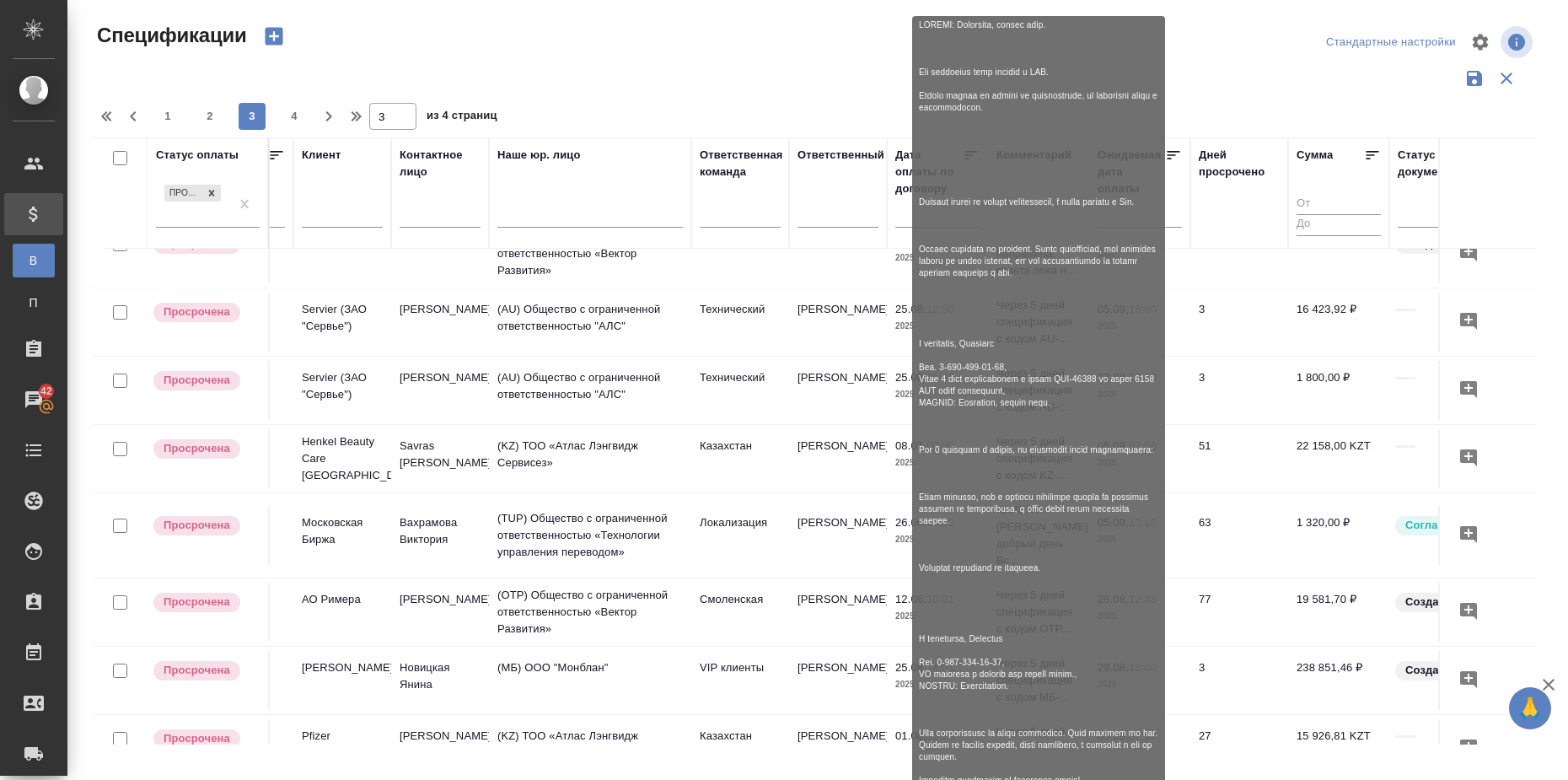
click at [1025, 528] on p "КЛИЕНТ: Екатерина, добрый день. Вс..." at bounding box center [1038, 535] width 84 height 67
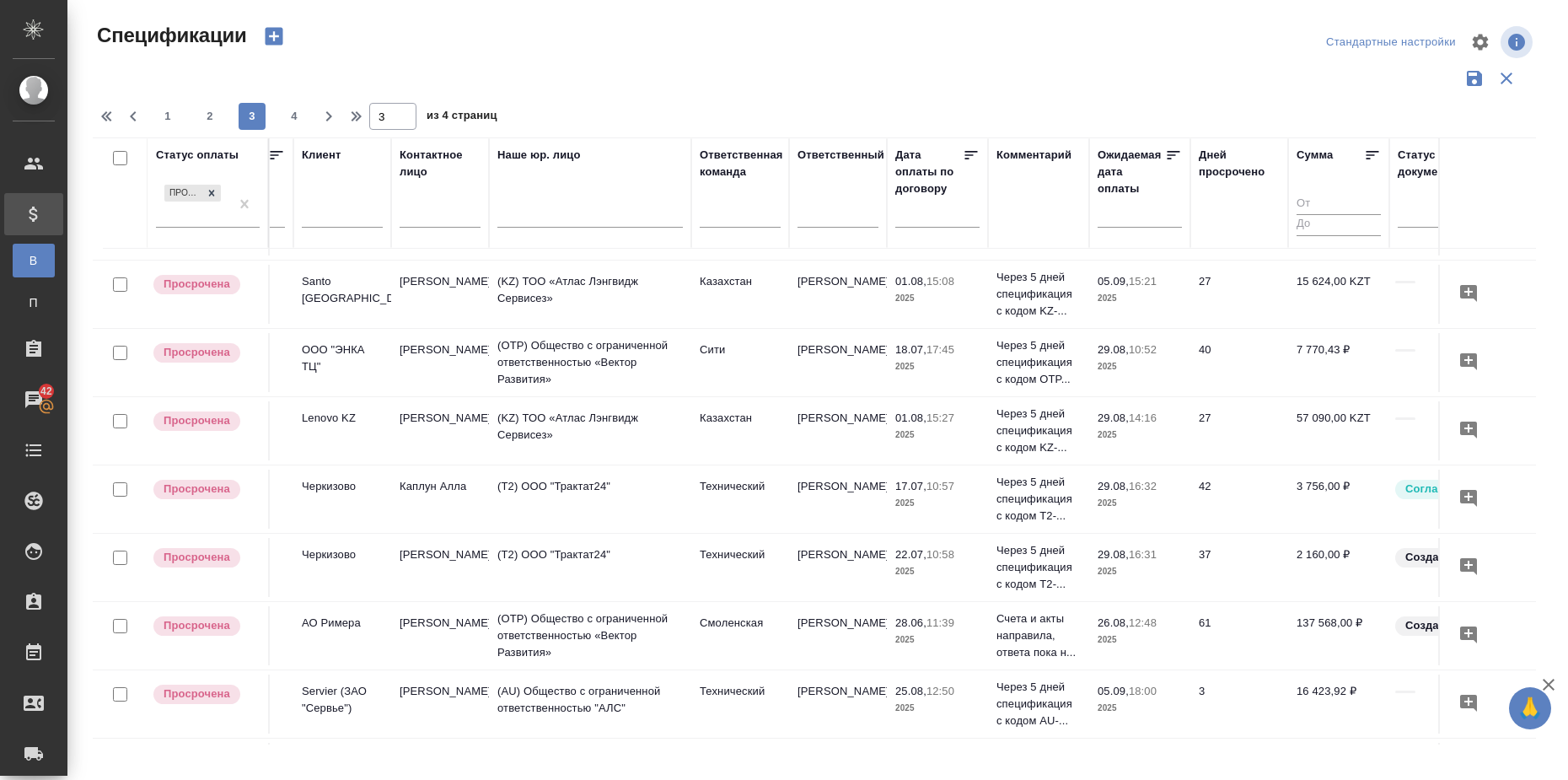
scroll to position [86, 273]
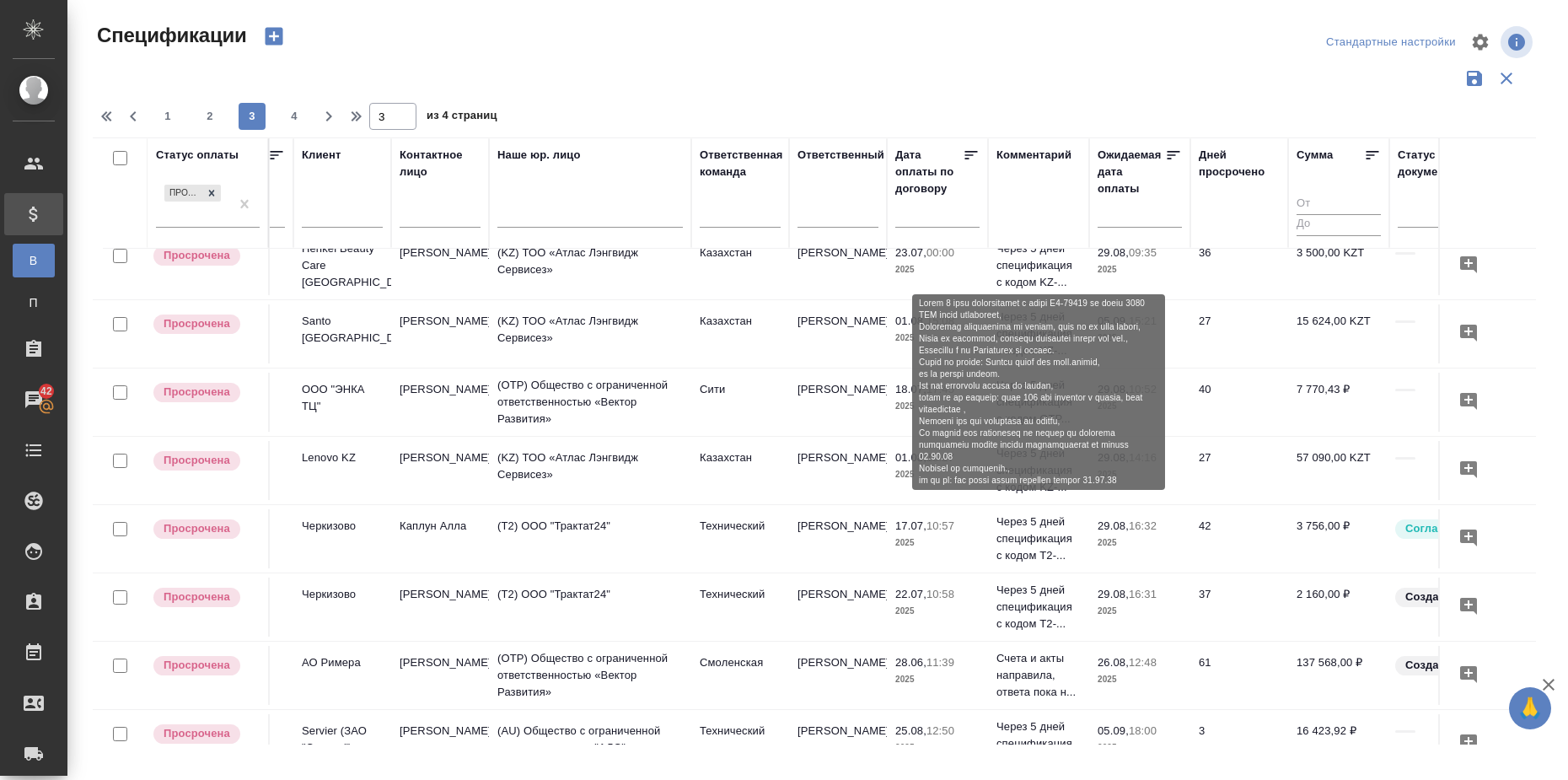
click at [1031, 531] on p "Через 5 дней спецификация с кодом Т2-..." at bounding box center [1038, 539] width 84 height 50
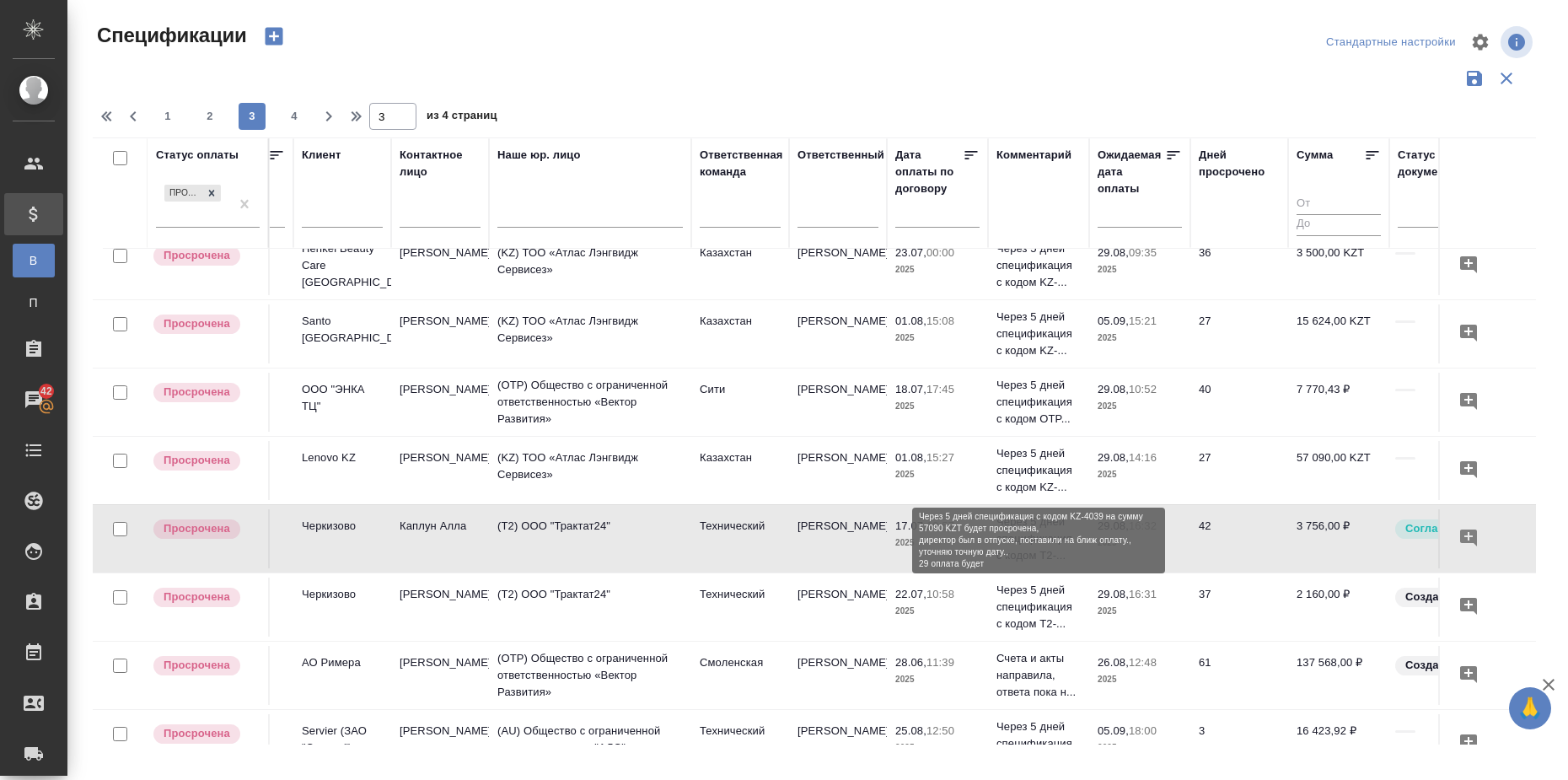
click at [1046, 460] on p "Через 5 дней спецификация с кодом KZ-..." at bounding box center [1038, 470] width 84 height 50
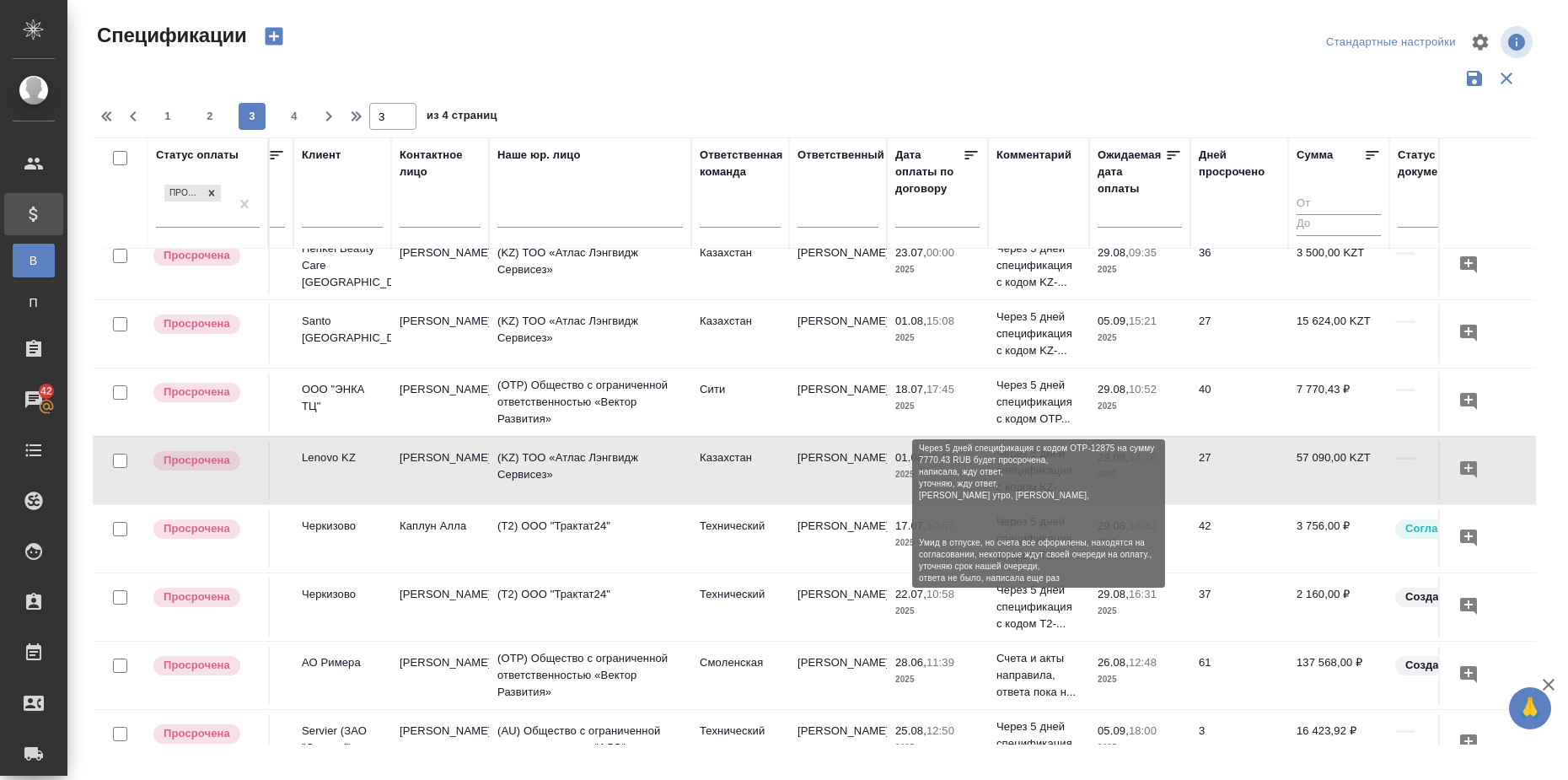
click at [1044, 387] on p "Через 5 дней спецификация с кодом OTP..." at bounding box center [1038, 402] width 84 height 50
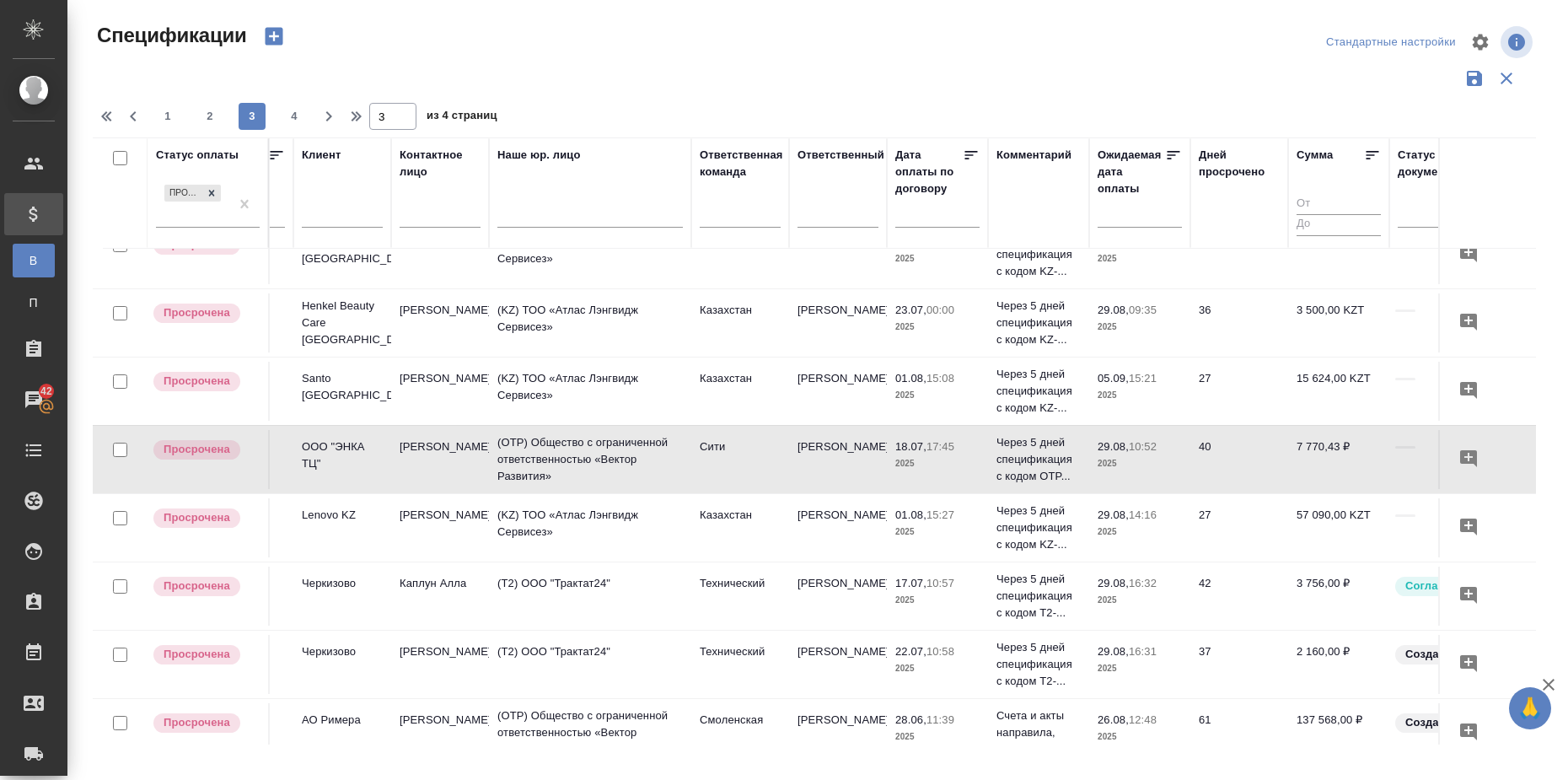
scroll to position [0, 273]
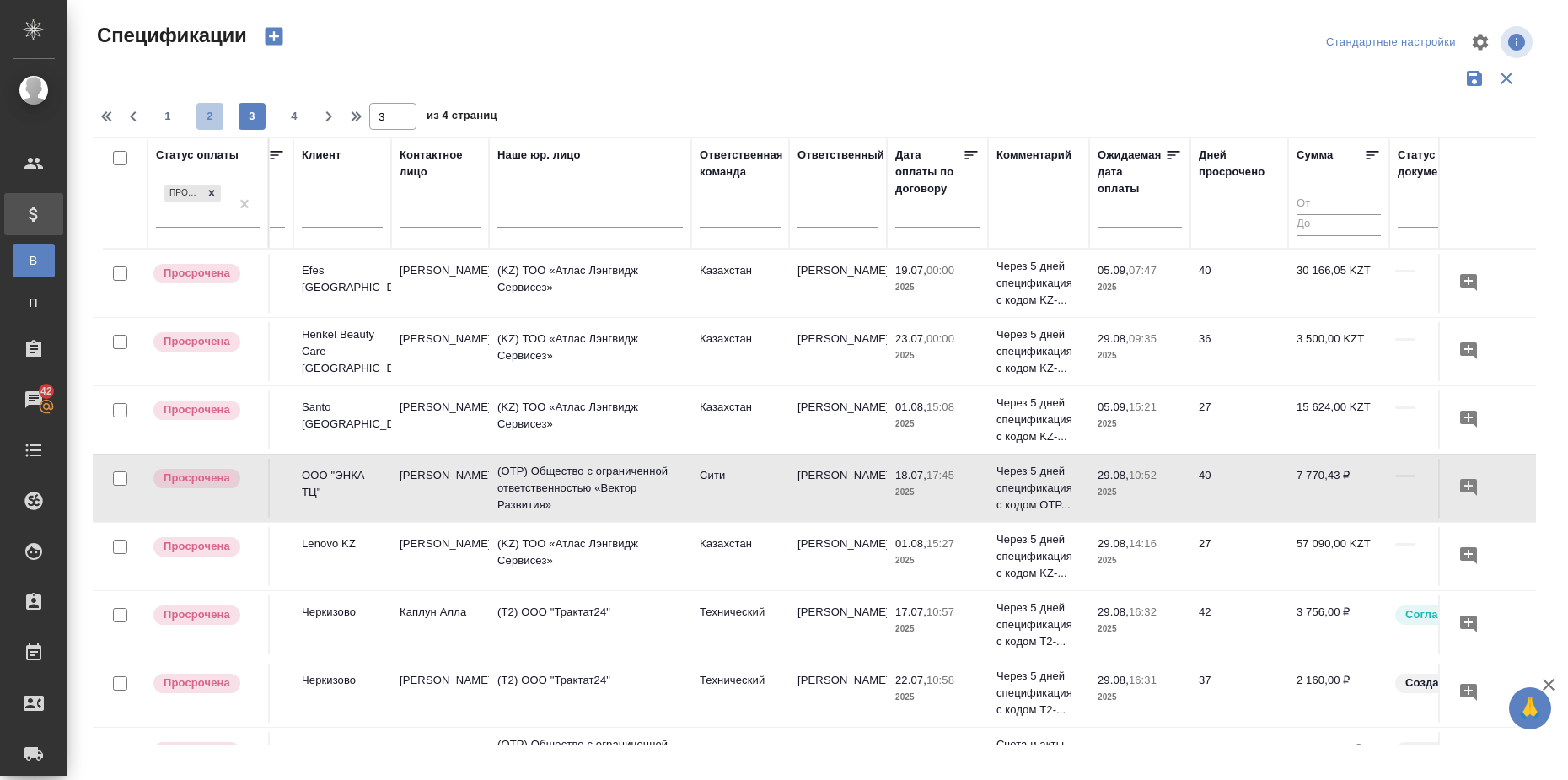
click at [212, 110] on span "2" at bounding box center [210, 116] width 27 height 17
type input "2"
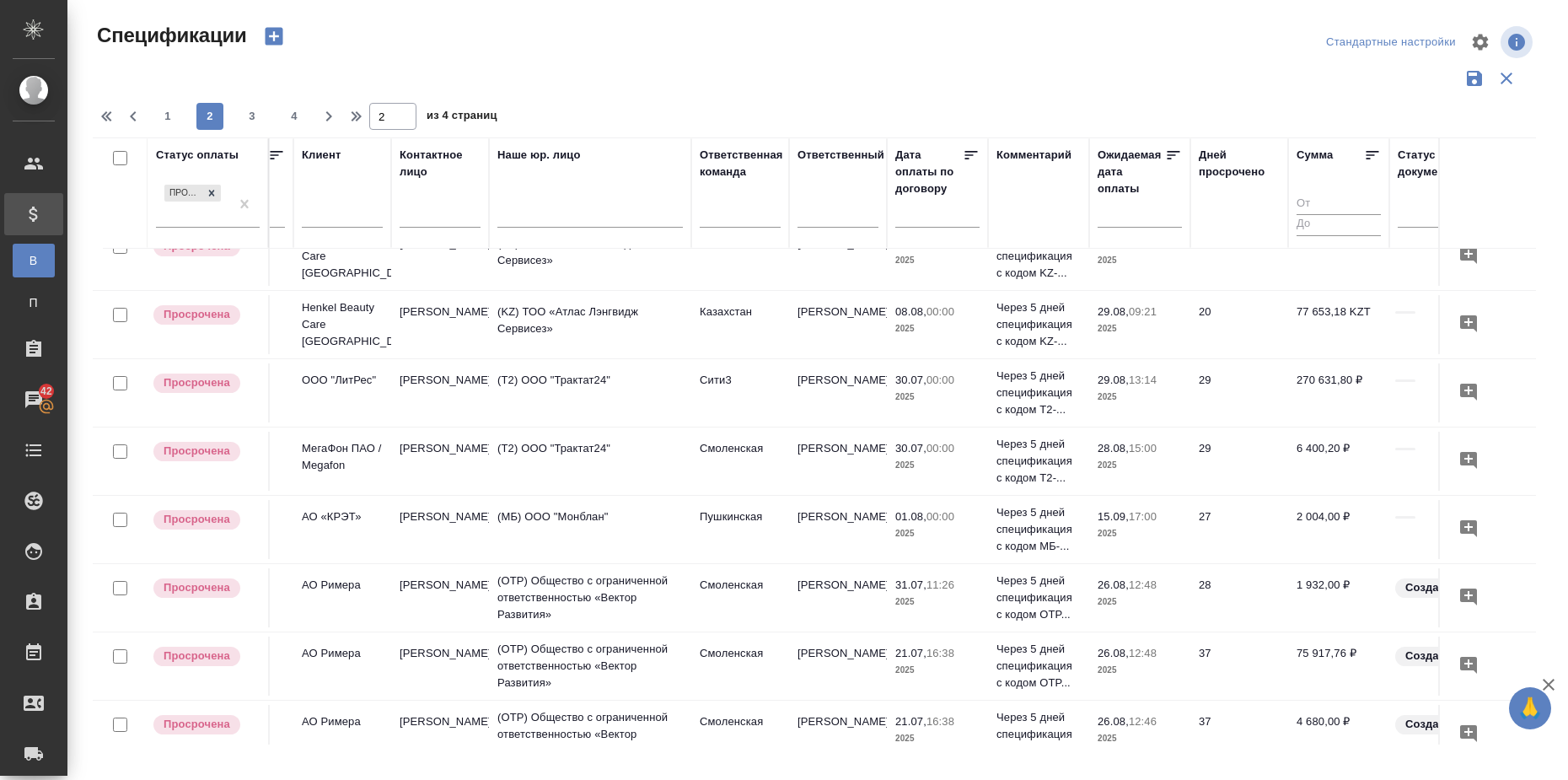
scroll to position [1228, 273]
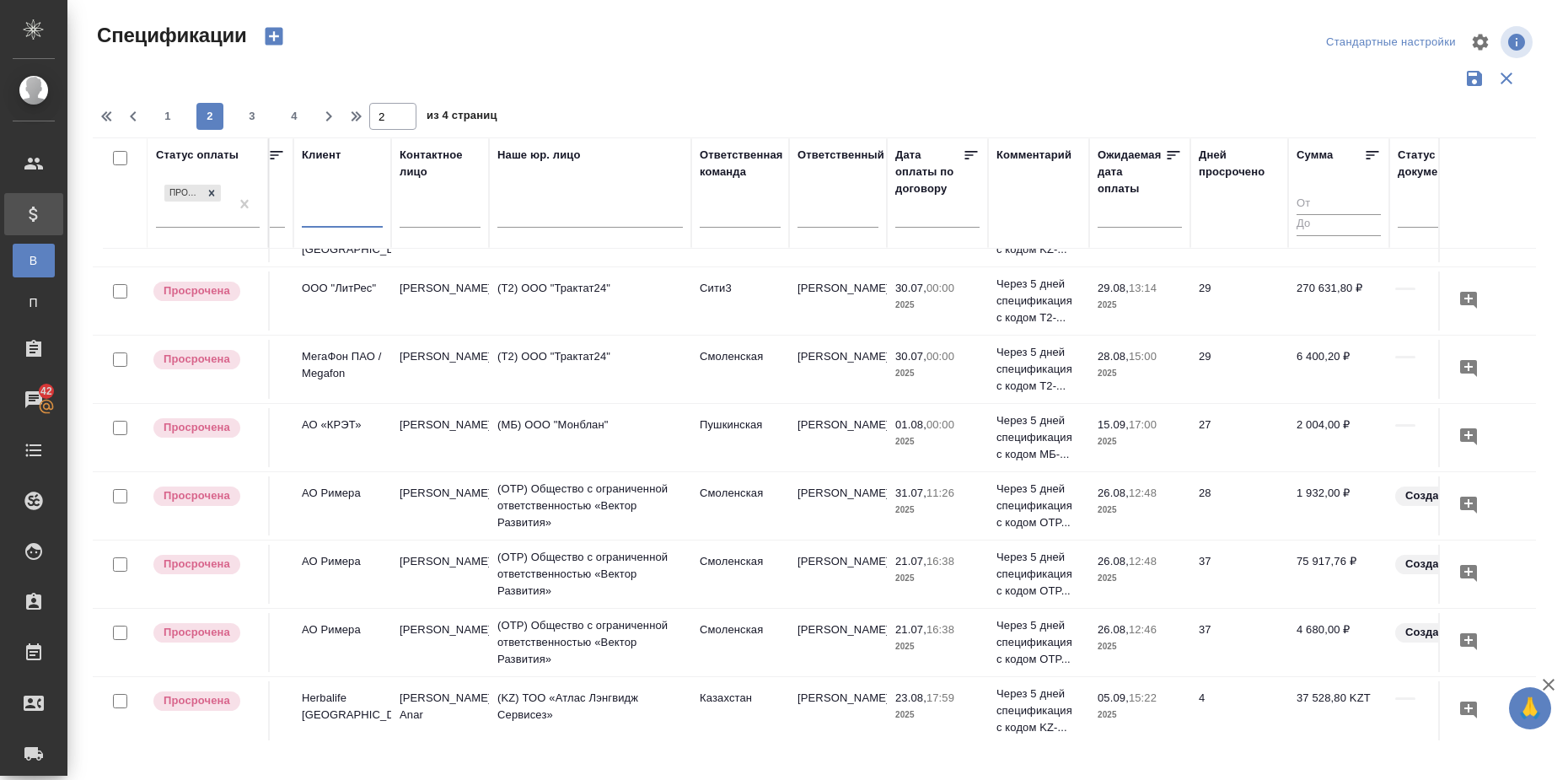
click at [340, 215] on input "text" at bounding box center [342, 215] width 81 height 21
type input "x"
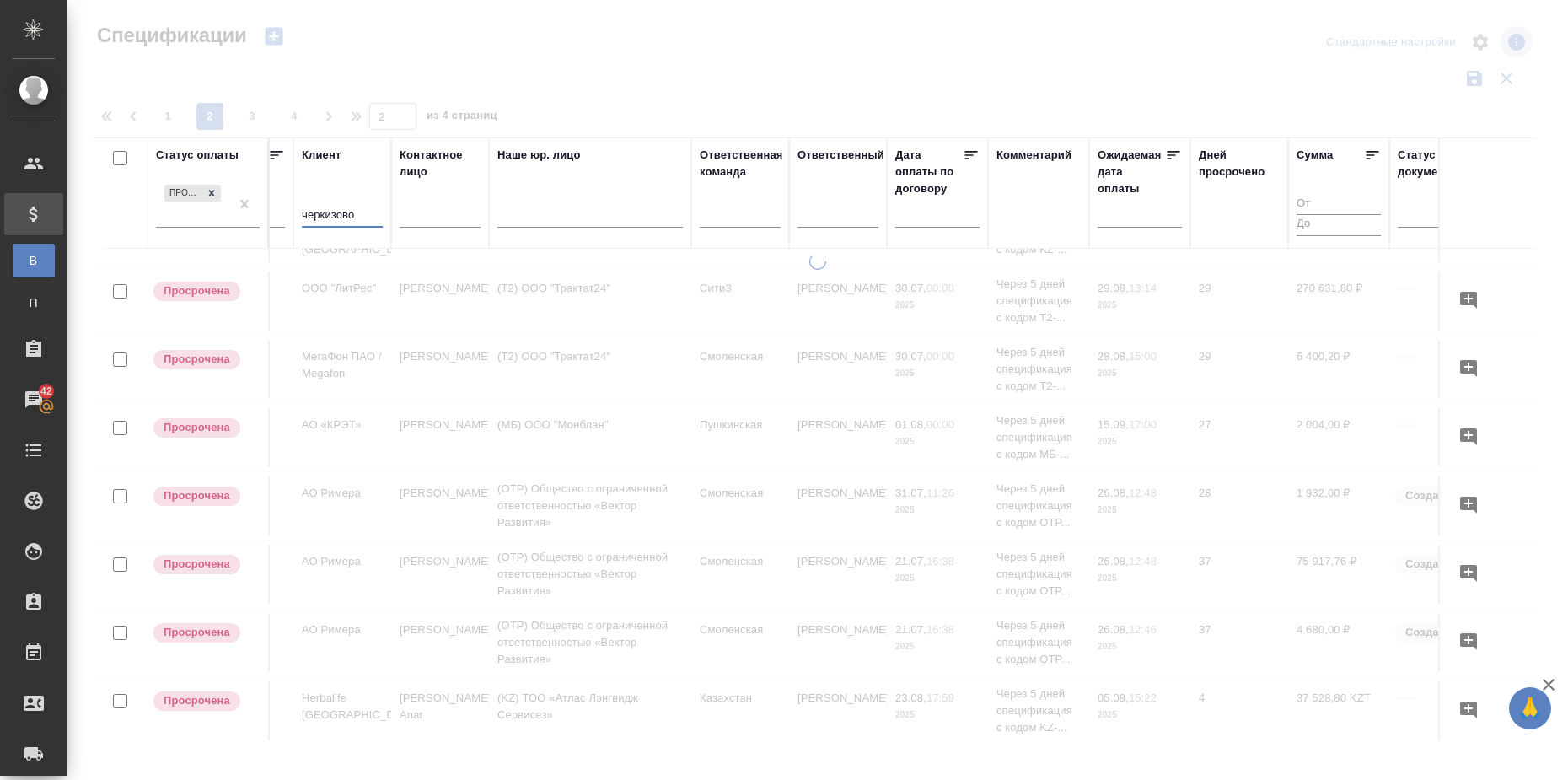
scroll to position [0, 273]
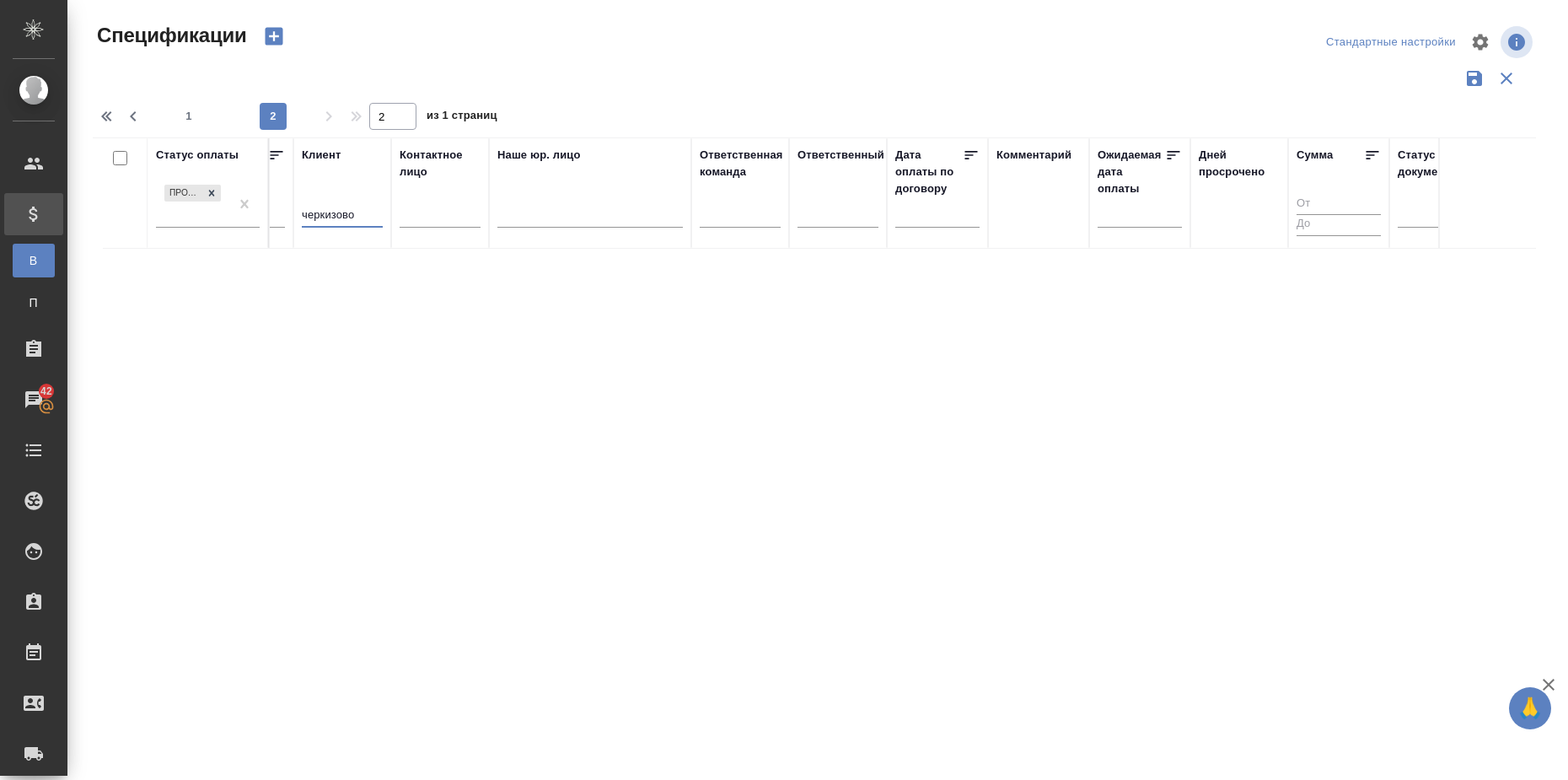
type input "черкизов"
type input "1"
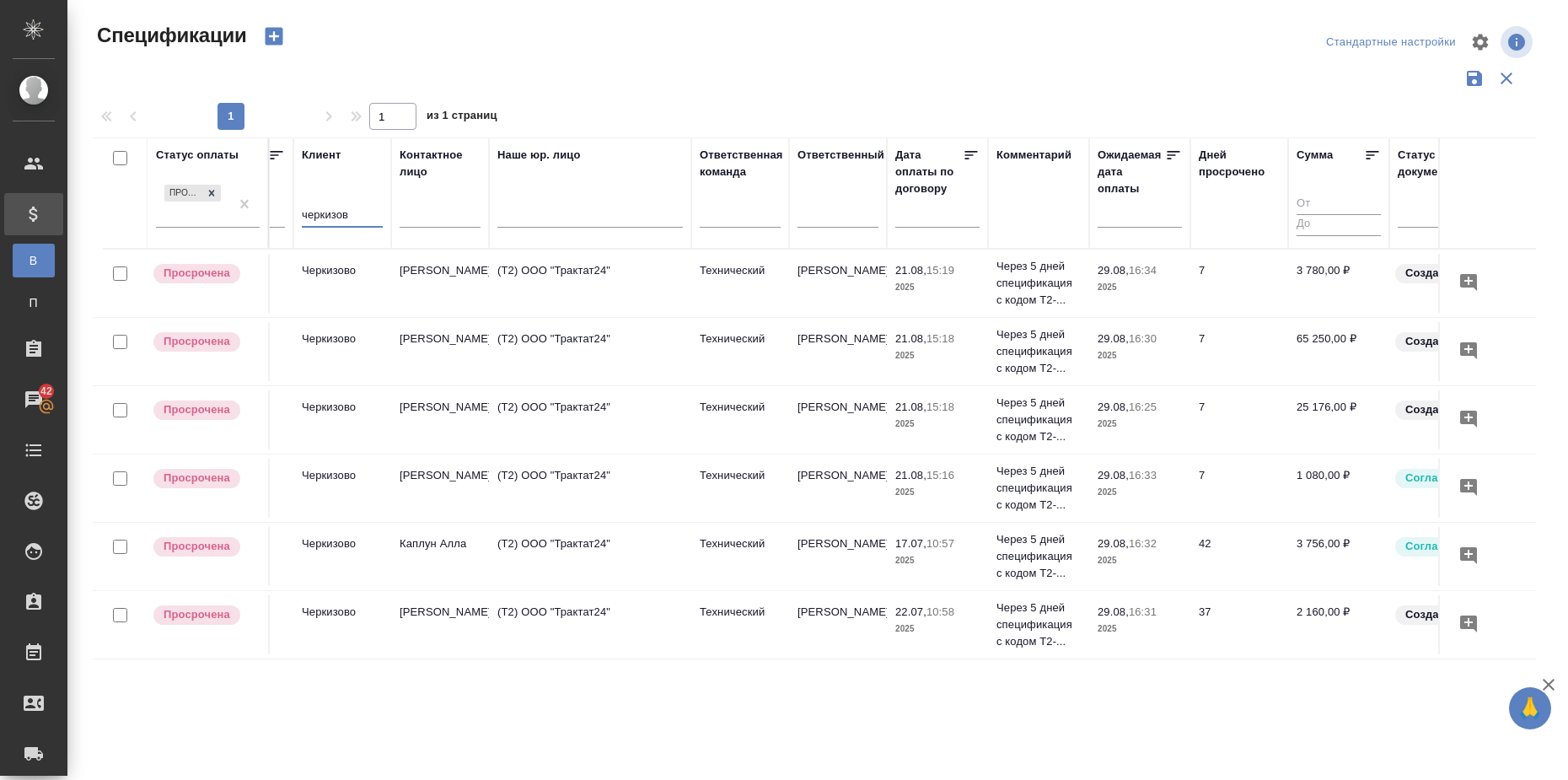
type input "черкизов"
drag, startPoint x: 365, startPoint y: 218, endPoint x: 270, endPoint y: 201, distance: 96.5
click at [270, 201] on tr "Статус оплаты Просрочена Номер акта Номер счета Дата создания Клиент черкизов К…" at bounding box center [716, 193] width 1793 height 111
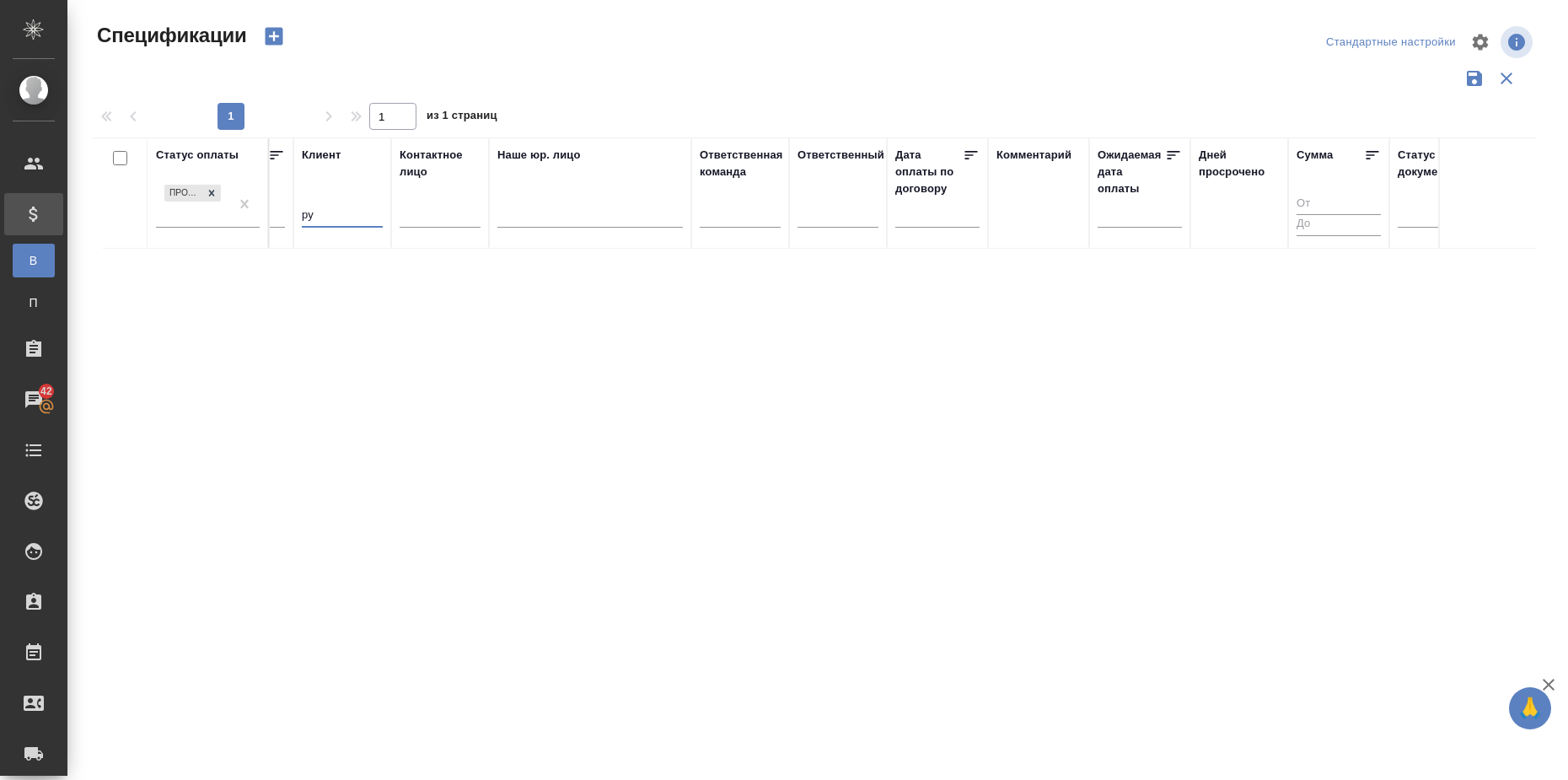
type input "р"
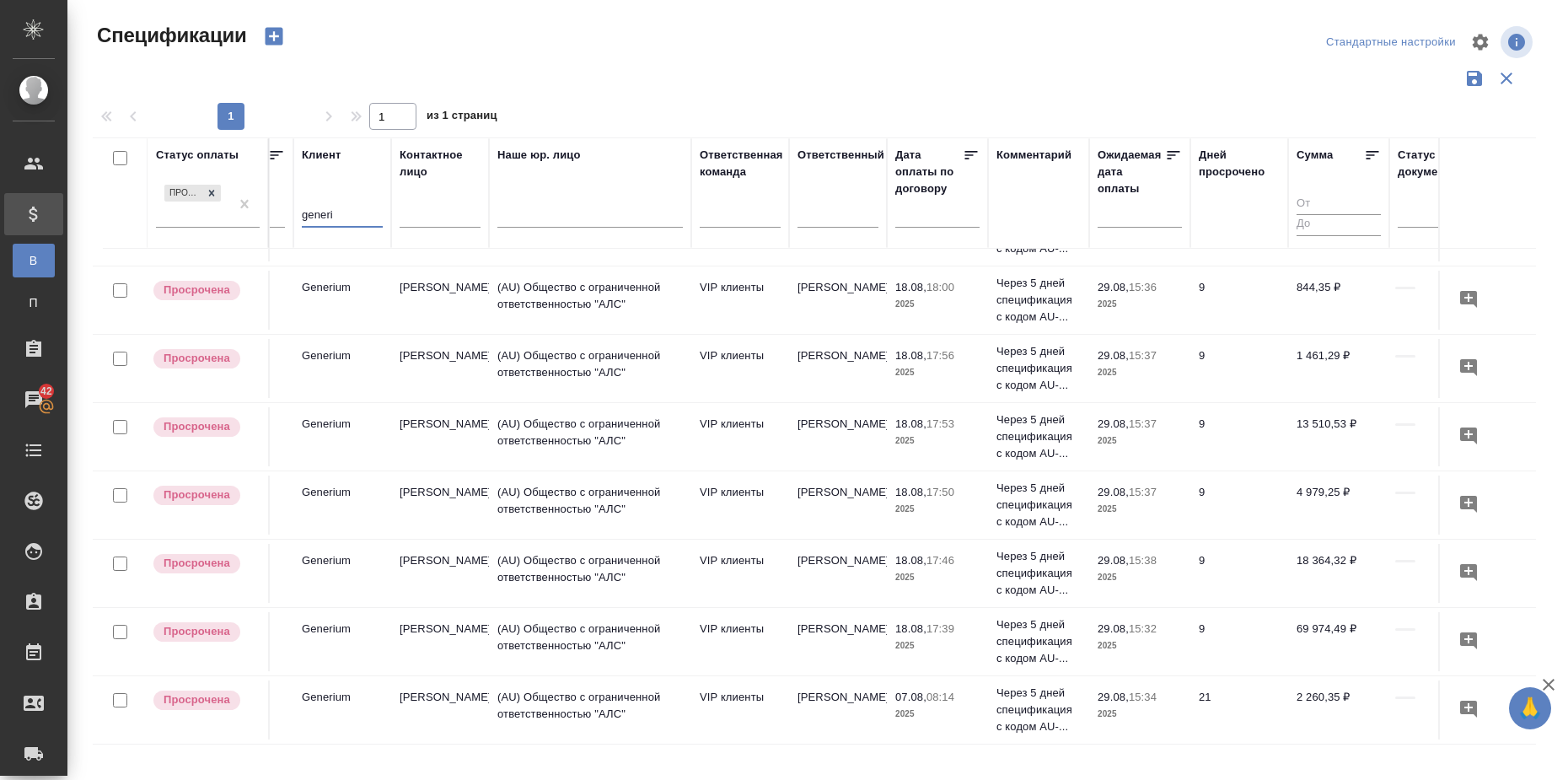
scroll to position [546, 273]
type input "generium"
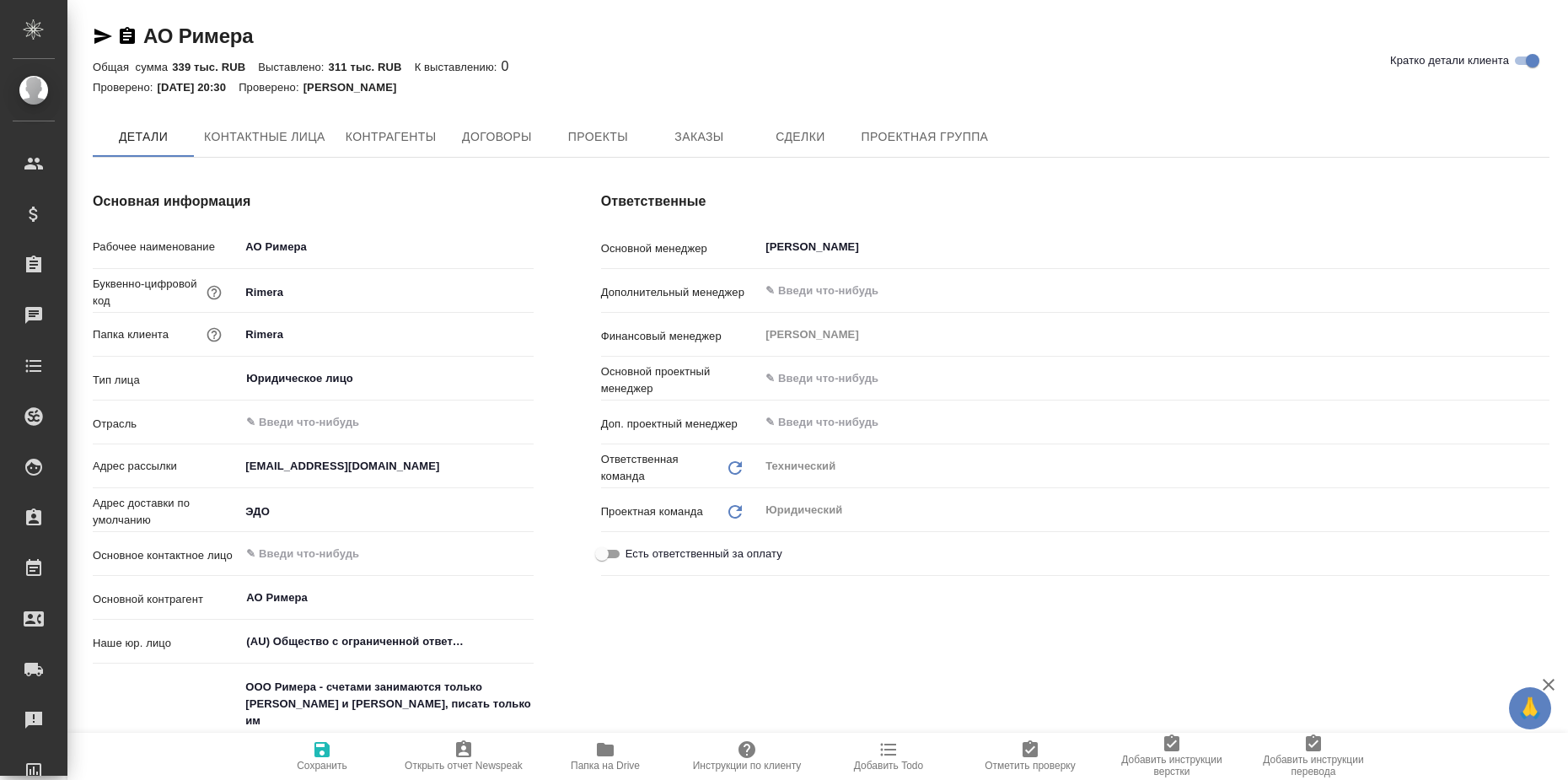
type textarea "x"
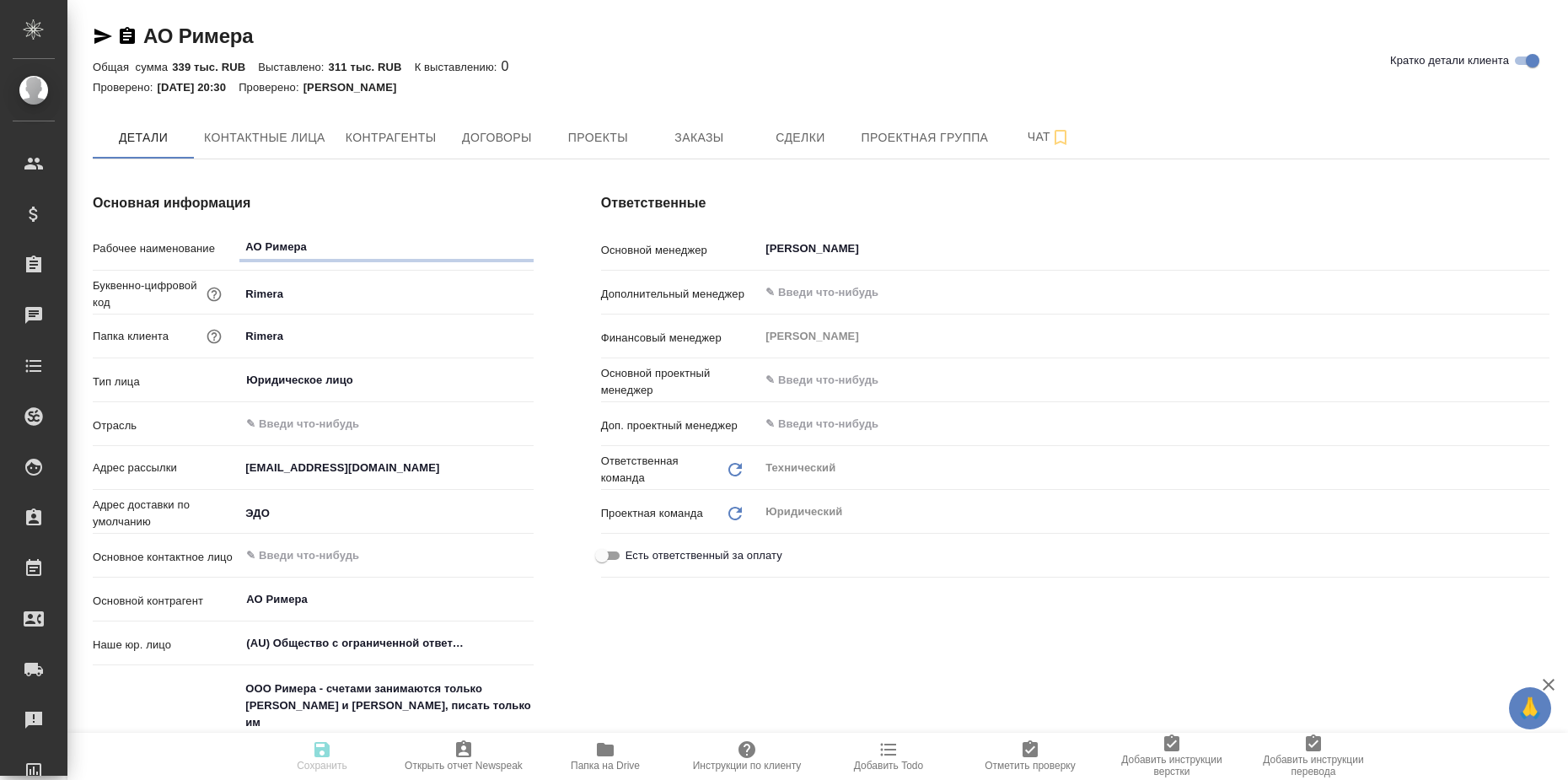
type textarea "x"
click at [693, 135] on span "Заказы" at bounding box center [698, 137] width 81 height 21
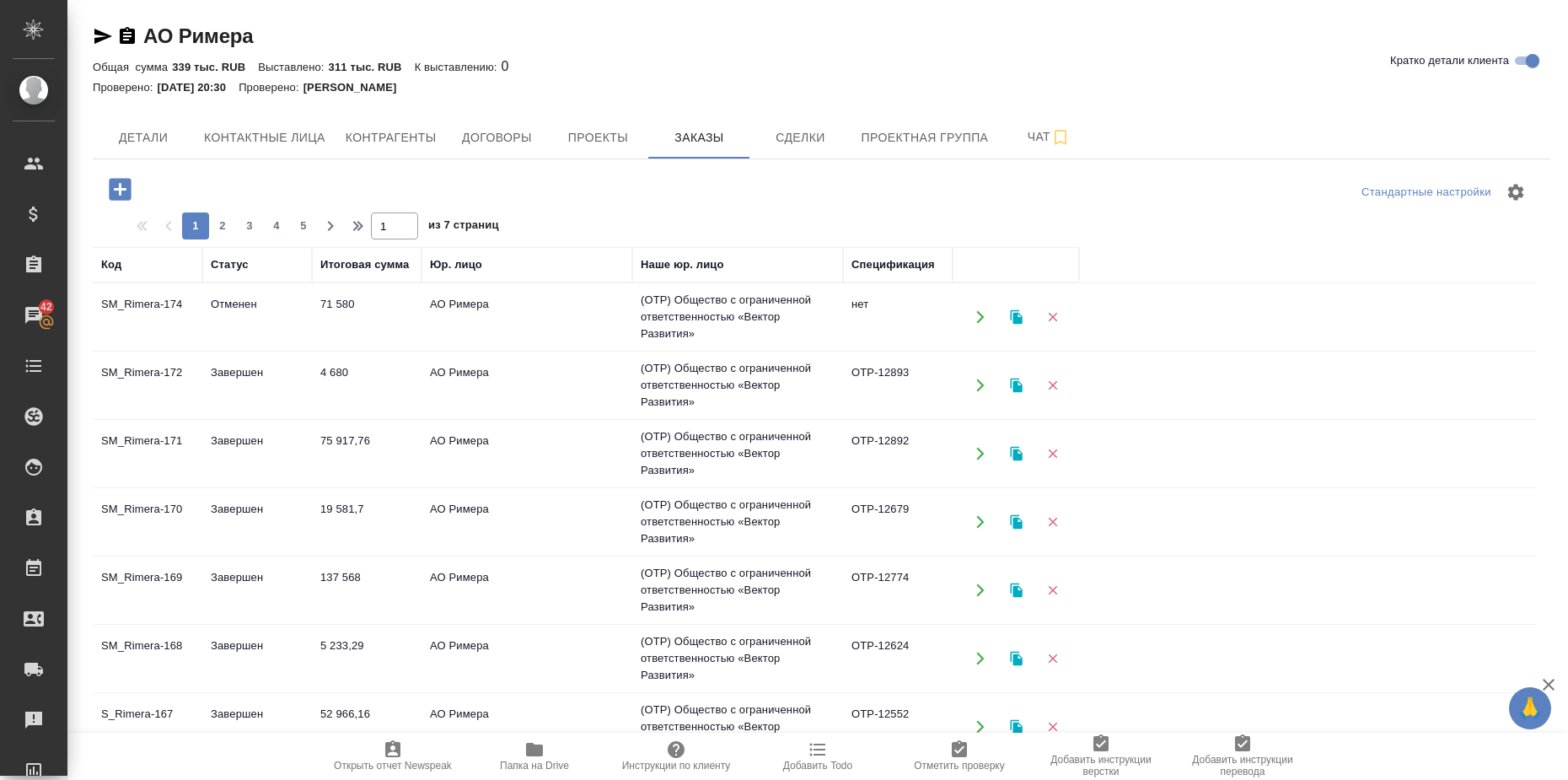
click at [156, 372] on td "SM_Rimera-172" at bounding box center [147, 385] width 109 height 59
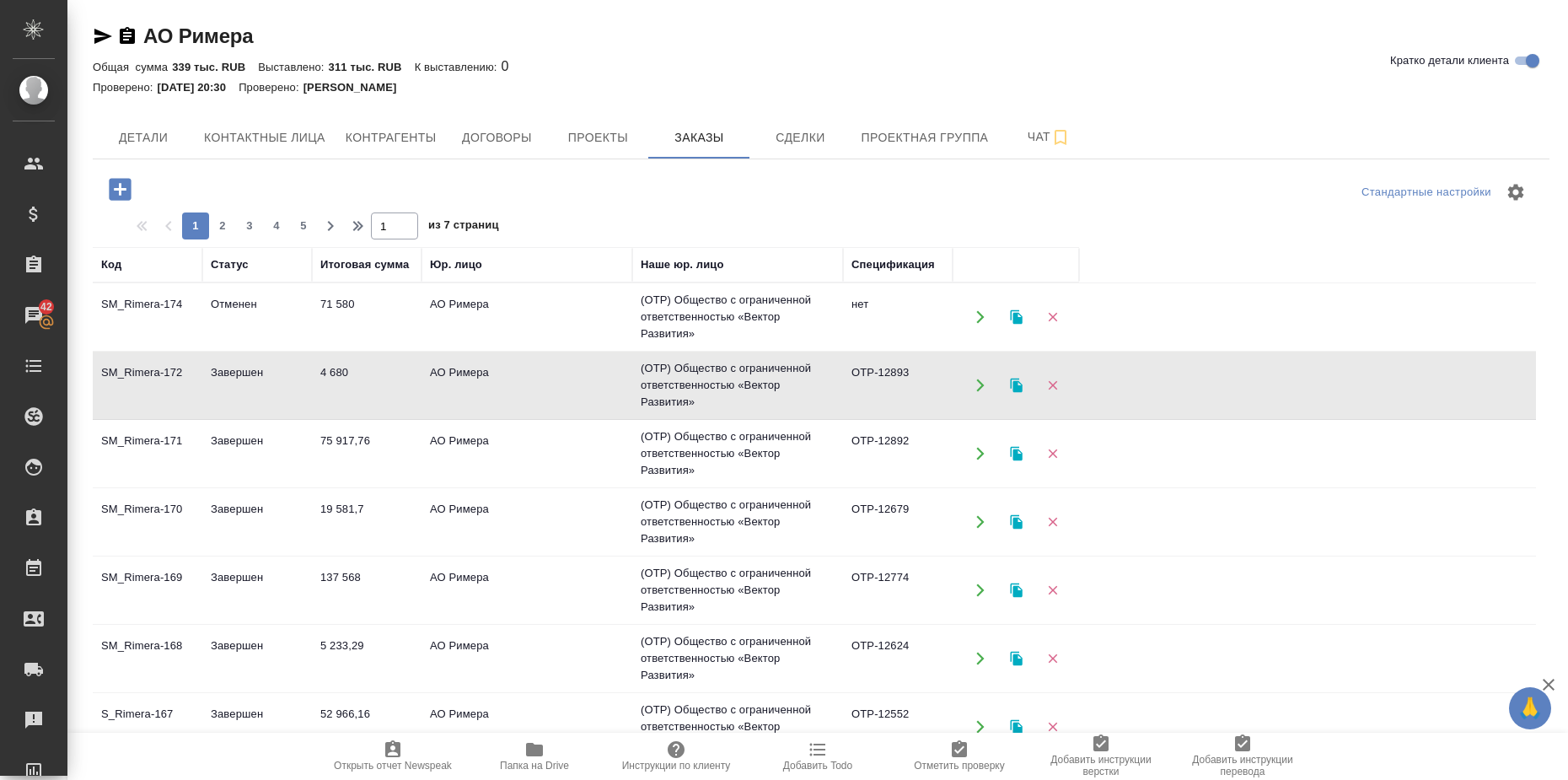
click at [156, 372] on td "SM_Rimera-172" at bounding box center [147, 385] width 109 height 59
click at [241, 307] on td "Отменен" at bounding box center [257, 317] width 109 height 59
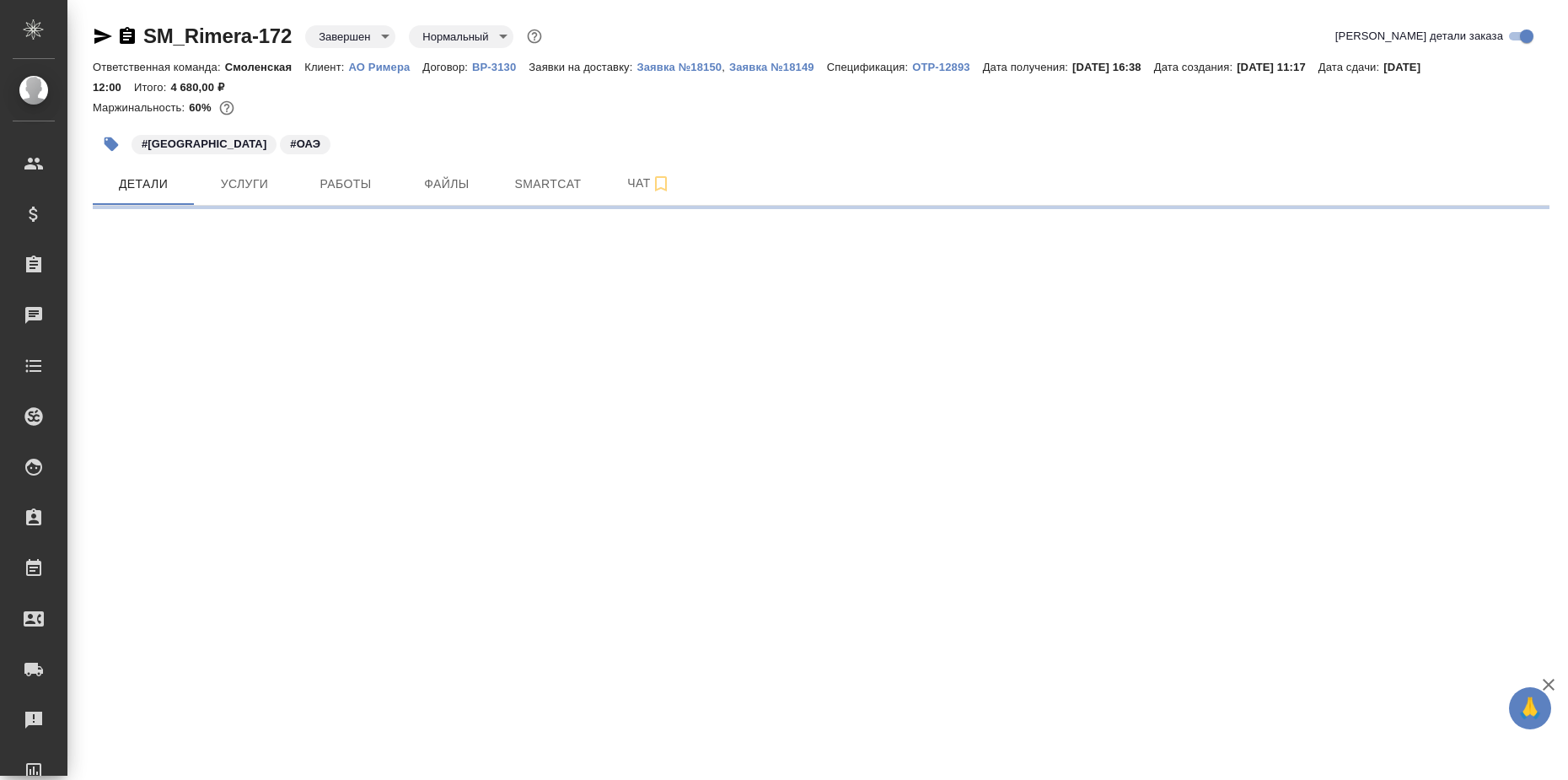
select select "RU"
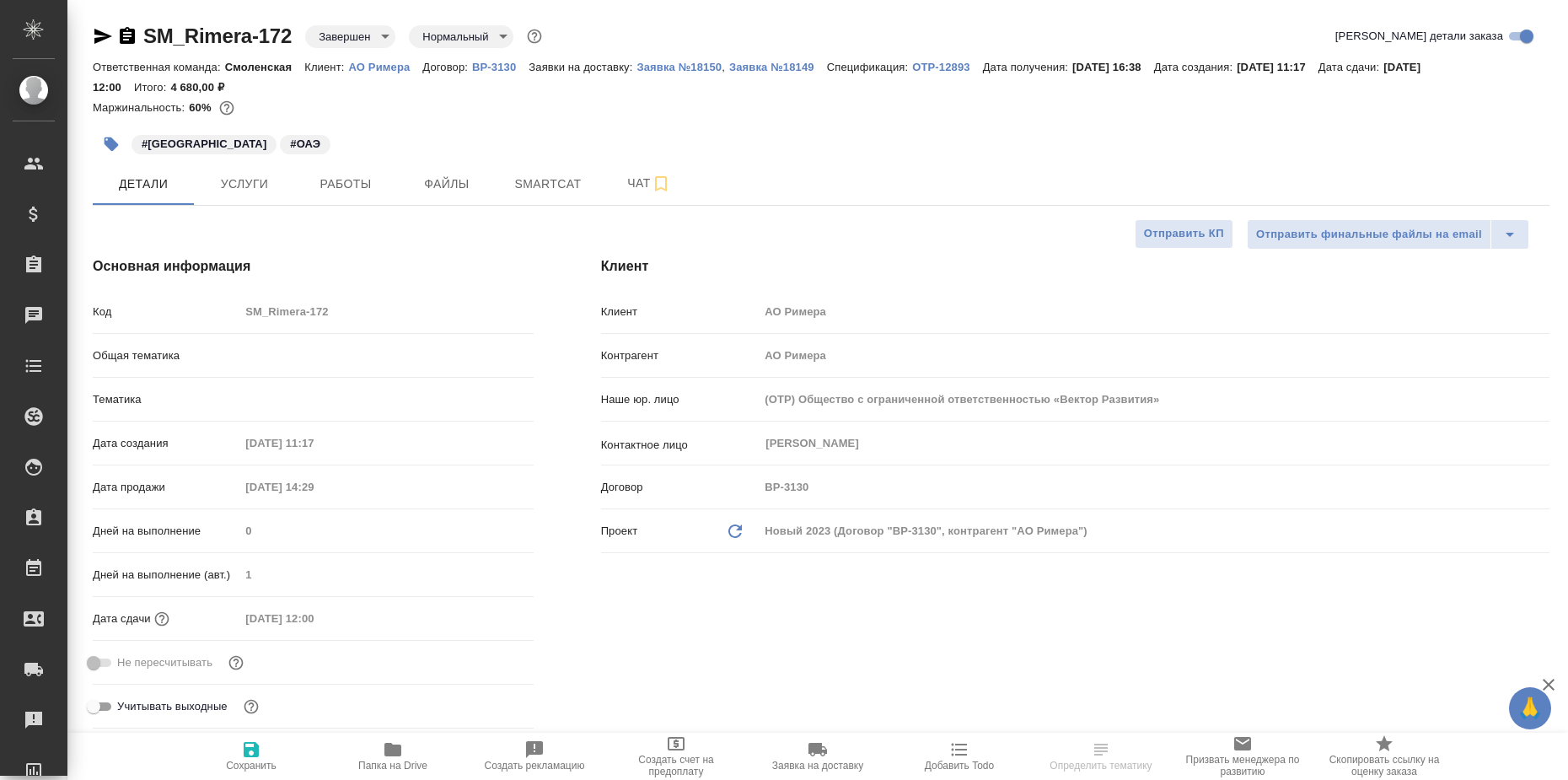
type textarea "x"
type input "Авдеенко Кирилл"
type input "Matveeva Anastasia"
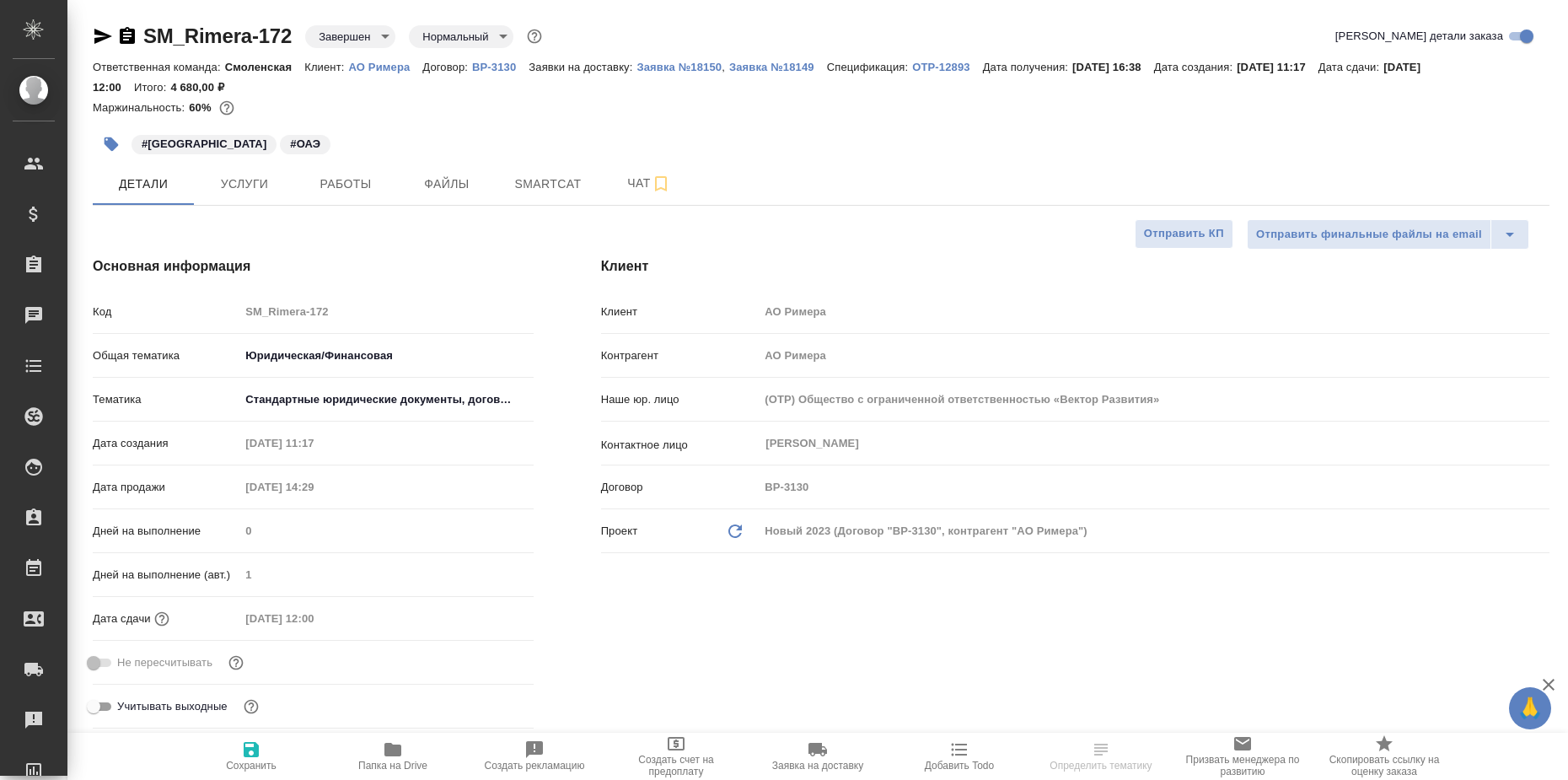
type input "[PERSON_NAME]"
type textarea "x"
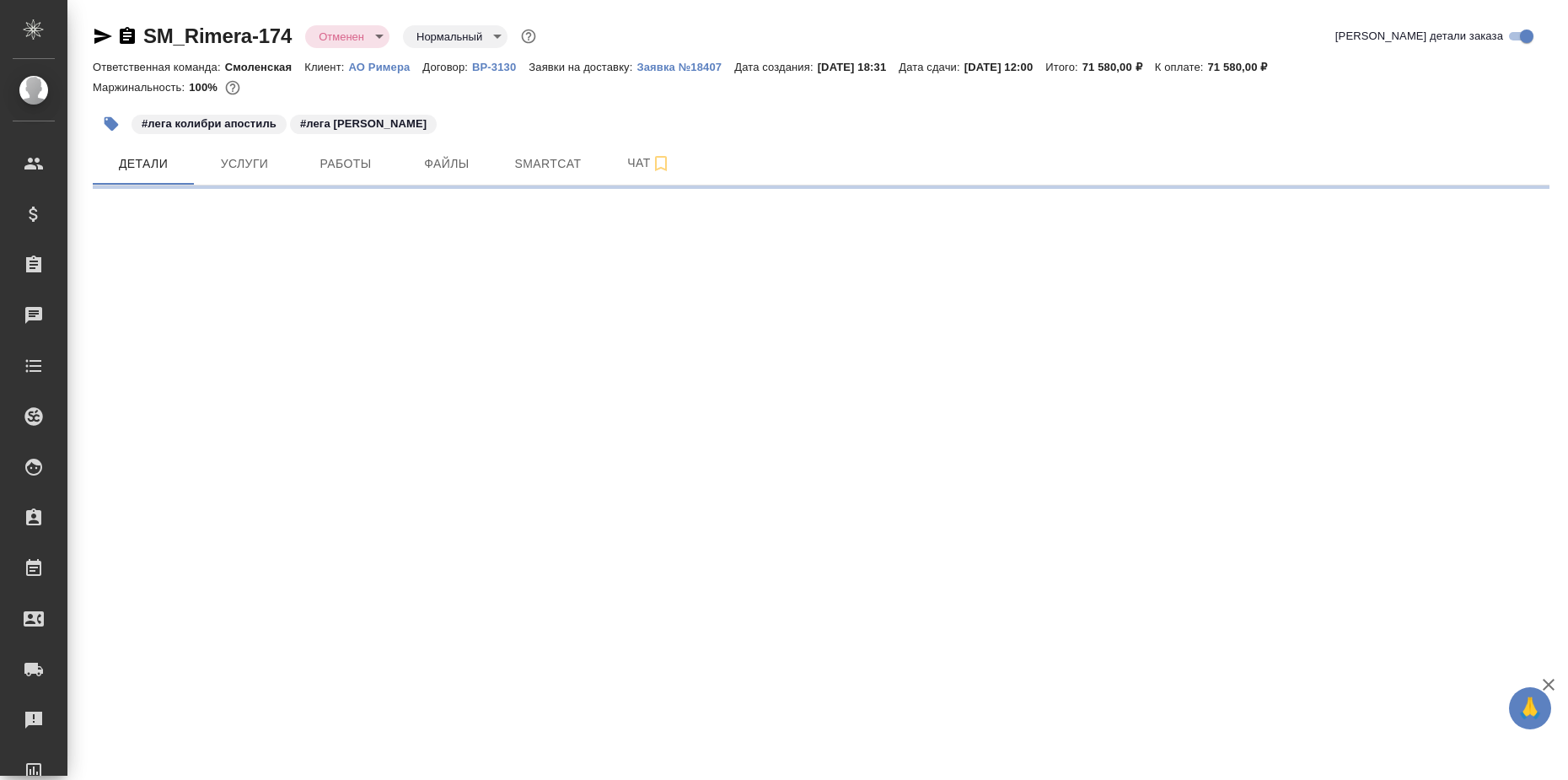
select select "RU"
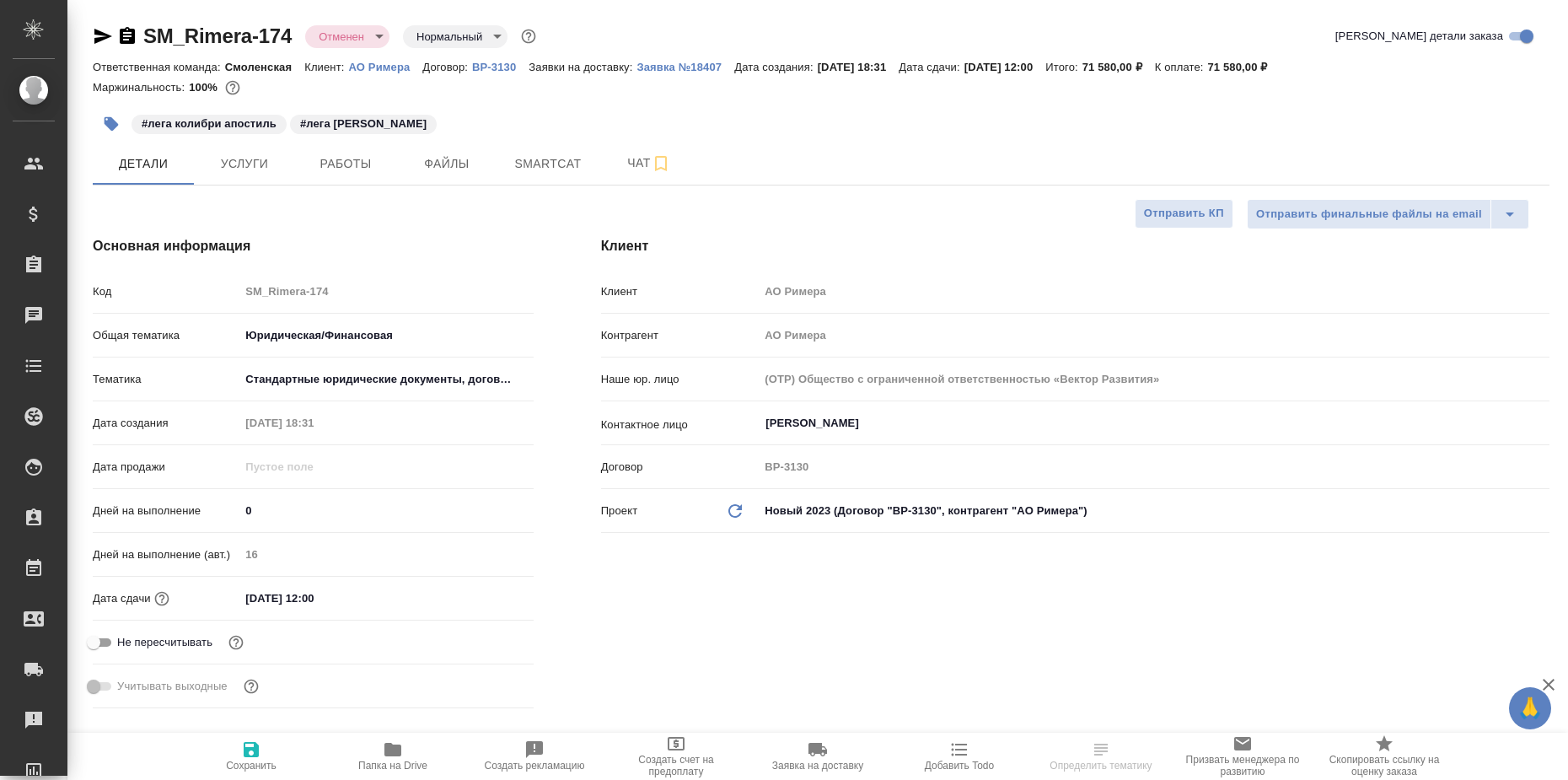
type textarea "x"
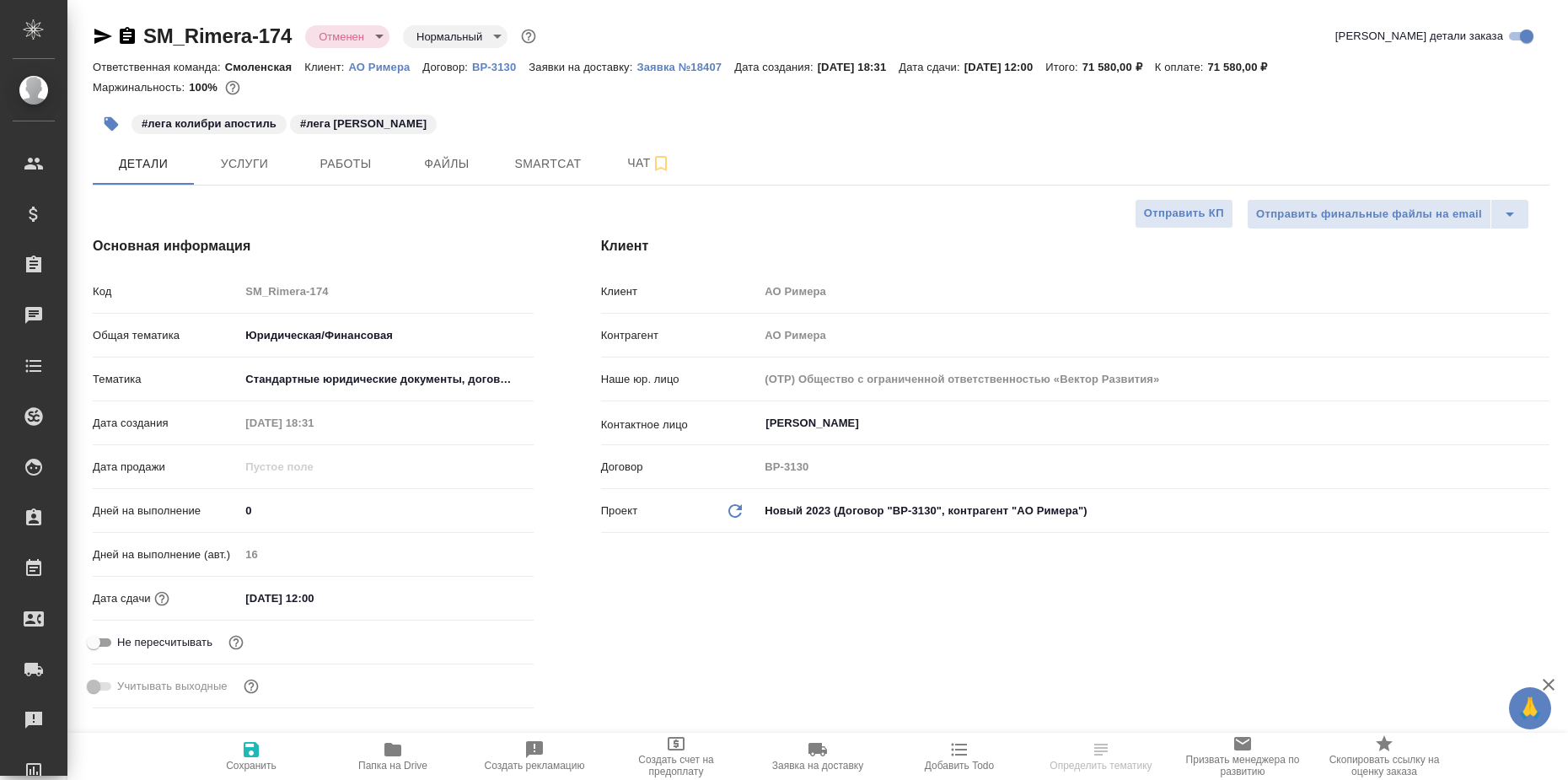
type textarea "x"
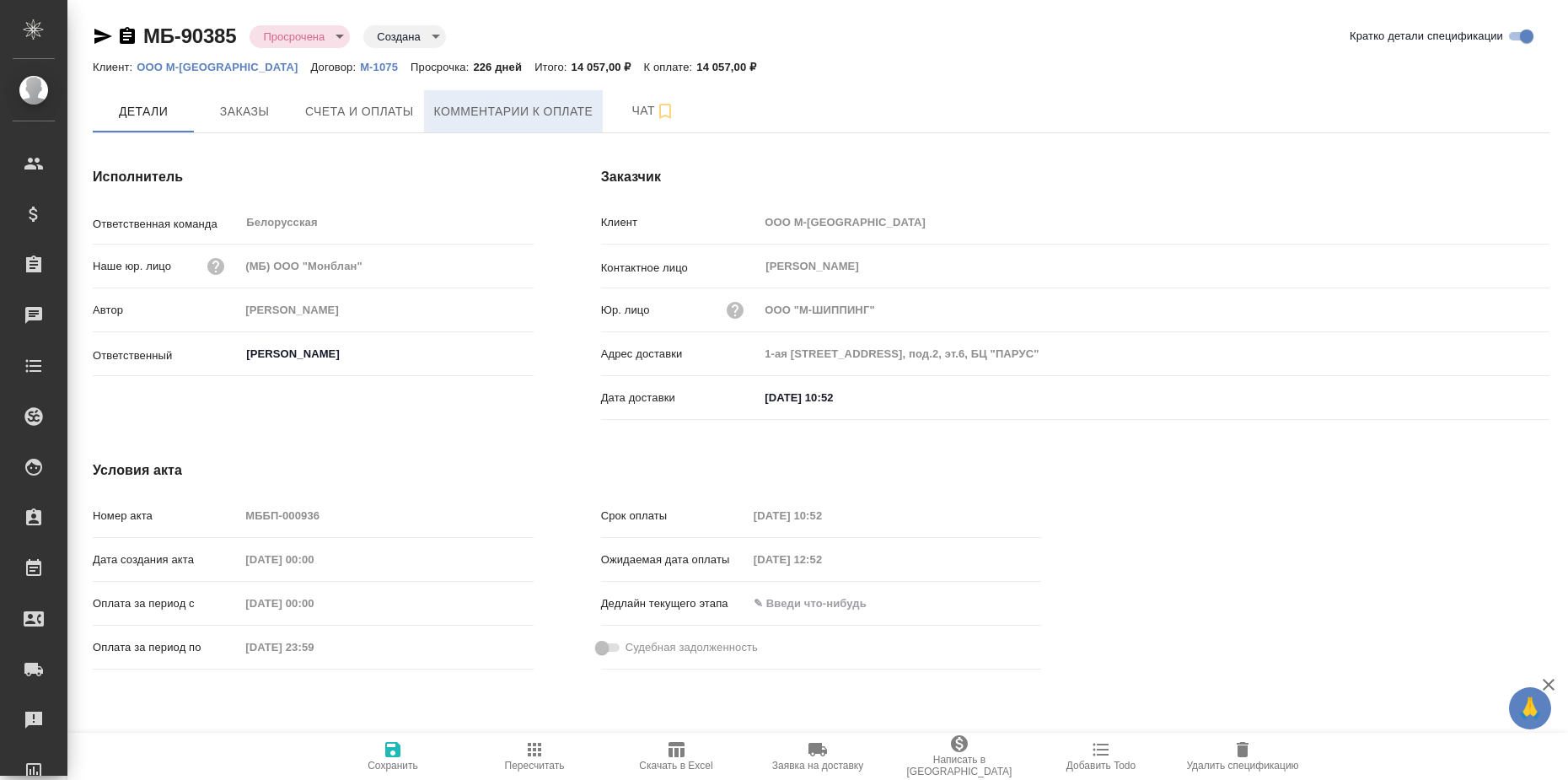
click at [590, 117] on span "Комментарии к оплате" at bounding box center [513, 111] width 159 height 21
click at [505, 102] on span "Комментарии к оплате" at bounding box center [513, 110] width 159 height 21
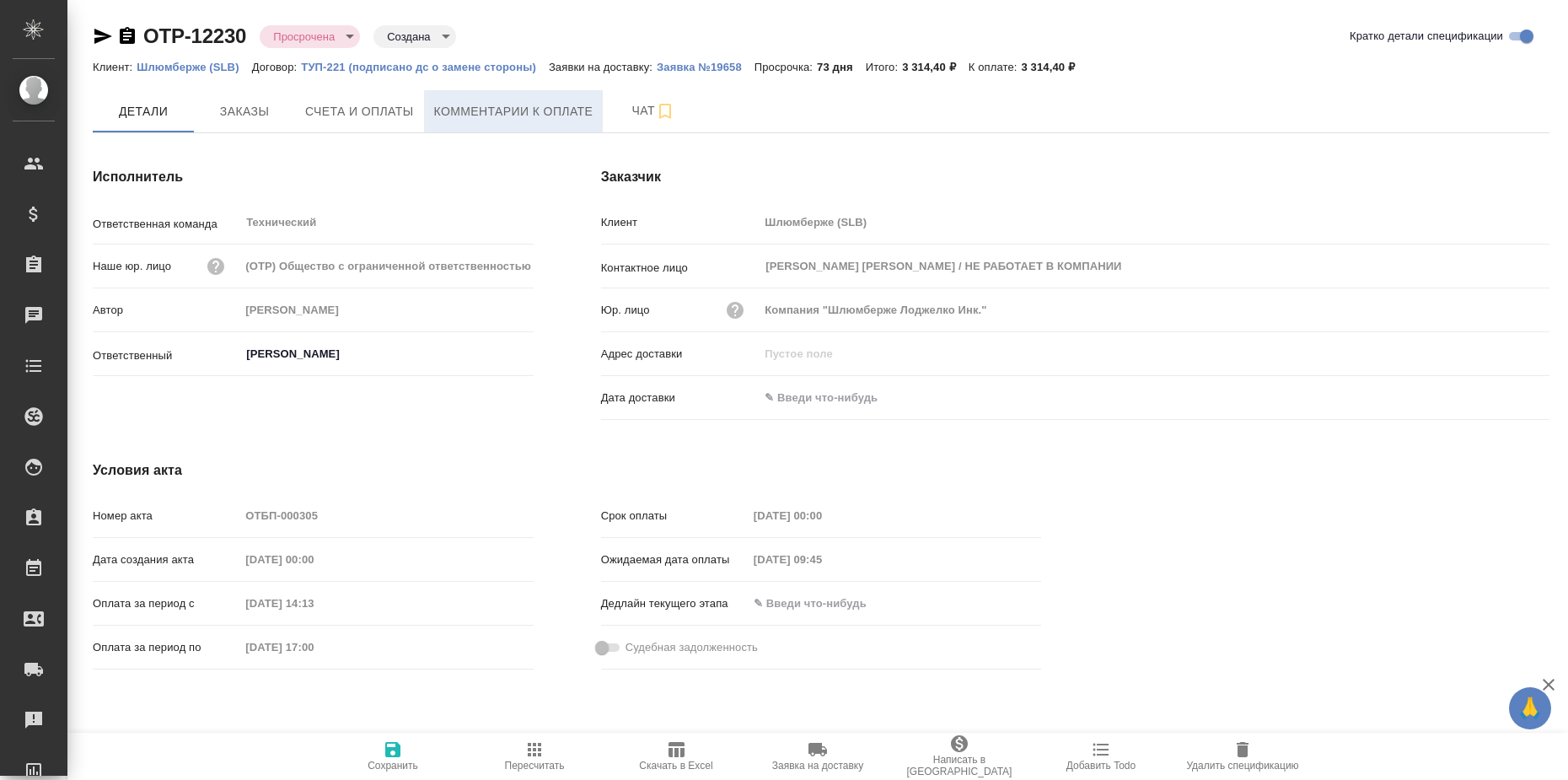
click at [524, 110] on span "Комментарии к оплате" at bounding box center [513, 111] width 159 height 21
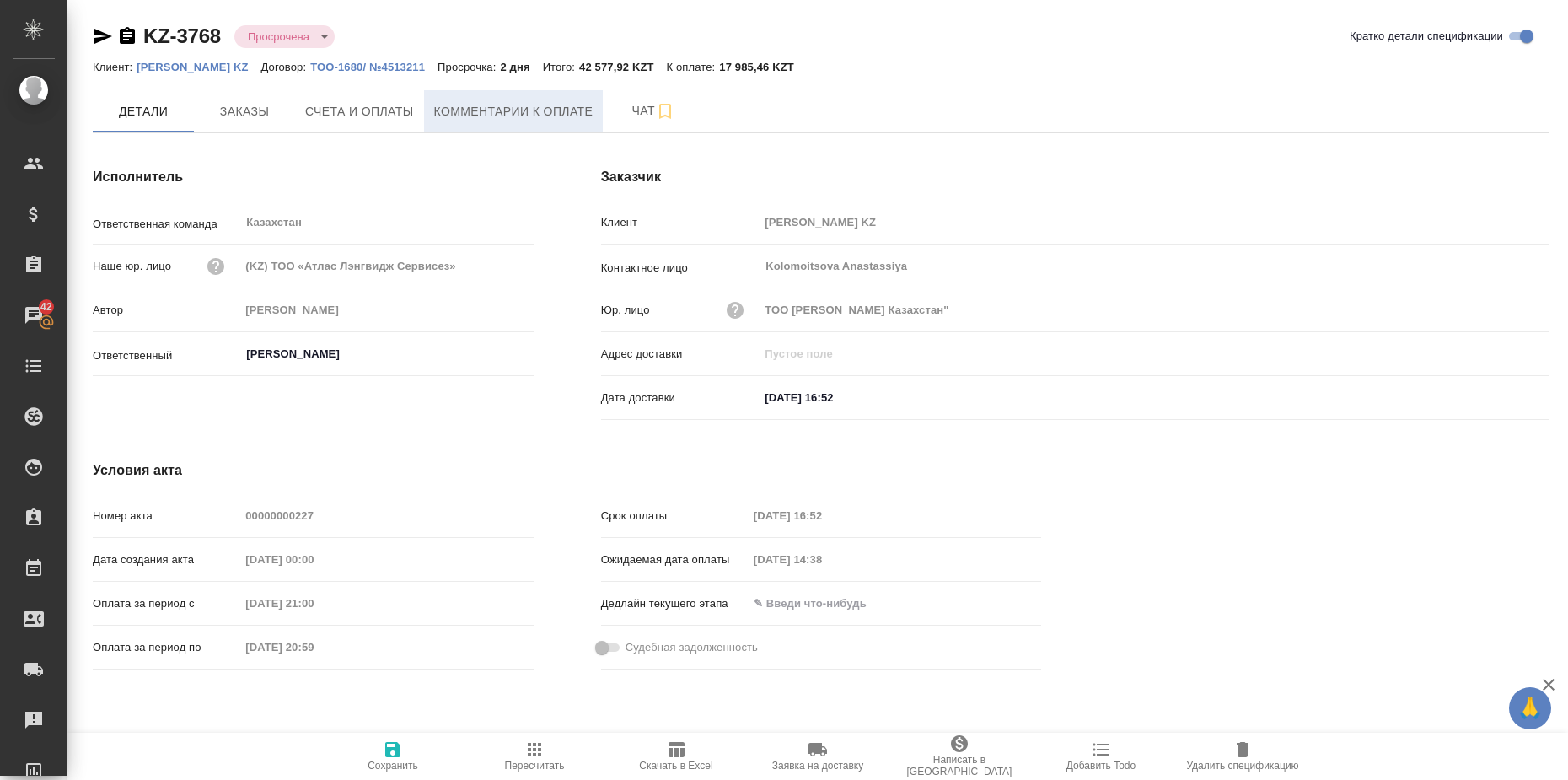
click at [499, 108] on span "Комментарии к оплате" at bounding box center [513, 111] width 159 height 21
click at [521, 112] on span "Комментарии к оплате" at bounding box center [513, 110] width 159 height 21
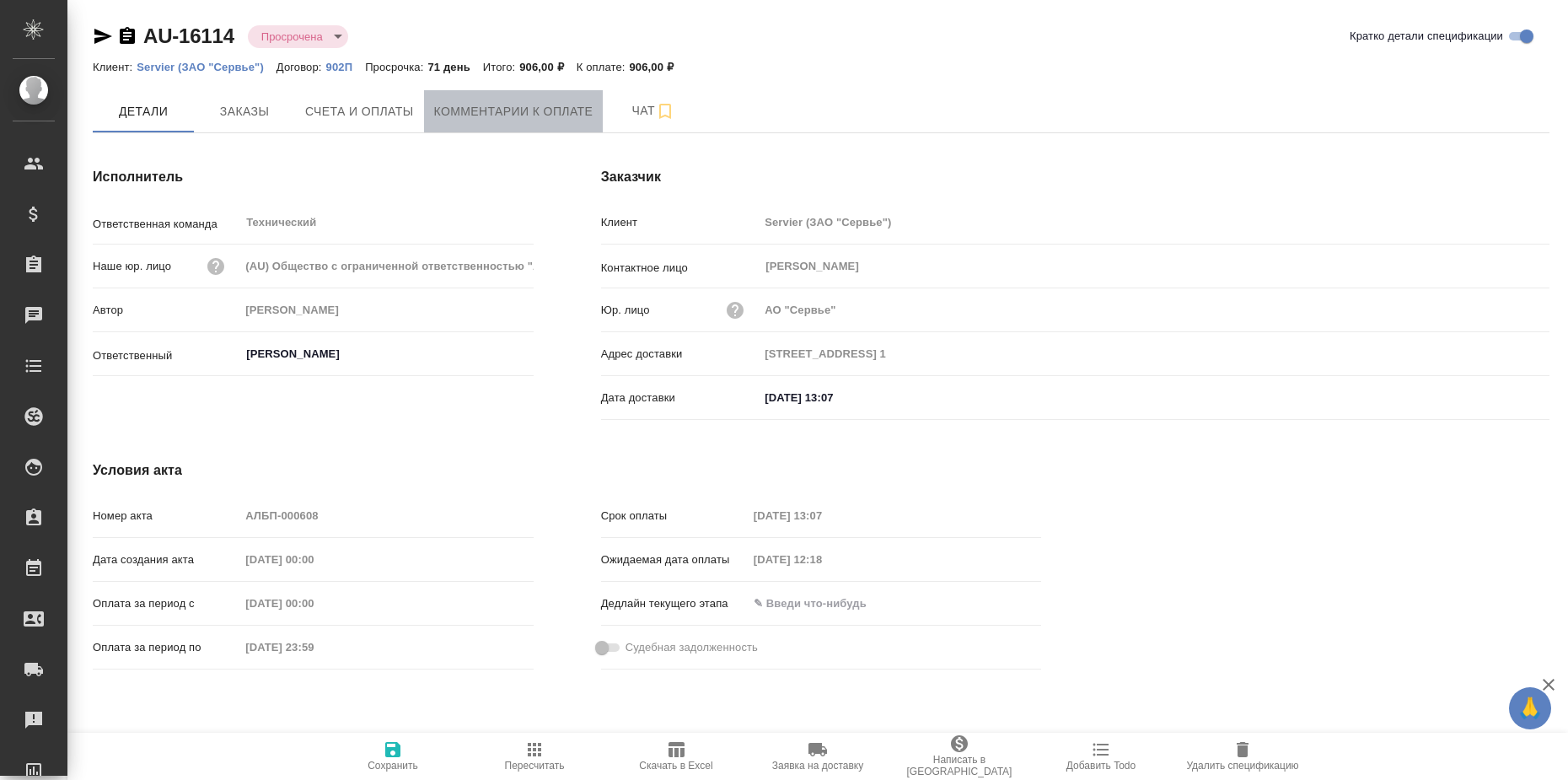
click at [560, 104] on span "Комментарии к оплате" at bounding box center [513, 111] width 159 height 21
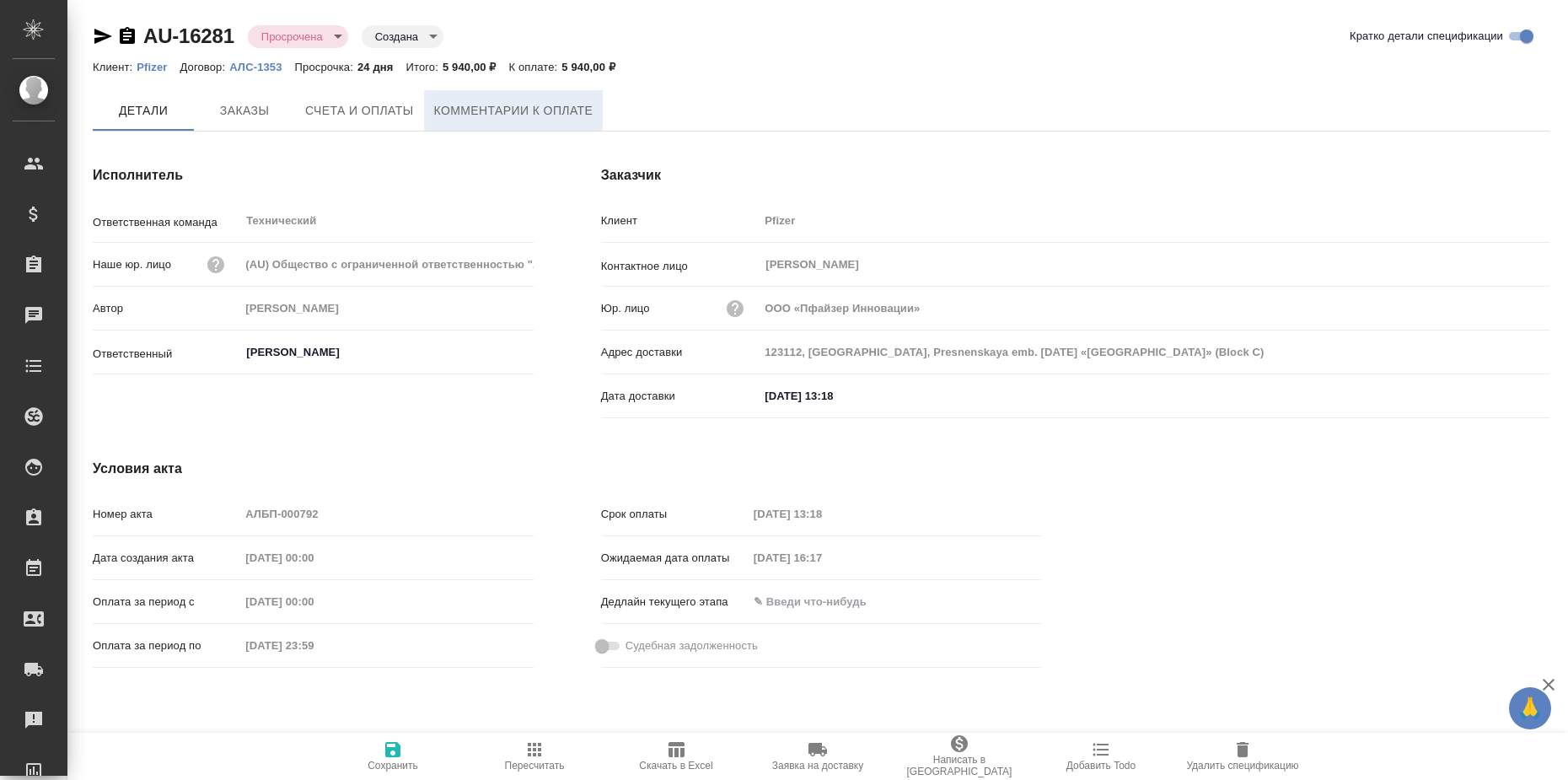
click at [560, 101] on span "Комментарии к оплате" at bounding box center [513, 110] width 159 height 21
click at [537, 102] on span "Комментарии к оплате" at bounding box center [513, 111] width 159 height 21
click at [559, 114] on span "Комментарии к оплате" at bounding box center [513, 110] width 159 height 21
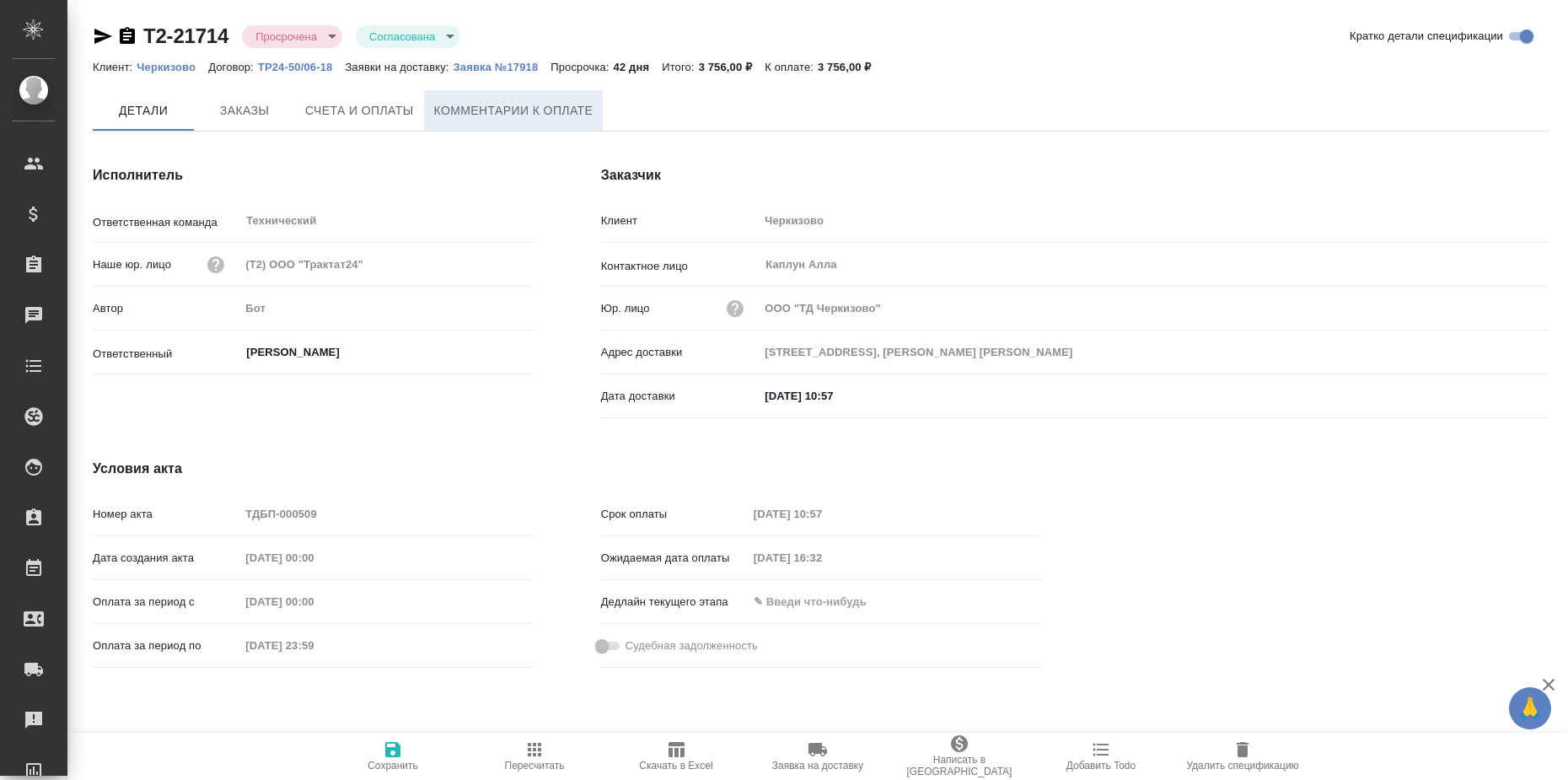
click at [522, 110] on span "Комментарии к оплате" at bounding box center [513, 110] width 159 height 21
click at [536, 101] on span "Комментарии к оплате" at bounding box center [513, 111] width 159 height 21
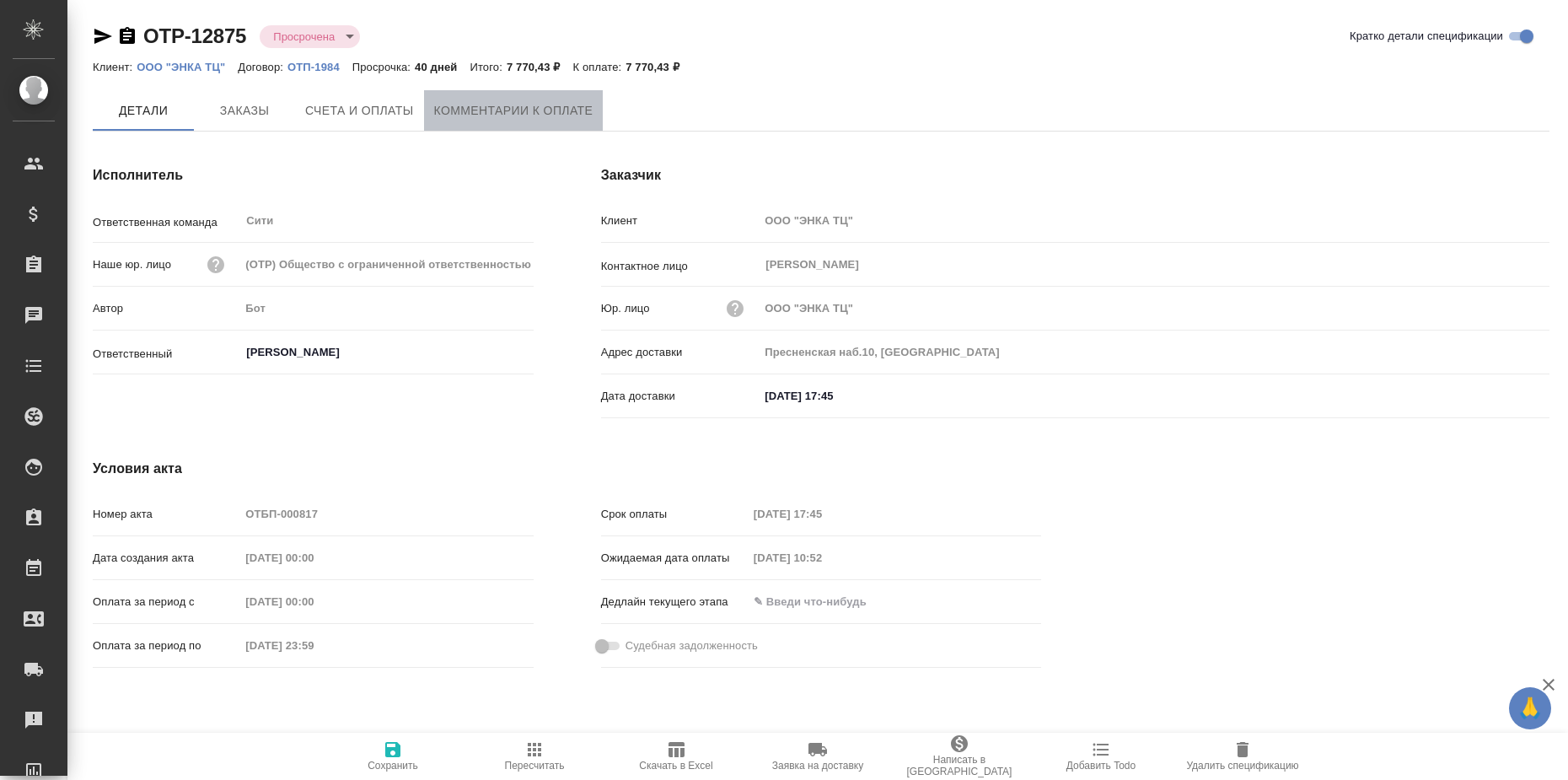
click at [547, 112] on span "Комментарии к оплате" at bounding box center [513, 110] width 159 height 21
